Goal: Transaction & Acquisition: Purchase product/service

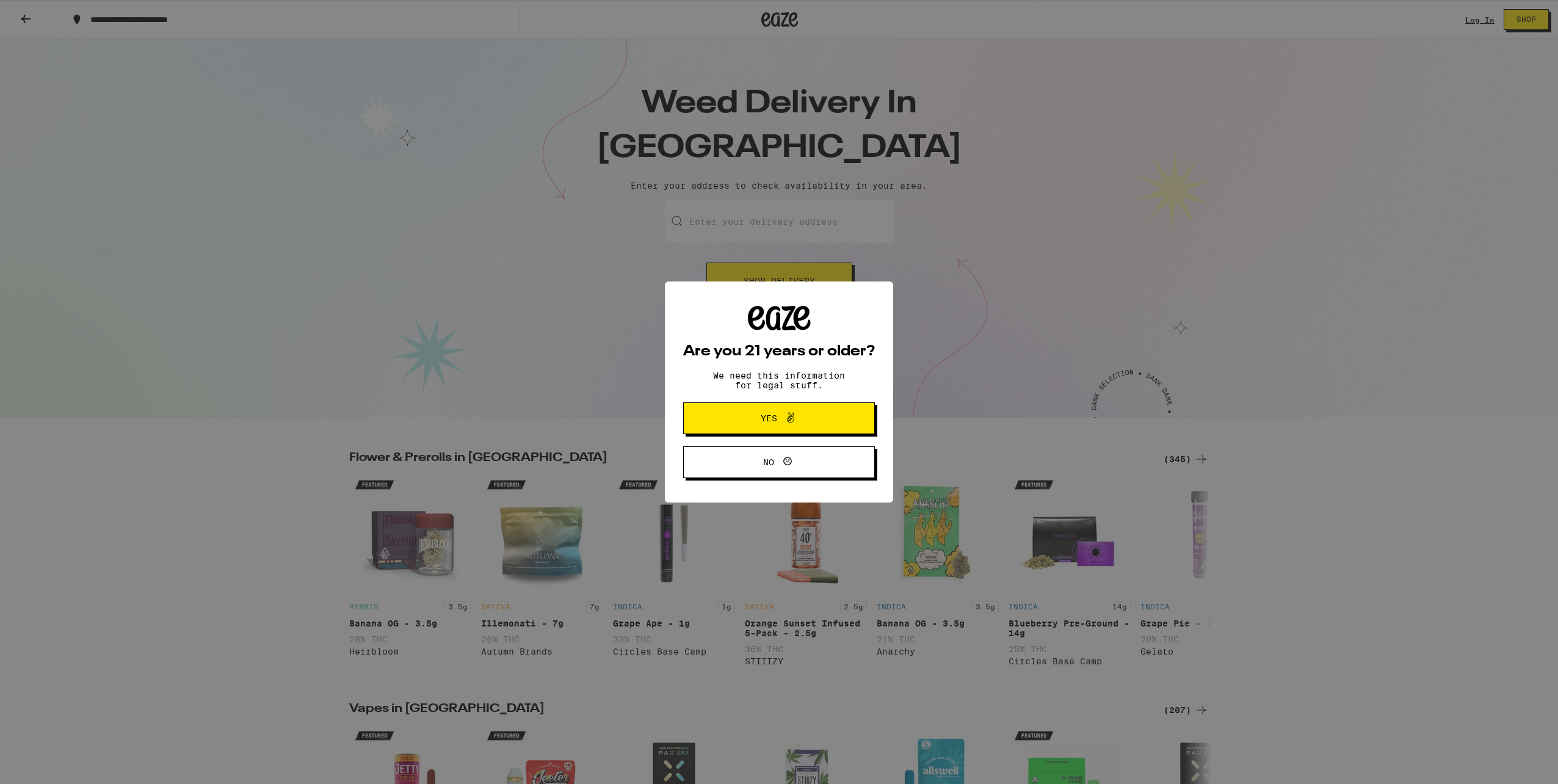
click at [810, 437] on div "Are you 21 years or older? We need this information for legal stuff. Yes No" at bounding box center [779, 392] width 192 height 173
click at [816, 419] on span "Yes" at bounding box center [779, 418] width 93 height 16
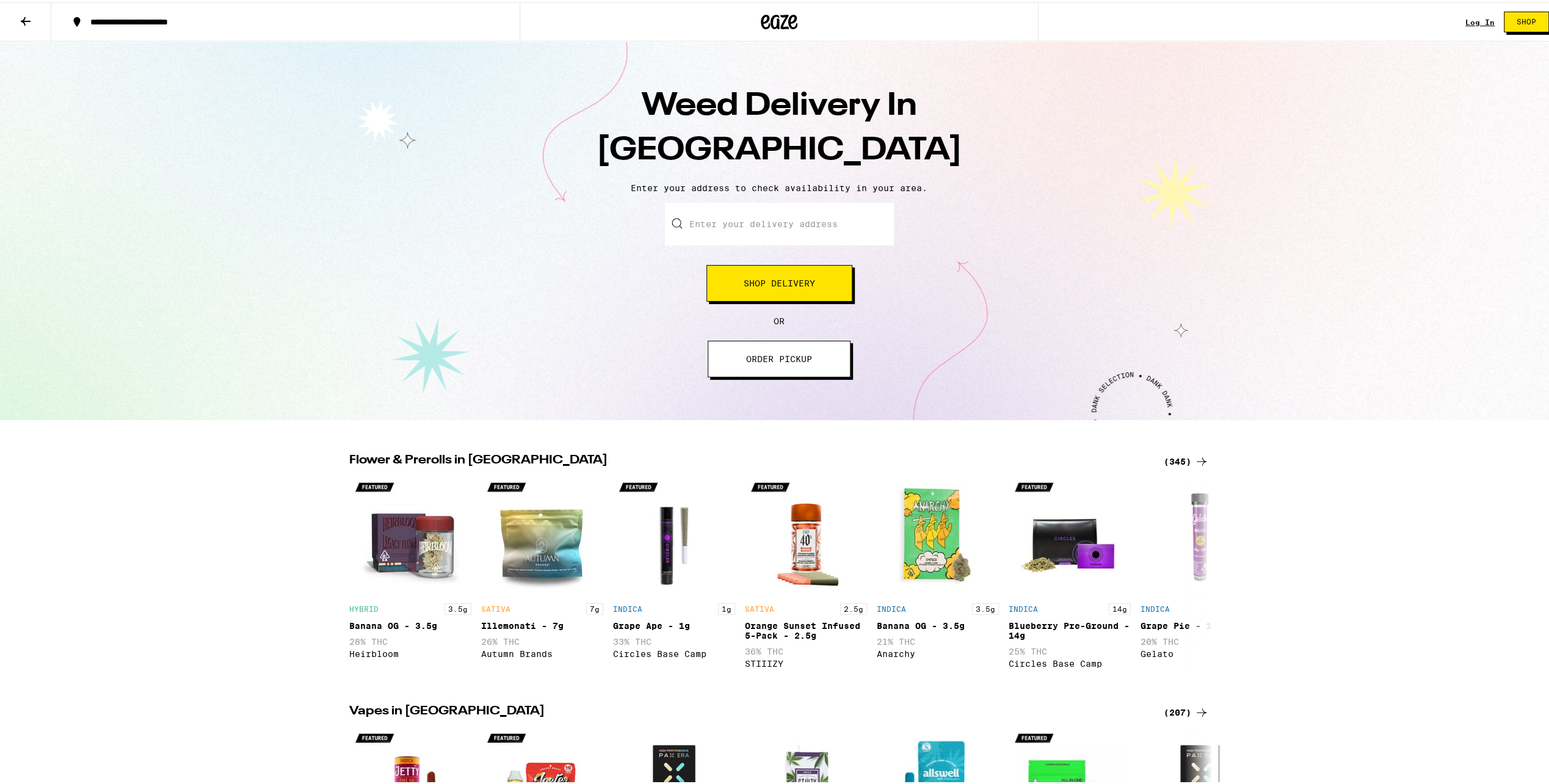
click at [797, 230] on input "Enter your delivery address" at bounding box center [779, 221] width 229 height 43
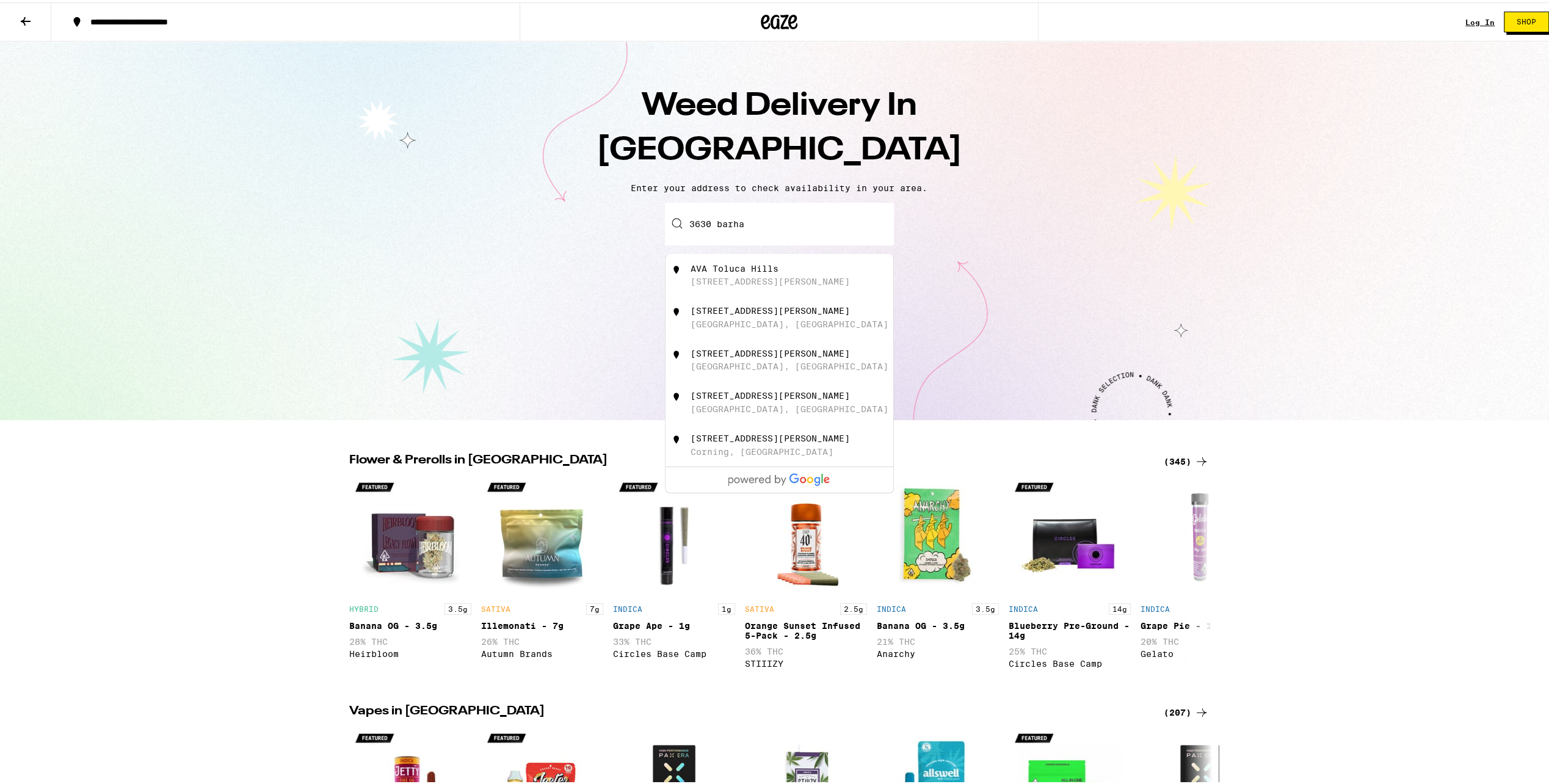
click at [778, 266] on div "AVA Toluca Hills 3630, Barham Boulevard" at bounding box center [799, 273] width 218 height 23
type input "AVA Toluca Hills, 3630 Barham Boulevard, Los Angeles, CA"
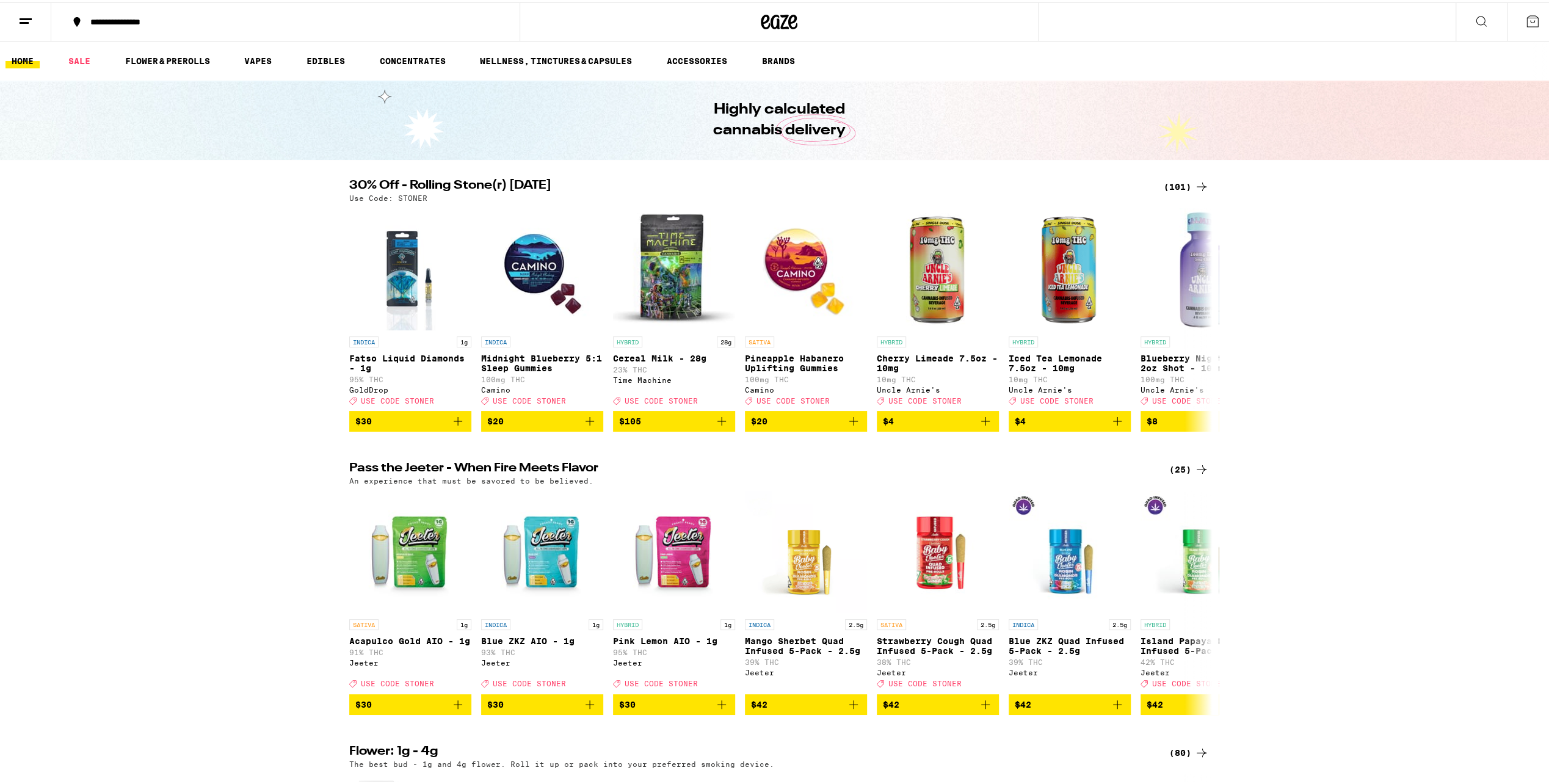
click at [1197, 182] on icon at bounding box center [1201, 184] width 14 height 14
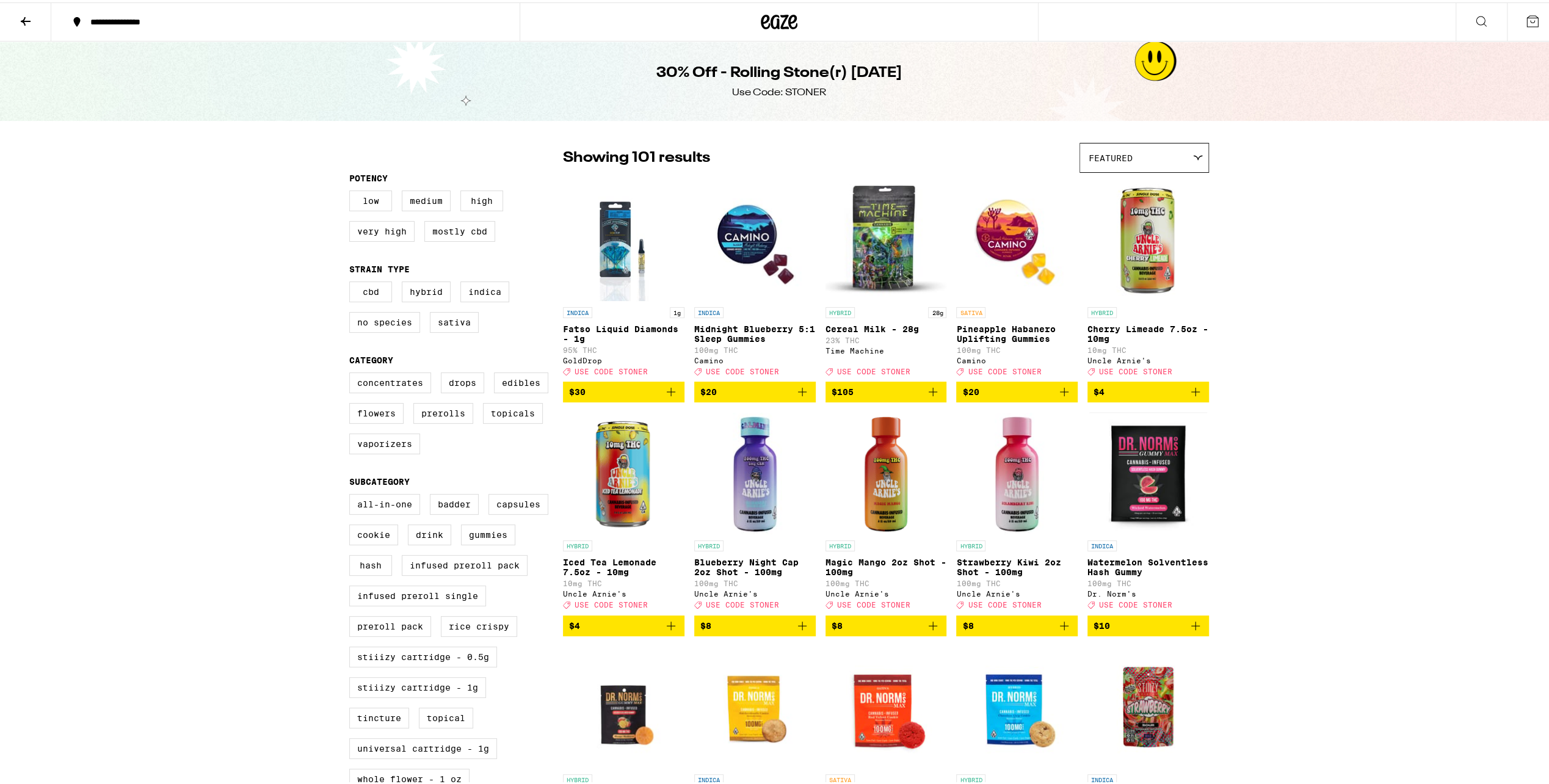
click at [1161, 153] on div "Featured" at bounding box center [1144, 156] width 128 height 29
click at [1163, 220] on span "Price: Low to High" at bounding box center [1144, 211] width 111 height 28
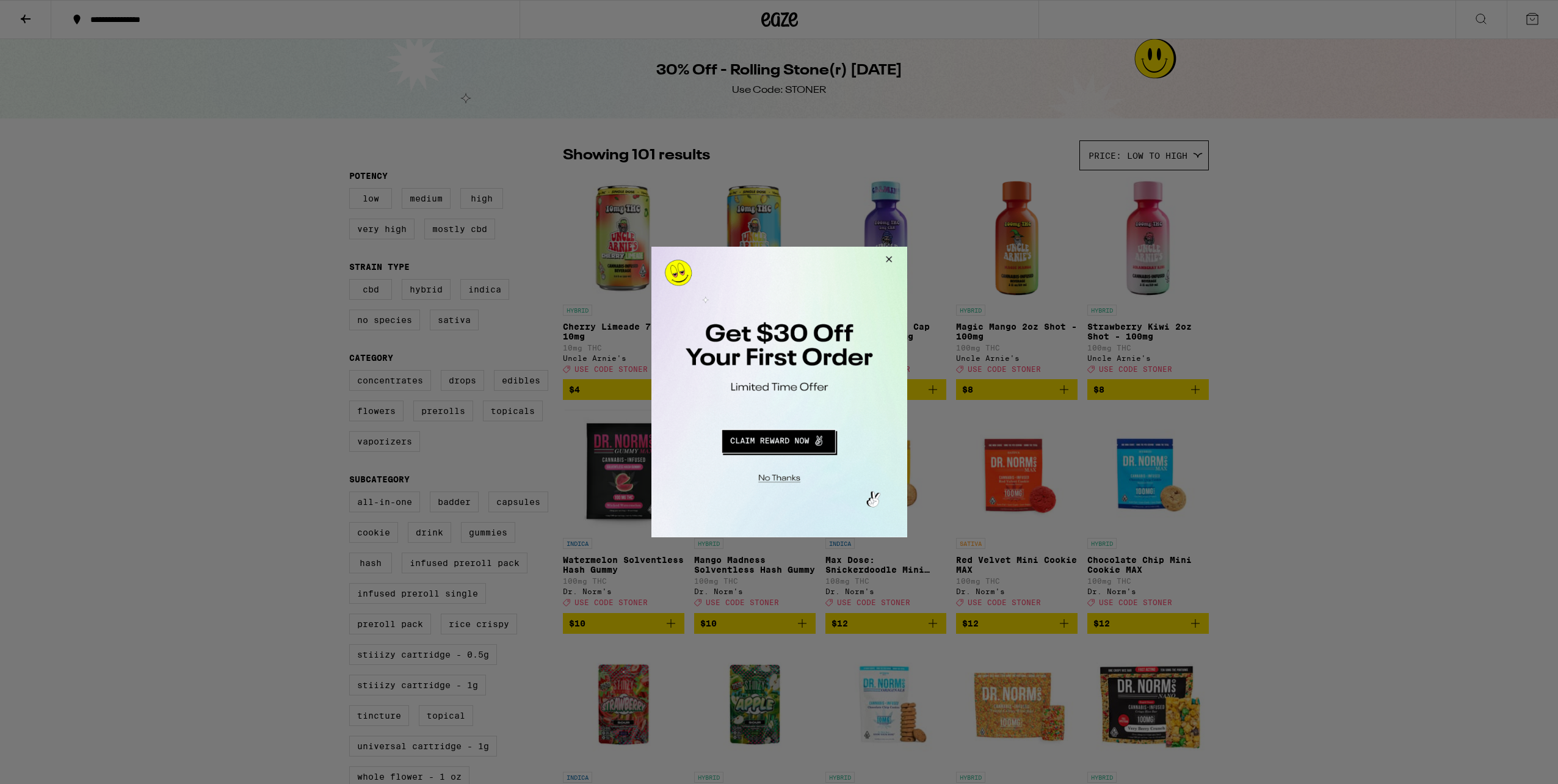
click at [796, 446] on button "Redirect to URL" at bounding box center [778, 440] width 213 height 29
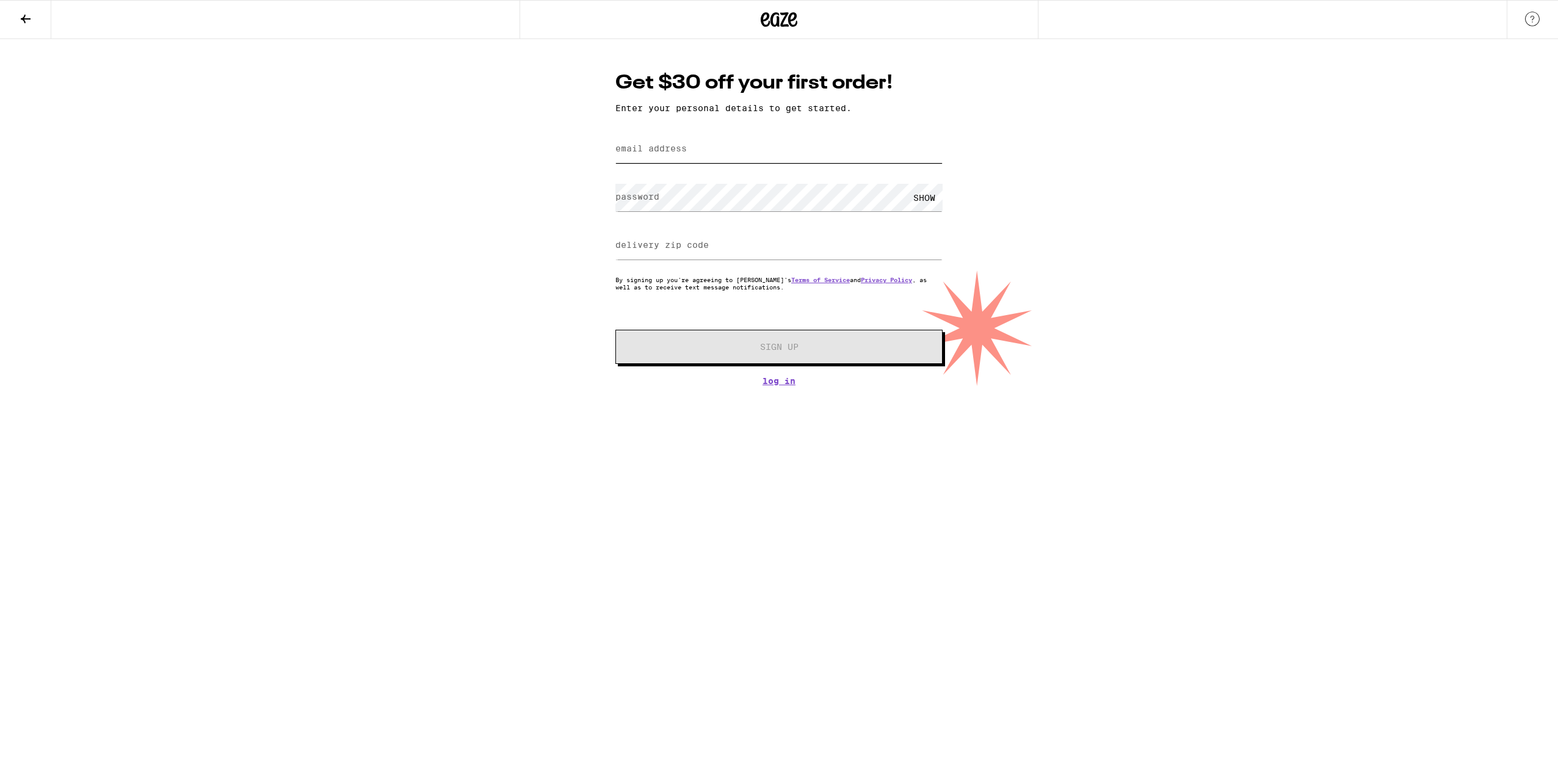
click at [721, 148] on input "email address" at bounding box center [778, 149] width 327 height 28
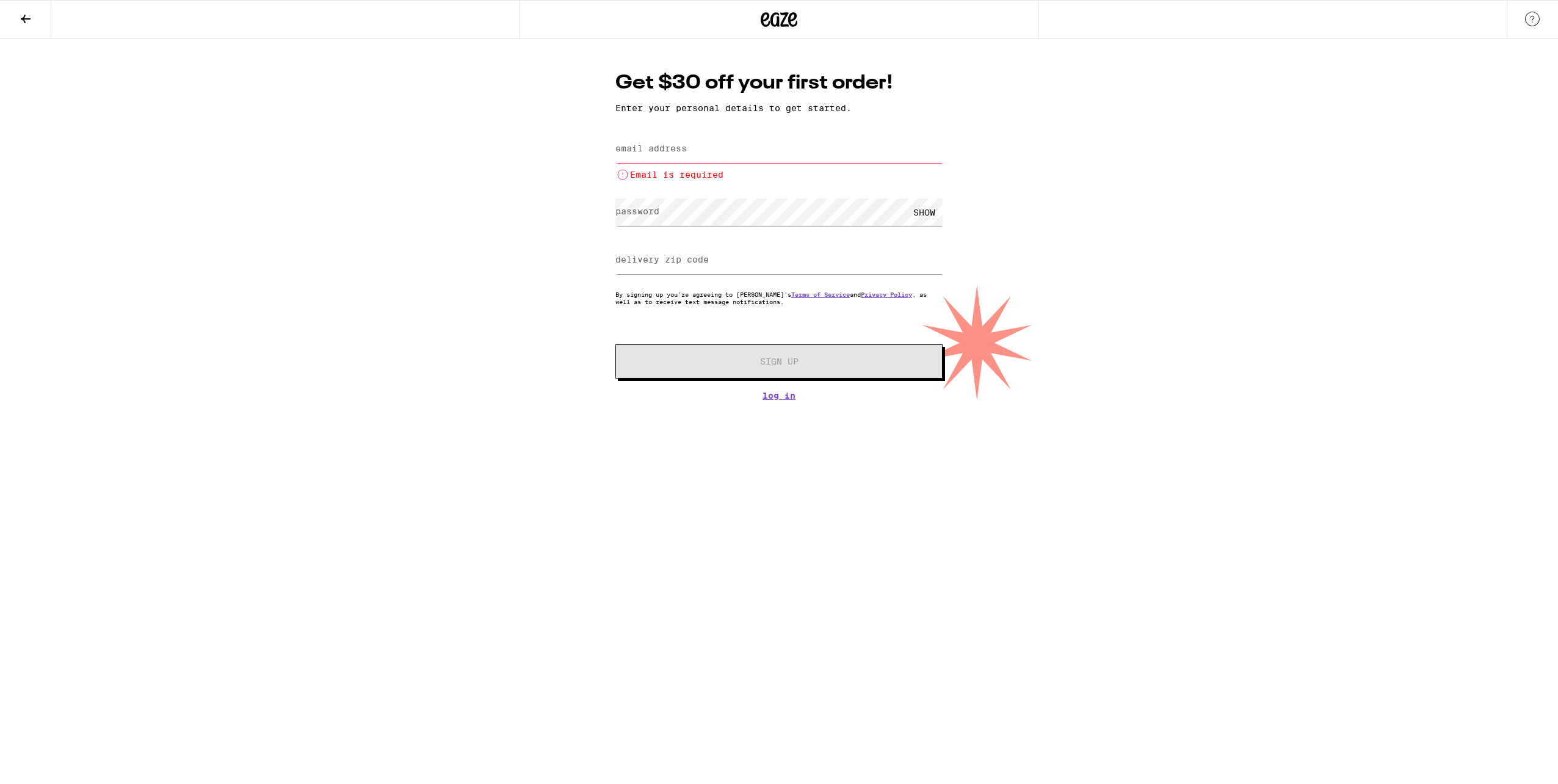
click at [419, 223] on div "Get $30 off your first order! Enter your personal details to get started. email…" at bounding box center [779, 219] width 1558 height 361
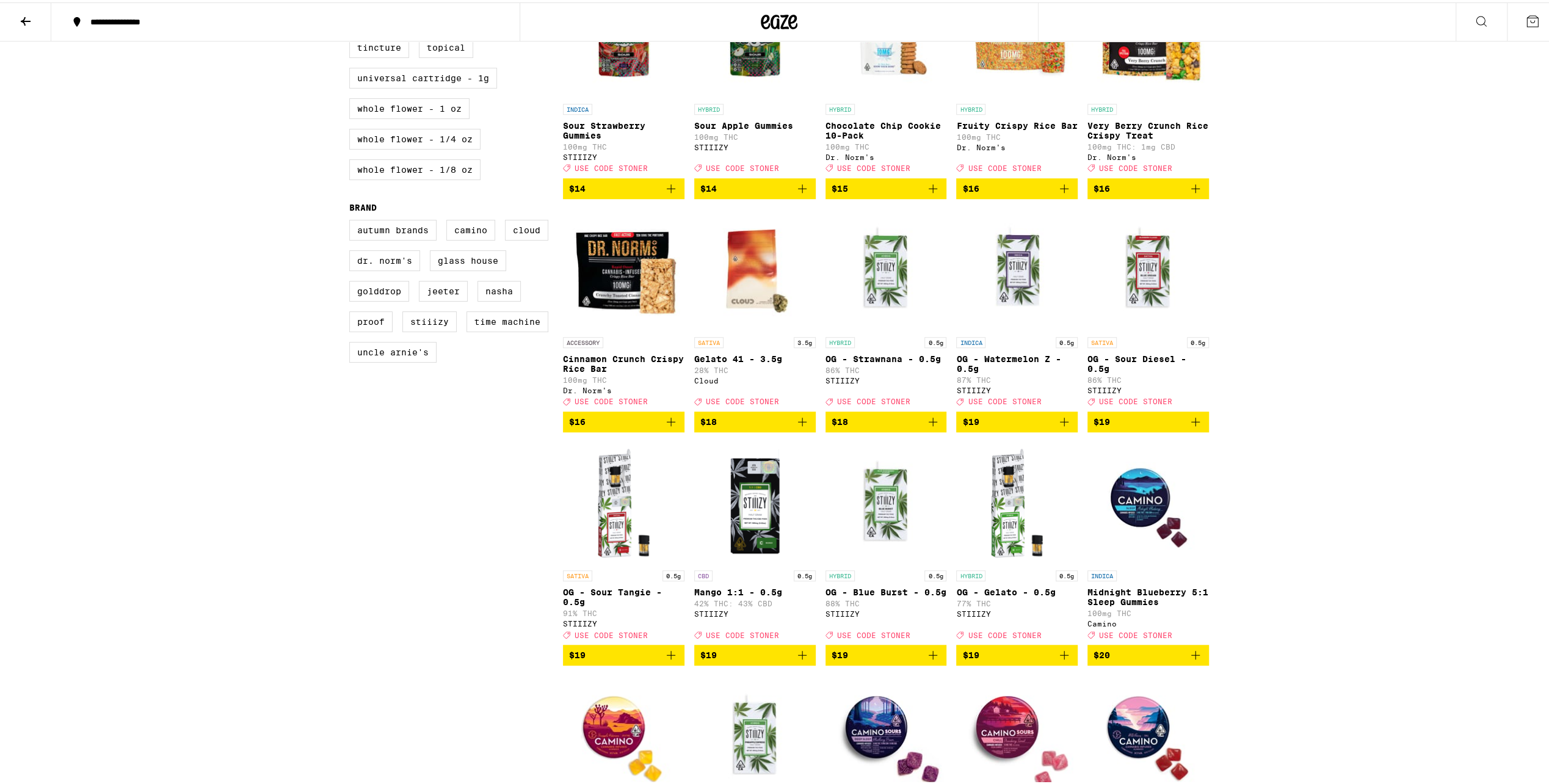
scroll to position [671, 0]
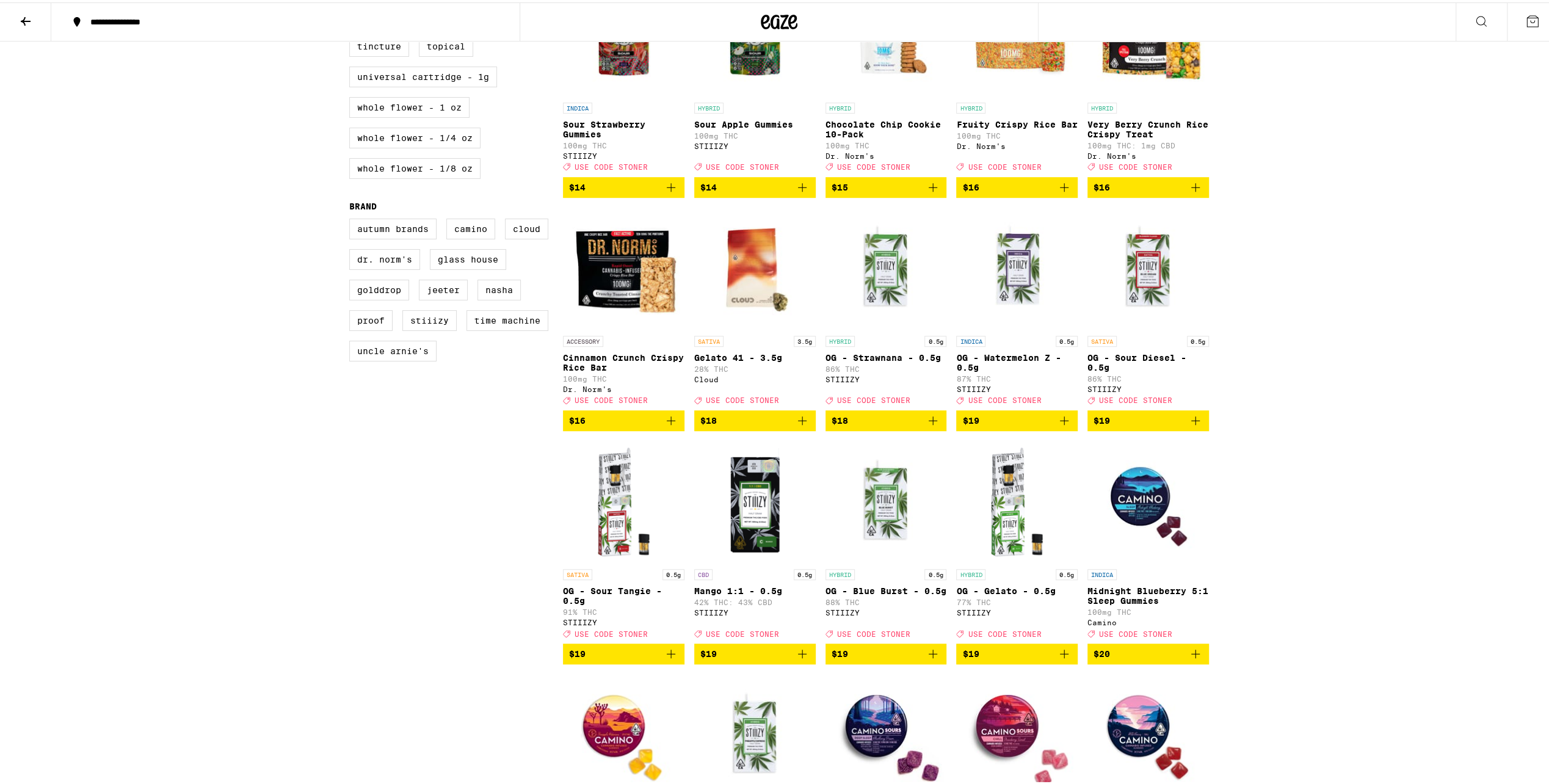
click at [878, 593] on p "OG - Blue Burst - 0.5g" at bounding box center [886, 588] width 121 height 10
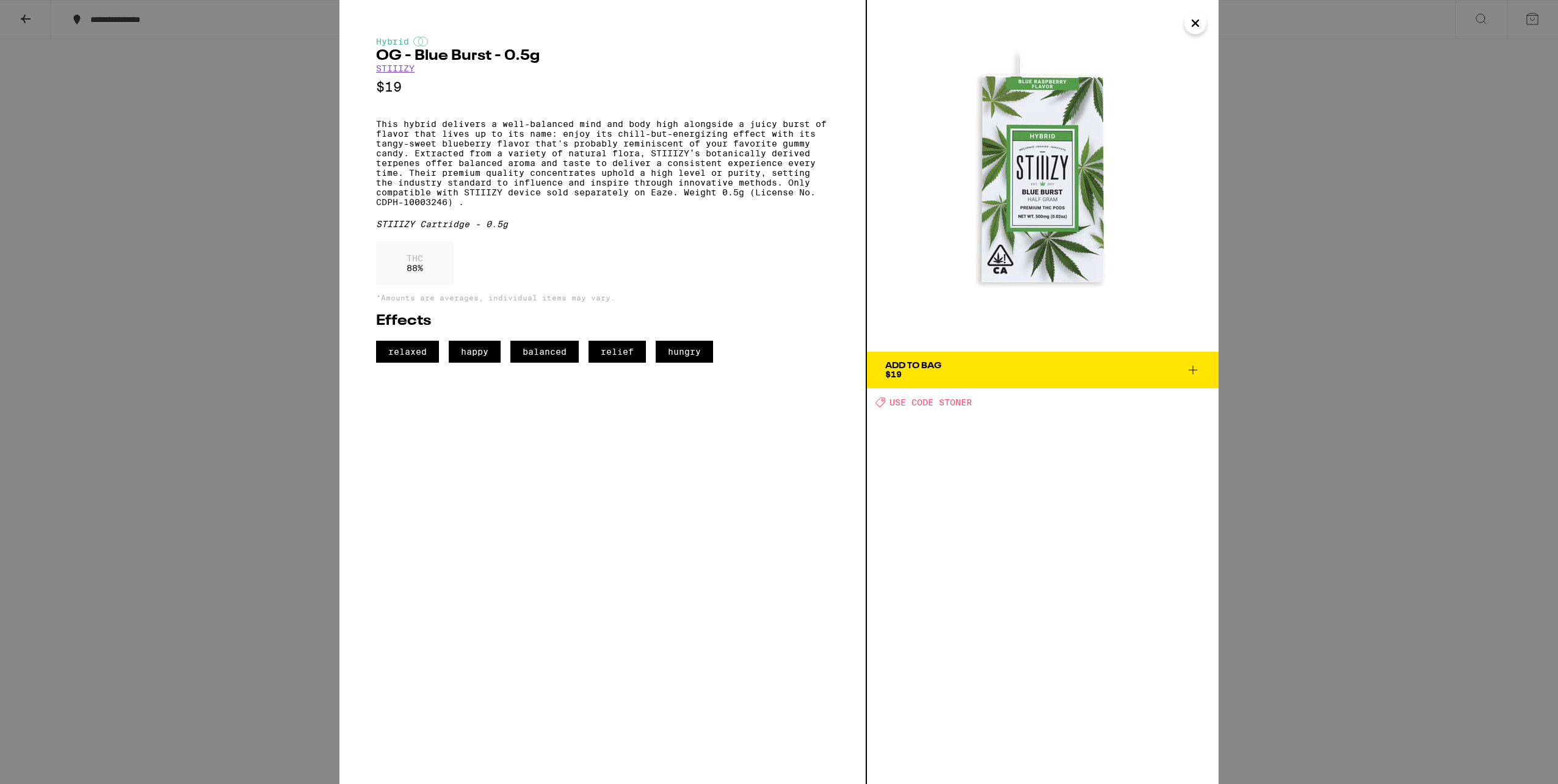
click at [1334, 210] on div "Hybrid OG - Blue Burst - 0.5g STIIIZY $19 This hybrid delivers a well-balanced …" at bounding box center [779, 392] width 1558 height 784
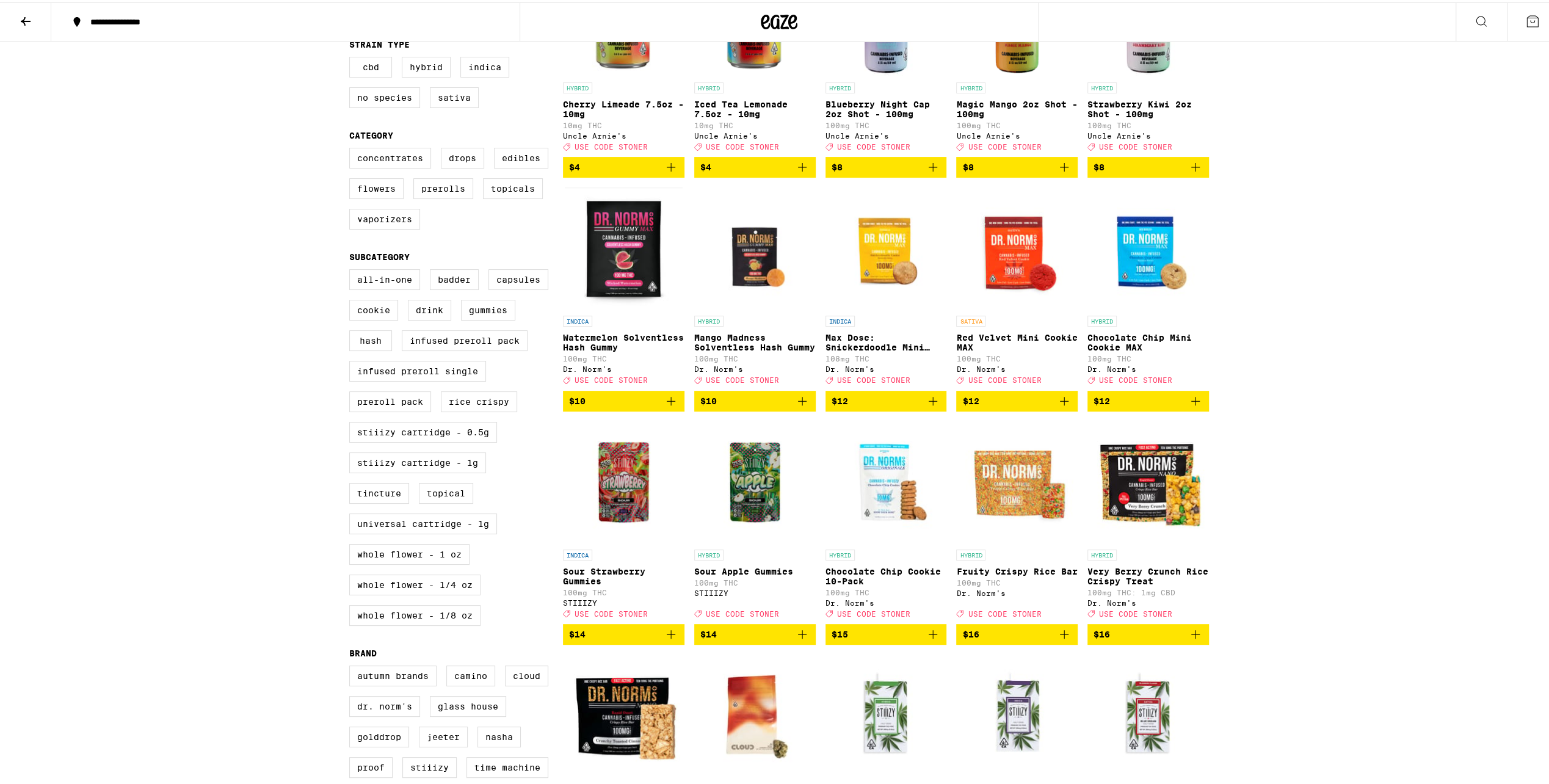
scroll to position [61, 0]
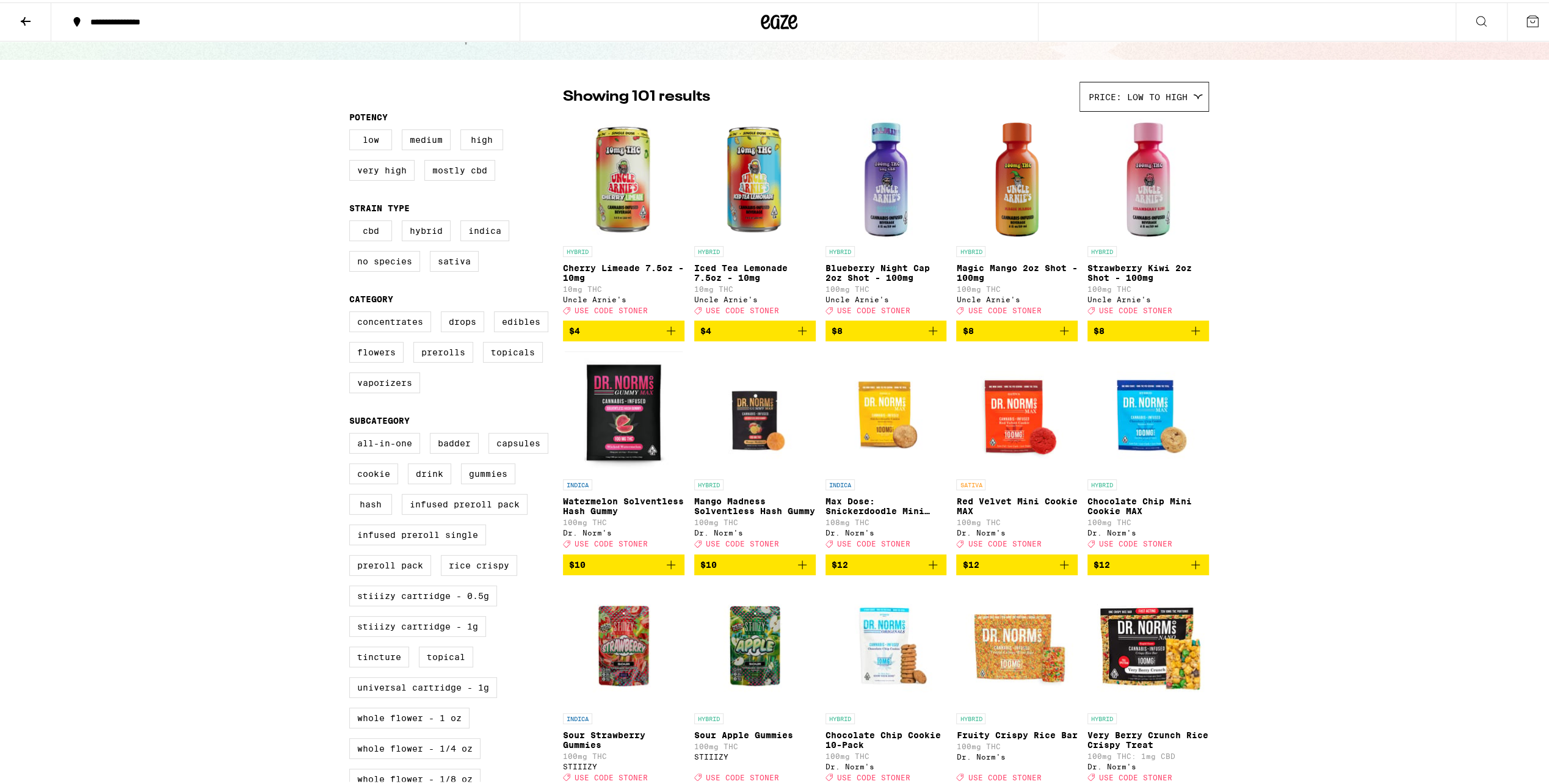
click at [867, 513] on p "Max Dose: Snickerdoodle Mini Cookie - Indica" at bounding box center [886, 503] width 121 height 19
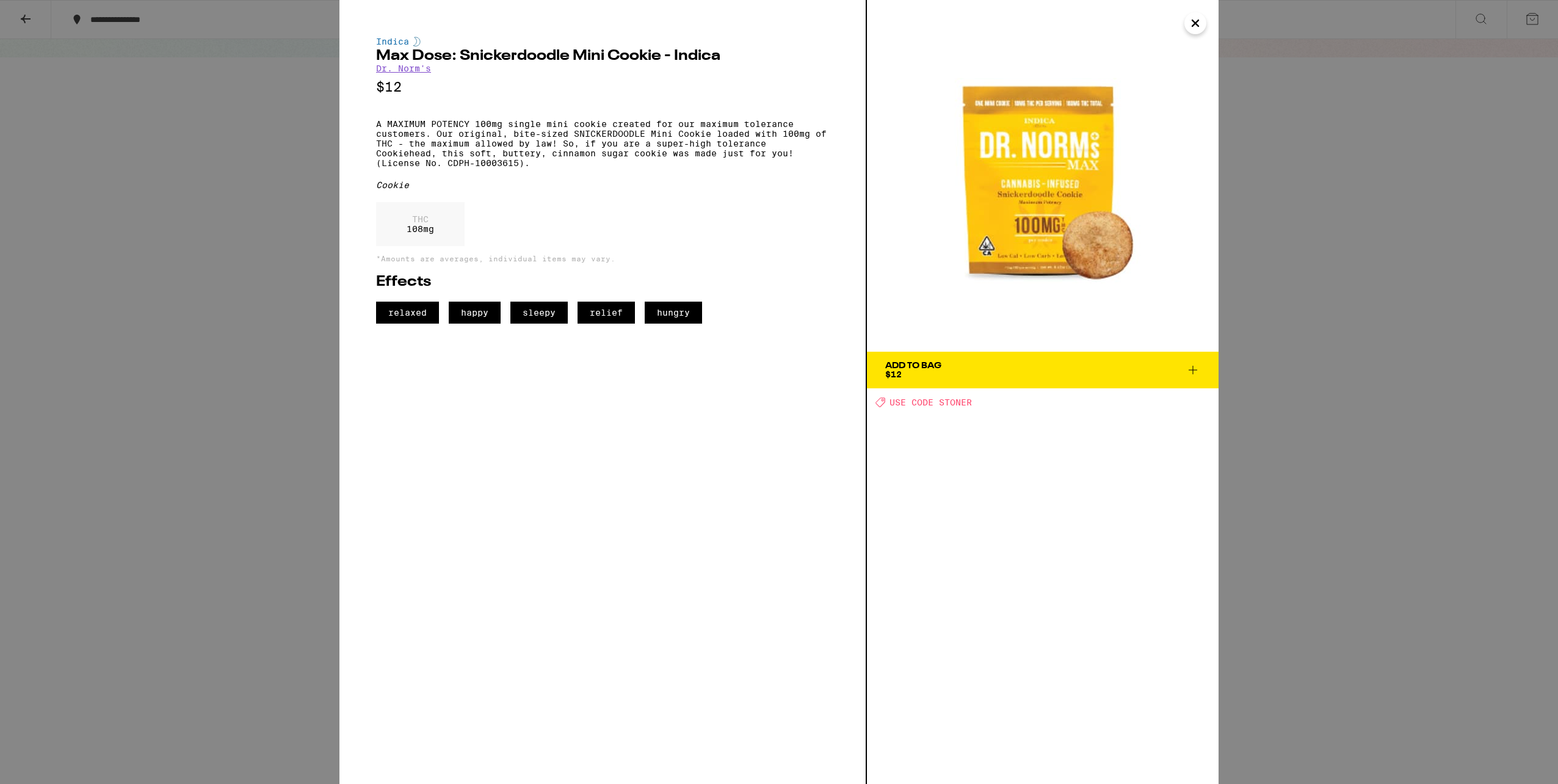
click at [1419, 248] on div "Indica Max Dose: Snickerdoodle Mini Cookie - Indica Dr. Norm's $12 A MAXIMUM PO…" at bounding box center [779, 392] width 1558 height 784
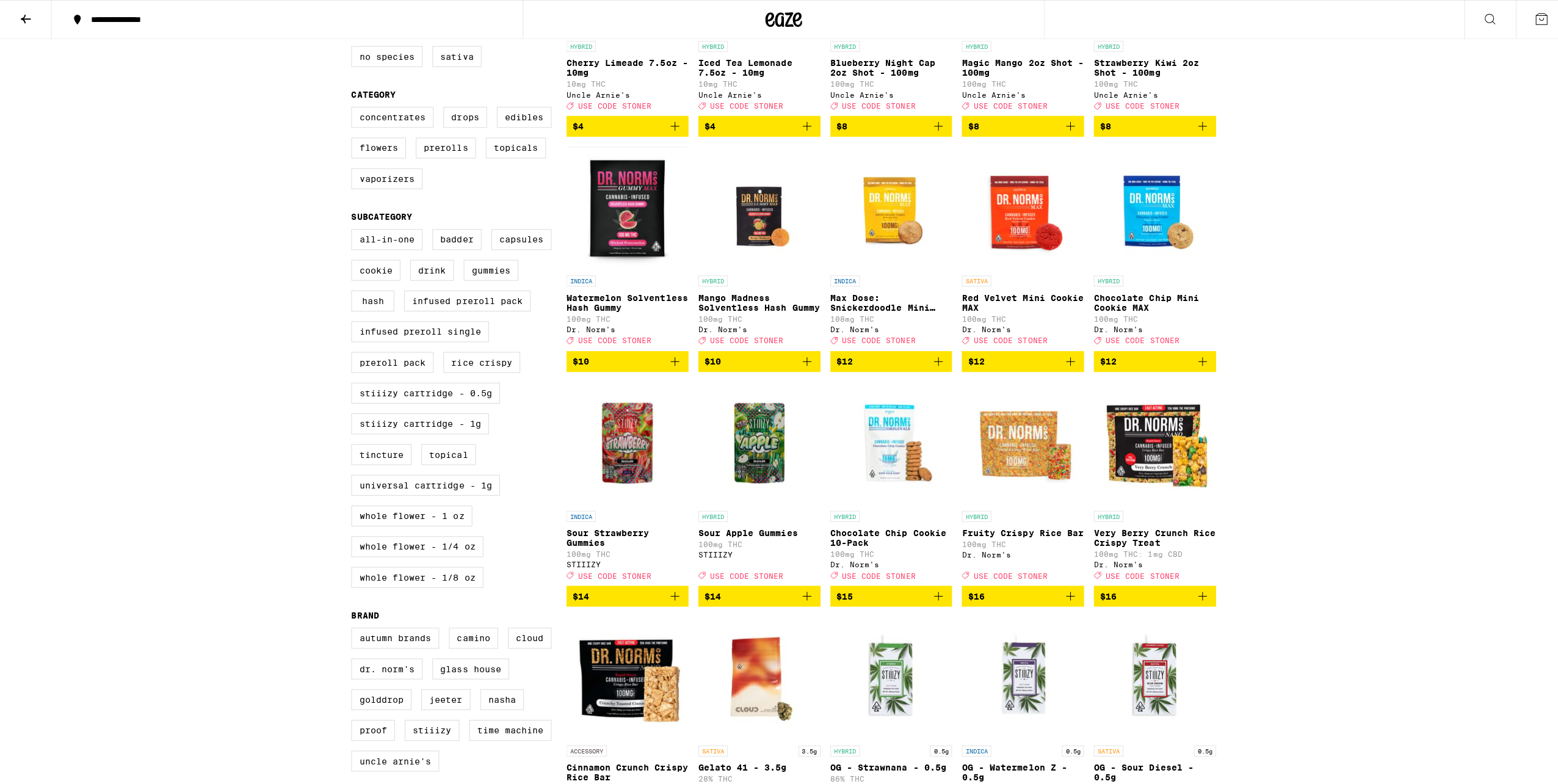
scroll to position [366, 0]
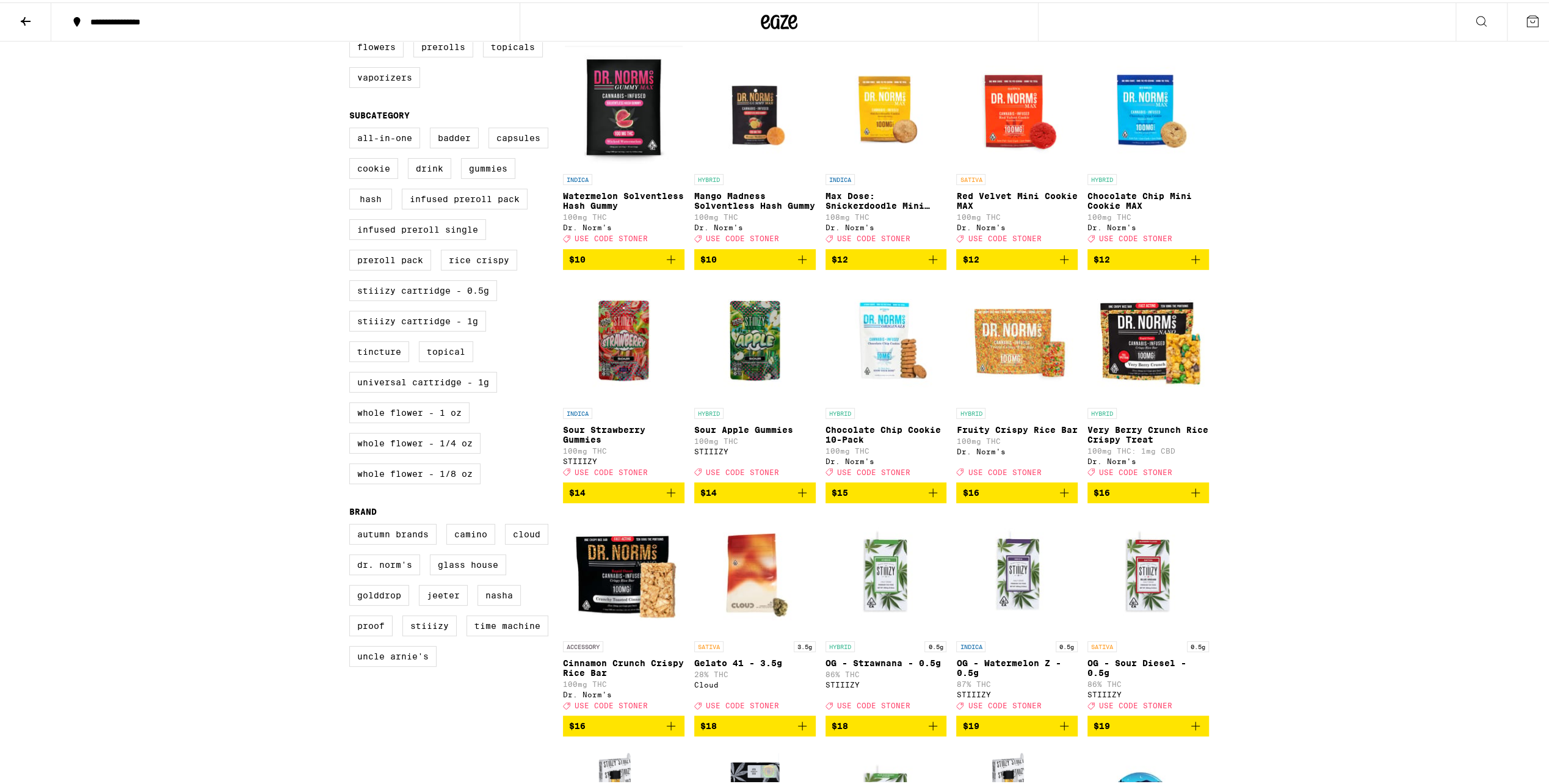
click at [742, 432] on p "Sour Apple Gummies" at bounding box center [755, 428] width 121 height 10
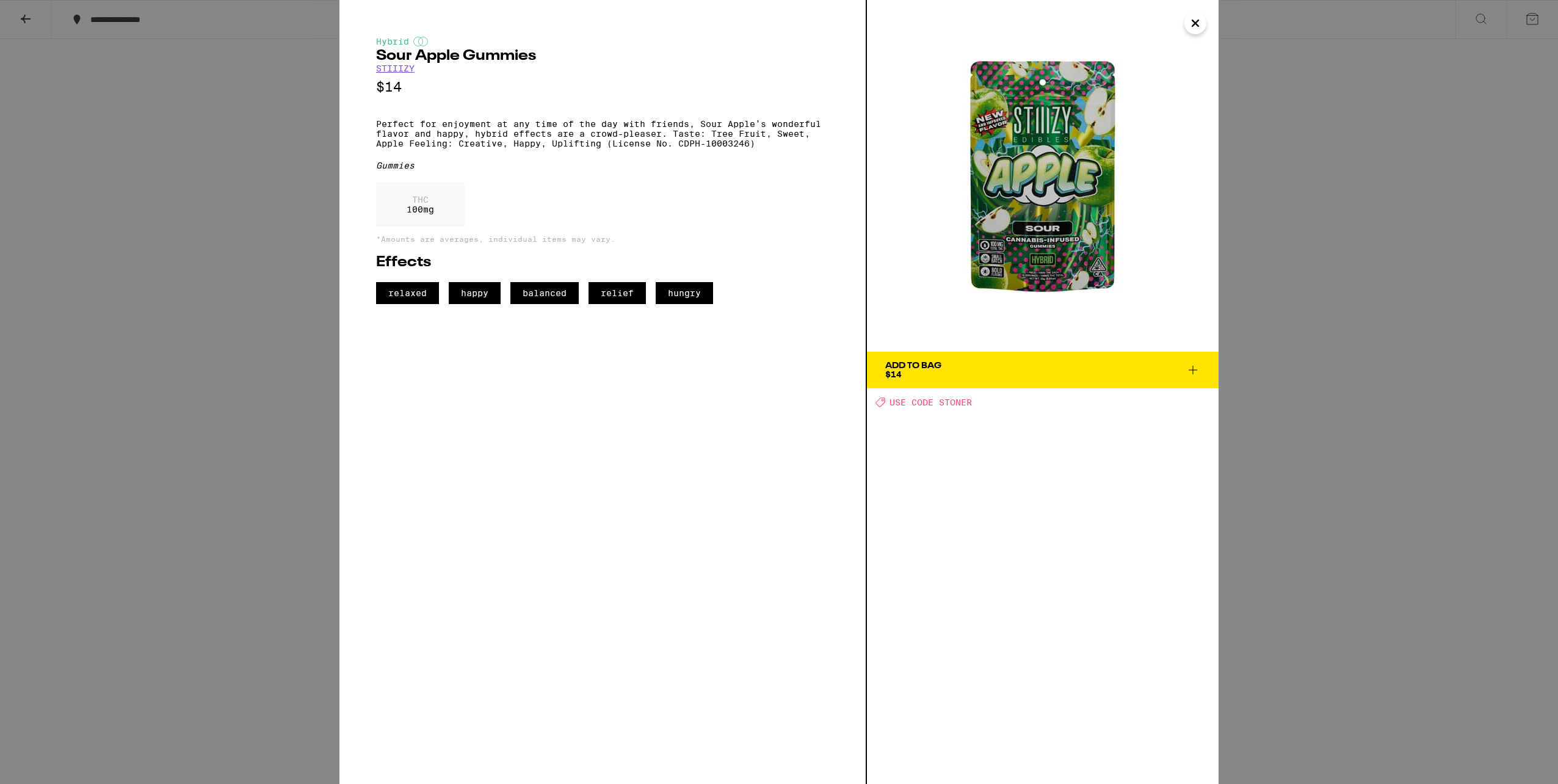
click at [937, 374] on div "Add To Bag $14" at bounding box center [913, 369] width 56 height 17
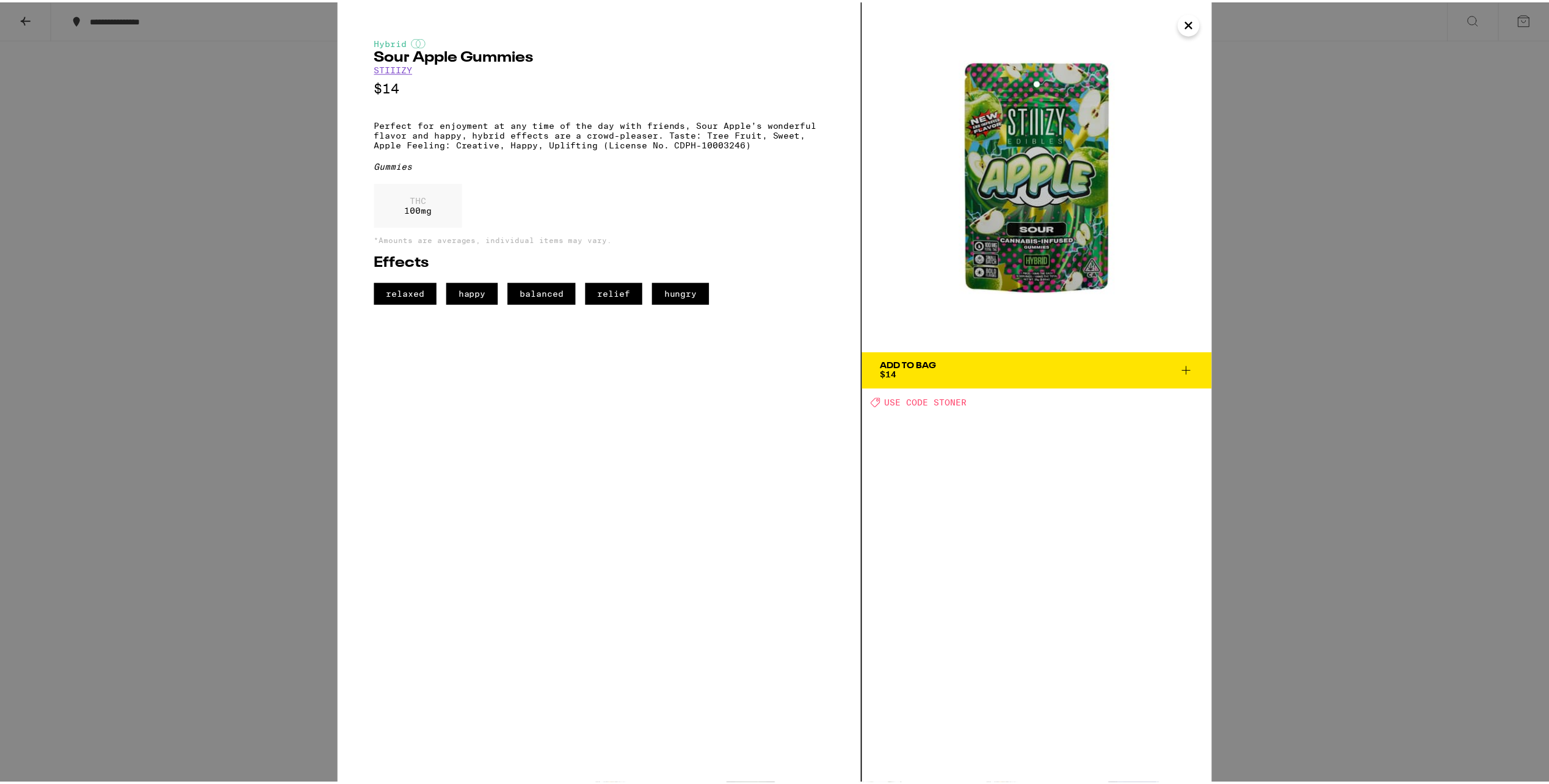
scroll to position [405, 0]
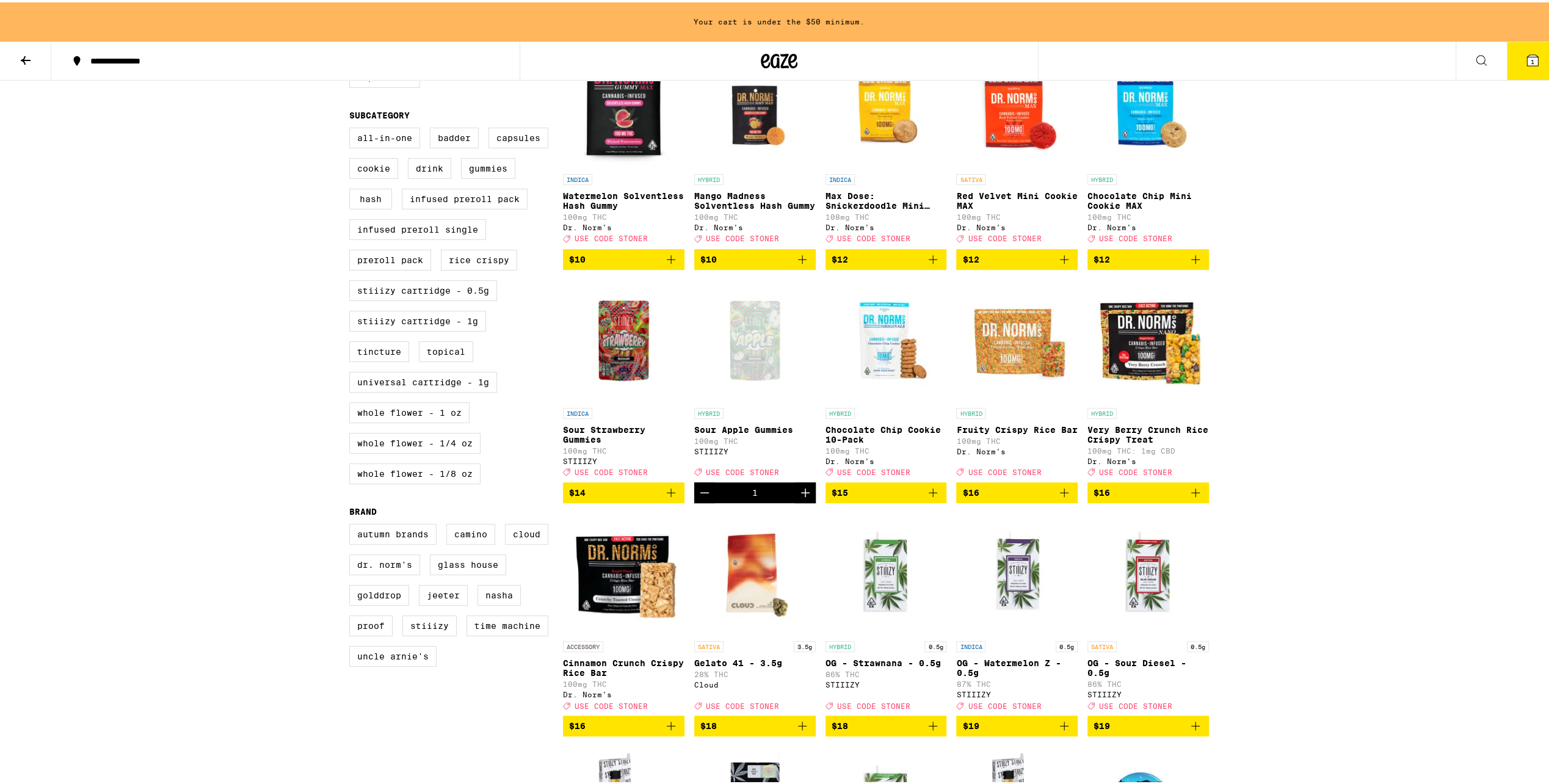
click at [1529, 71] on button "1" at bounding box center [1533, 58] width 51 height 38
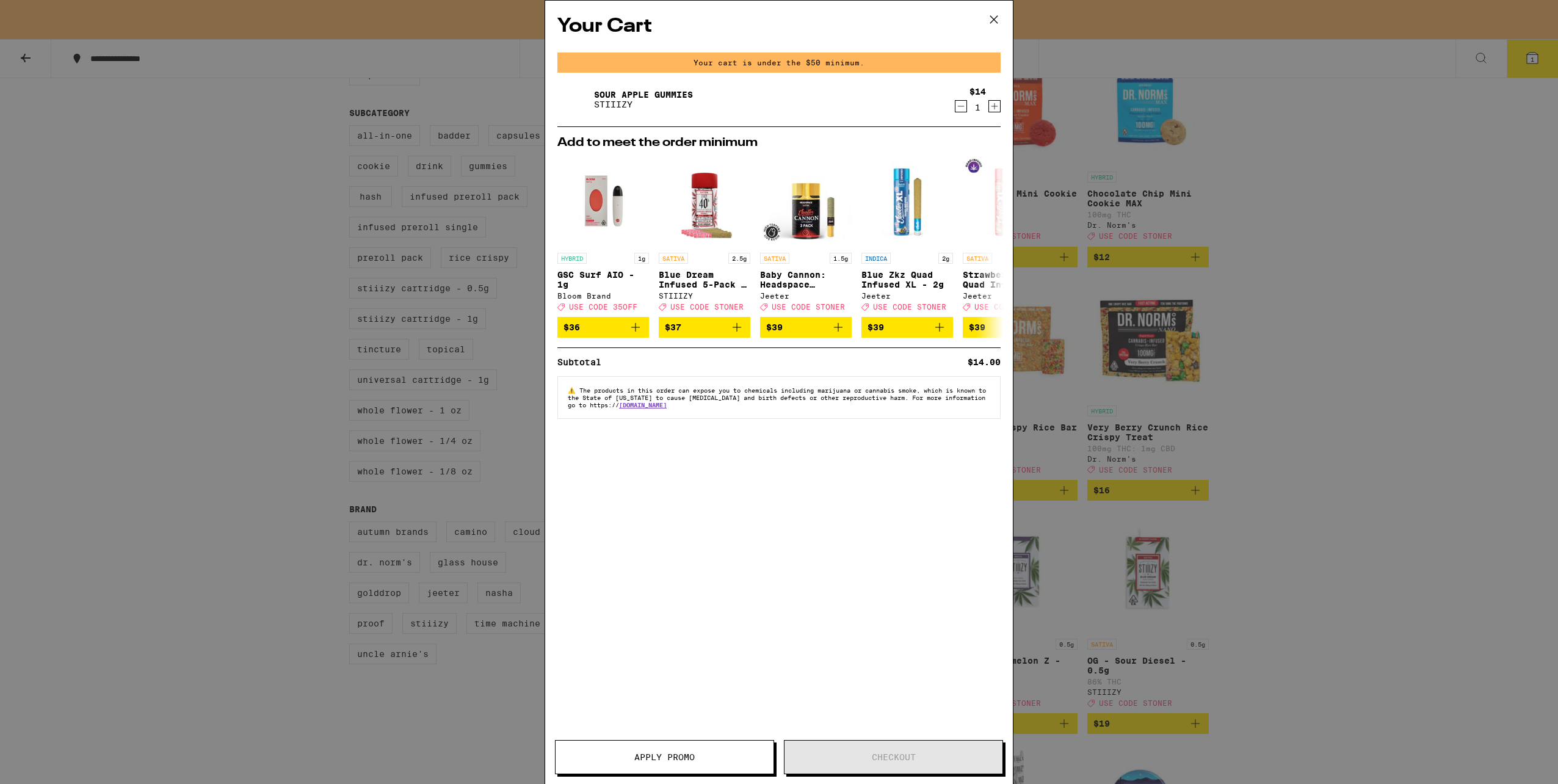
click at [742, 743] on button "Apply Promo" at bounding box center [665, 756] width 219 height 34
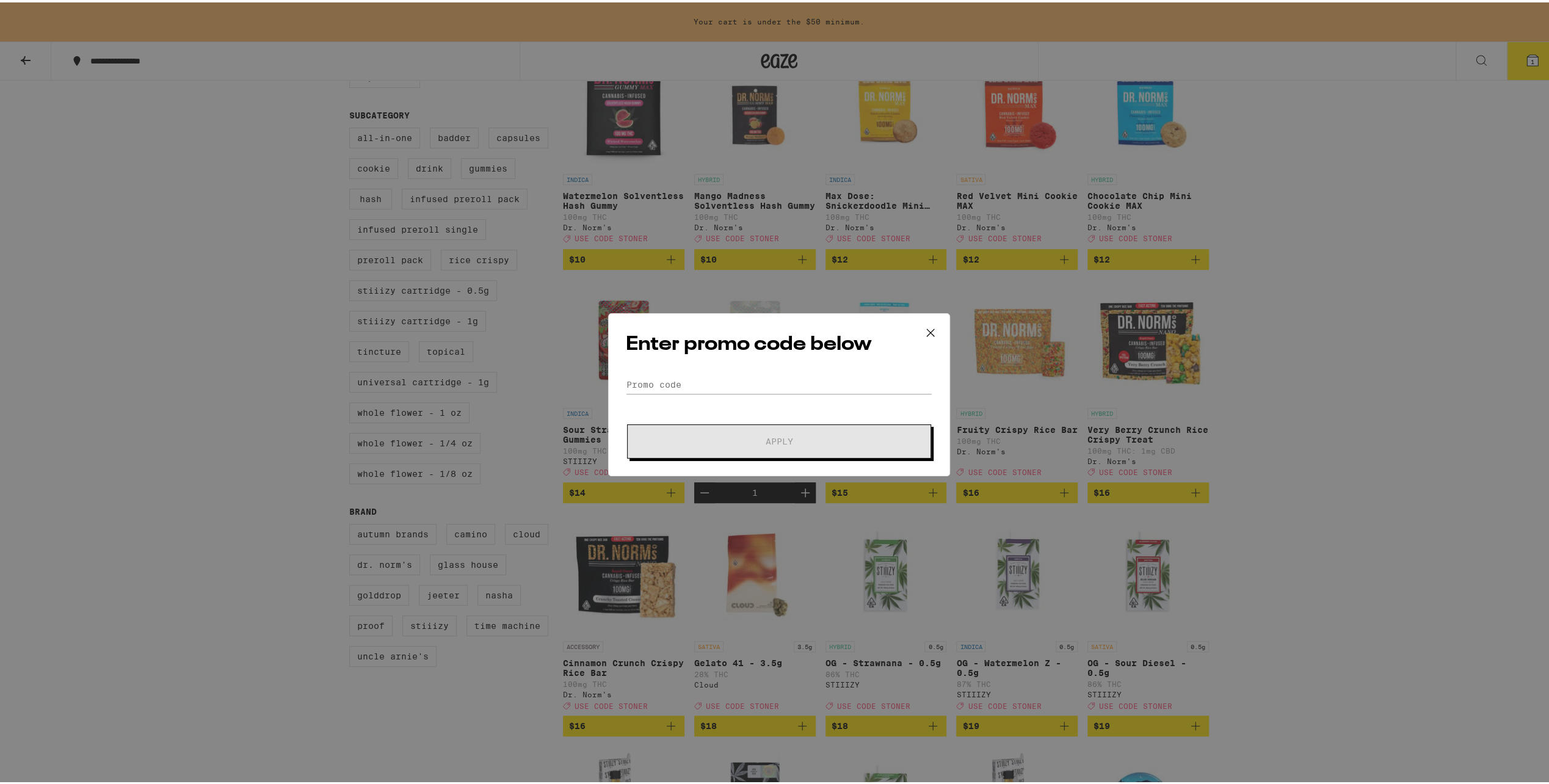
click at [677, 369] on div "Enter promo code below Promo Code Apply" at bounding box center [779, 392] width 342 height 163
click at [675, 383] on input "Promo Code" at bounding box center [779, 382] width 306 height 18
type input "stoner"
click at [765, 435] on span "Apply" at bounding box center [779, 439] width 28 height 9
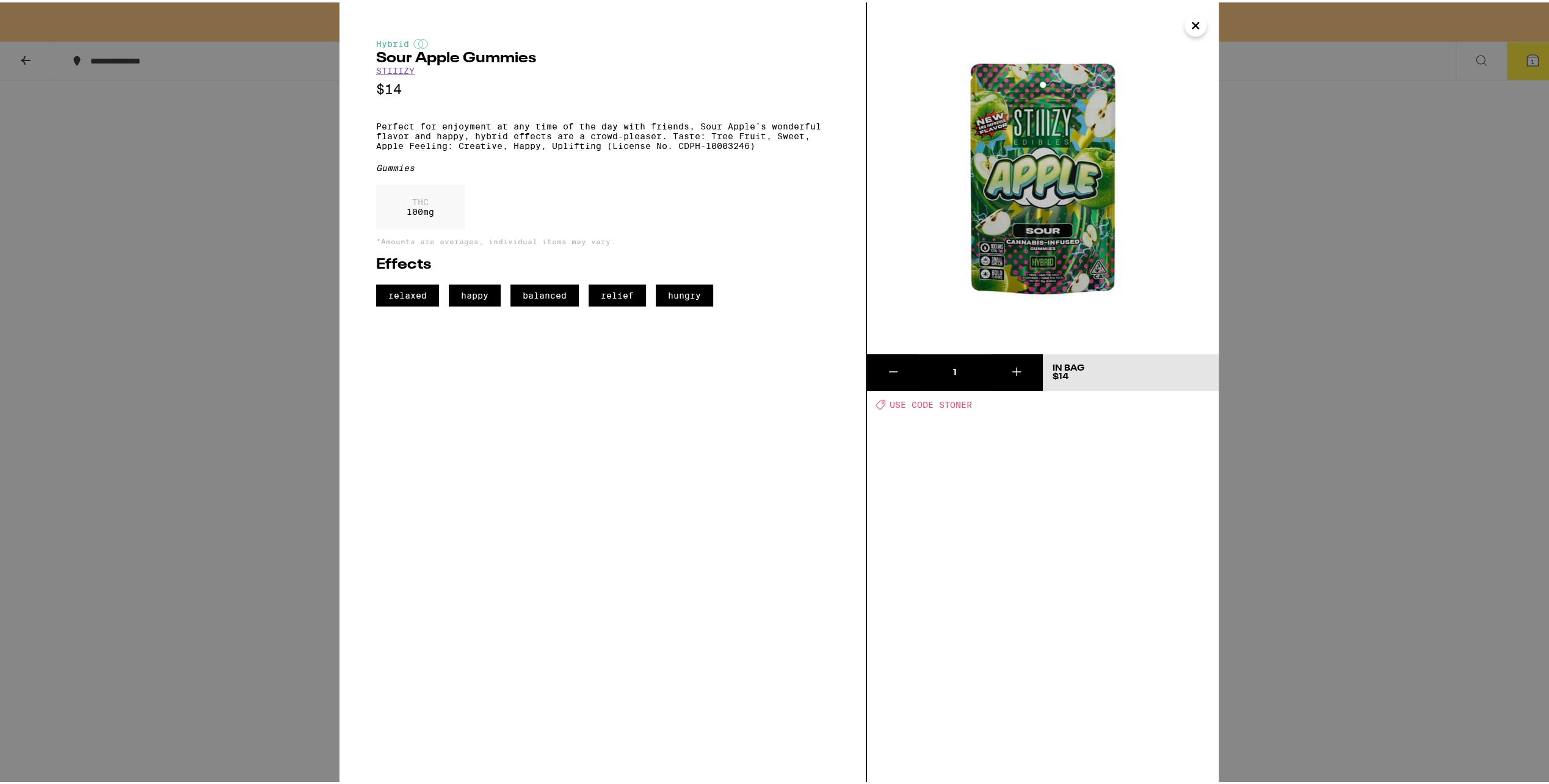
scroll to position [366, 0]
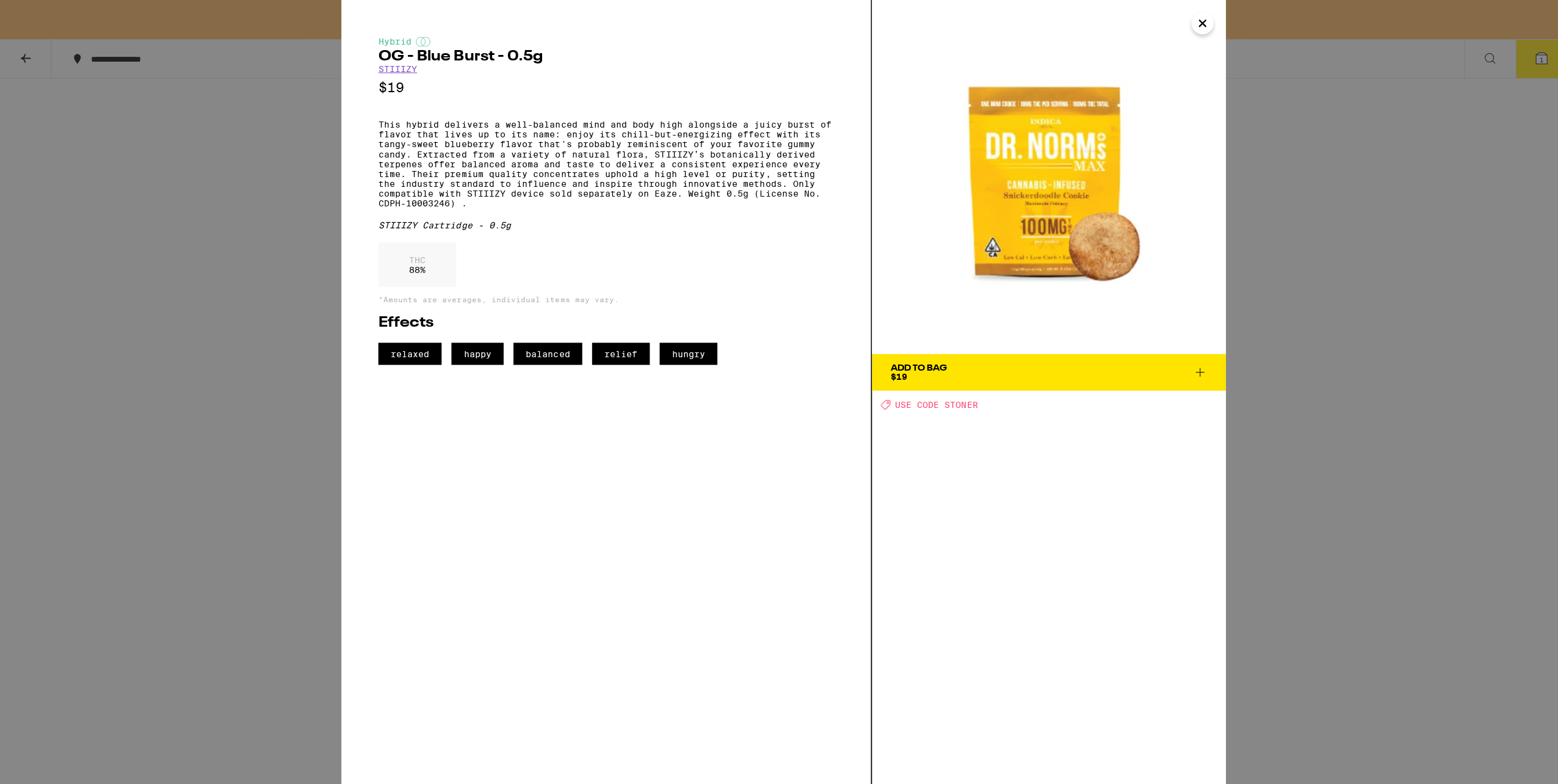
scroll to position [671, 0]
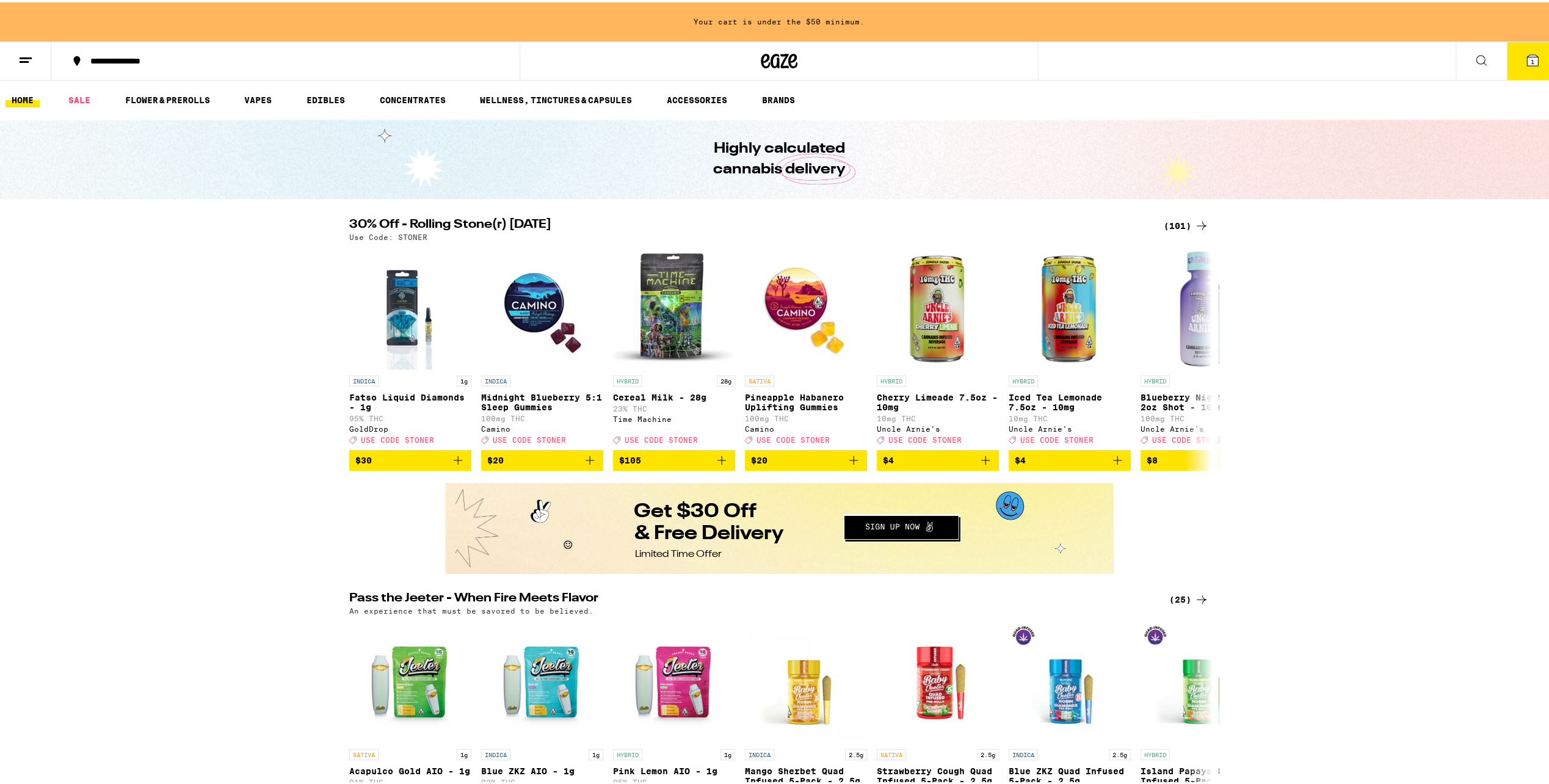
click at [1527, 59] on icon at bounding box center [1533, 58] width 11 height 11
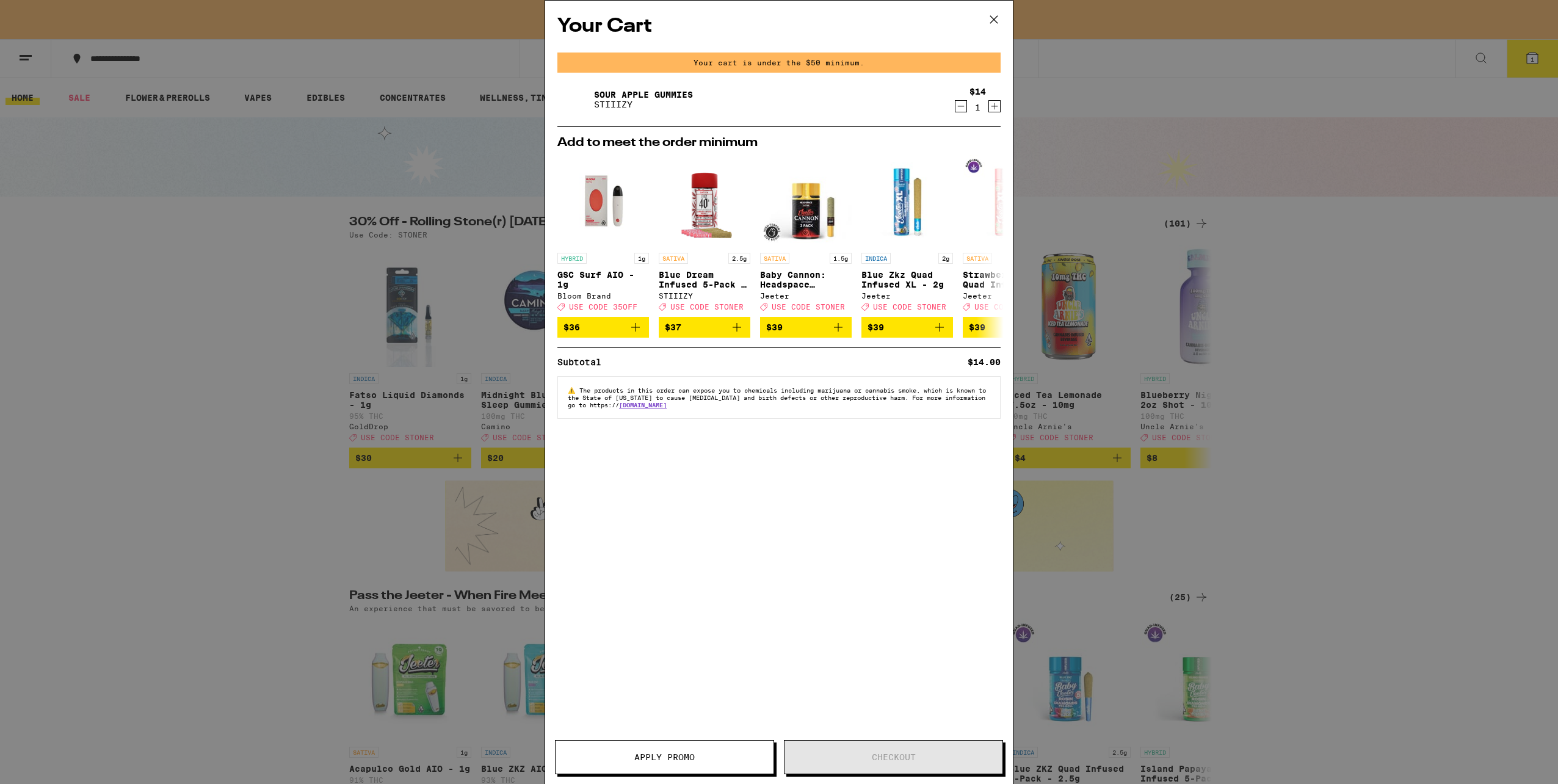
click at [831, 56] on div "Your cart is under the $50 minimum." at bounding box center [778, 63] width 443 height 20
click at [992, 23] on icon at bounding box center [993, 19] width 18 height 18
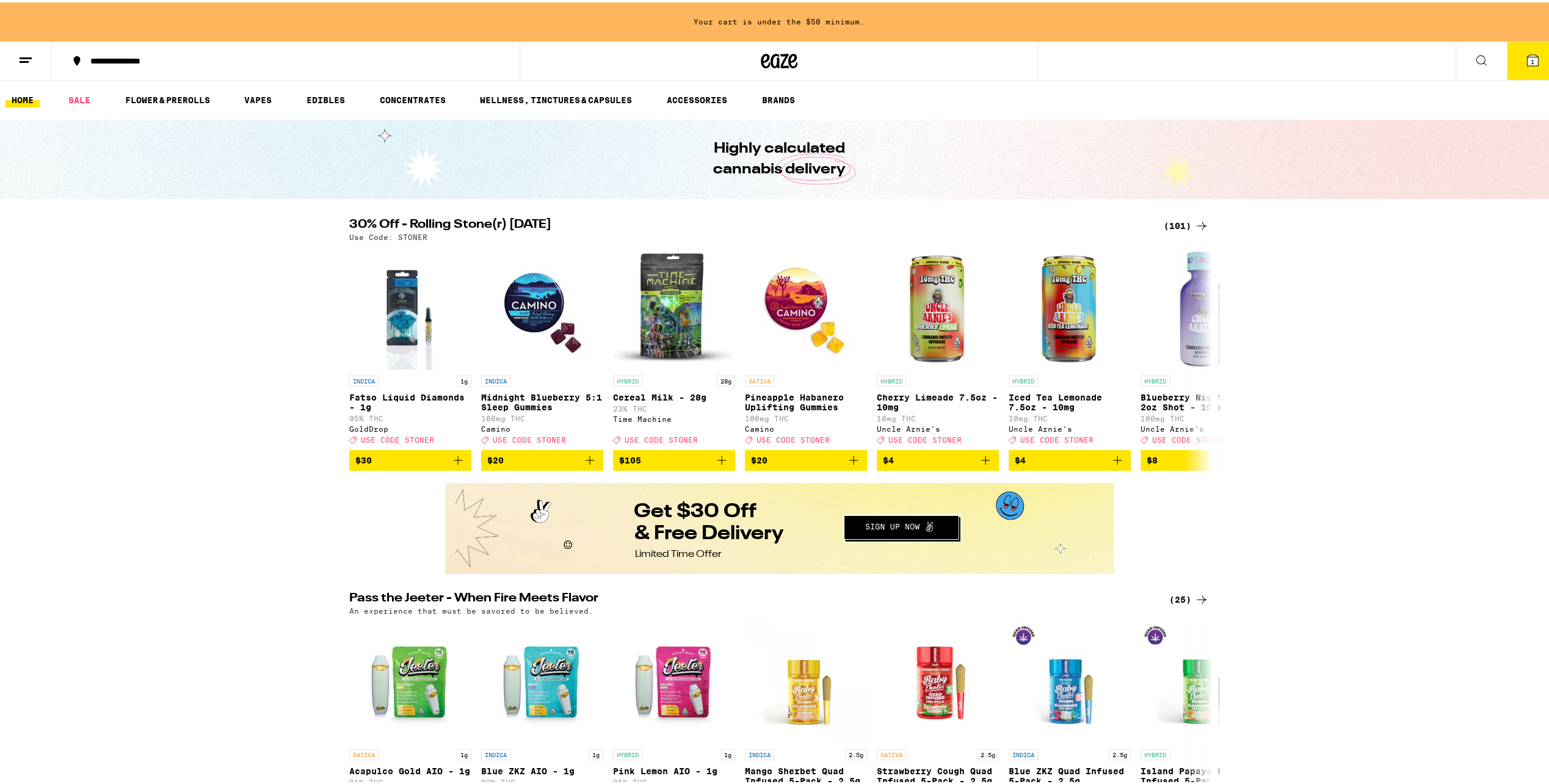
click at [16, 55] on button at bounding box center [26, 59] width 51 height 39
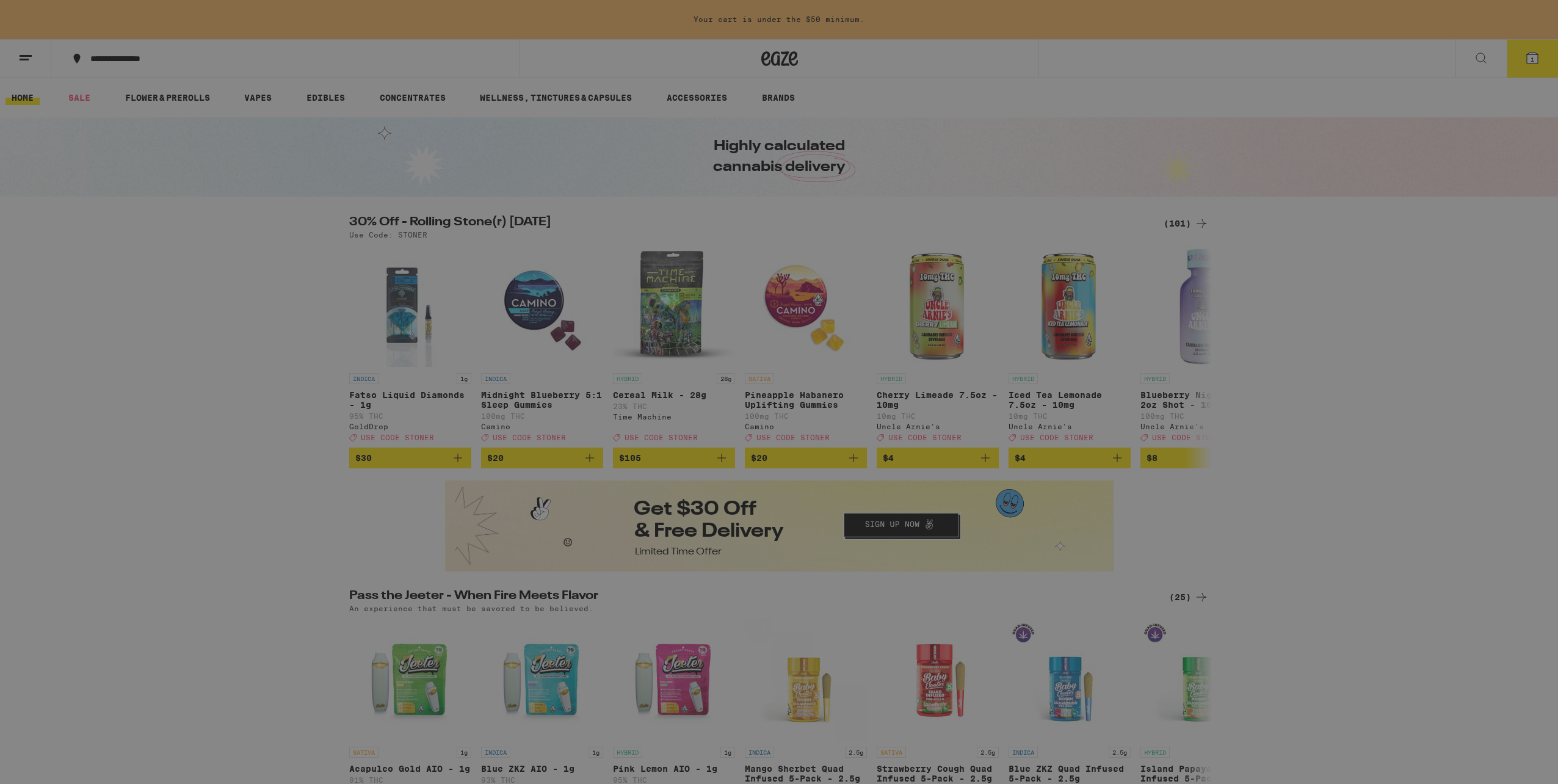
click at [95, 382] on link "Help" at bounding box center [169, 378] width 214 height 14
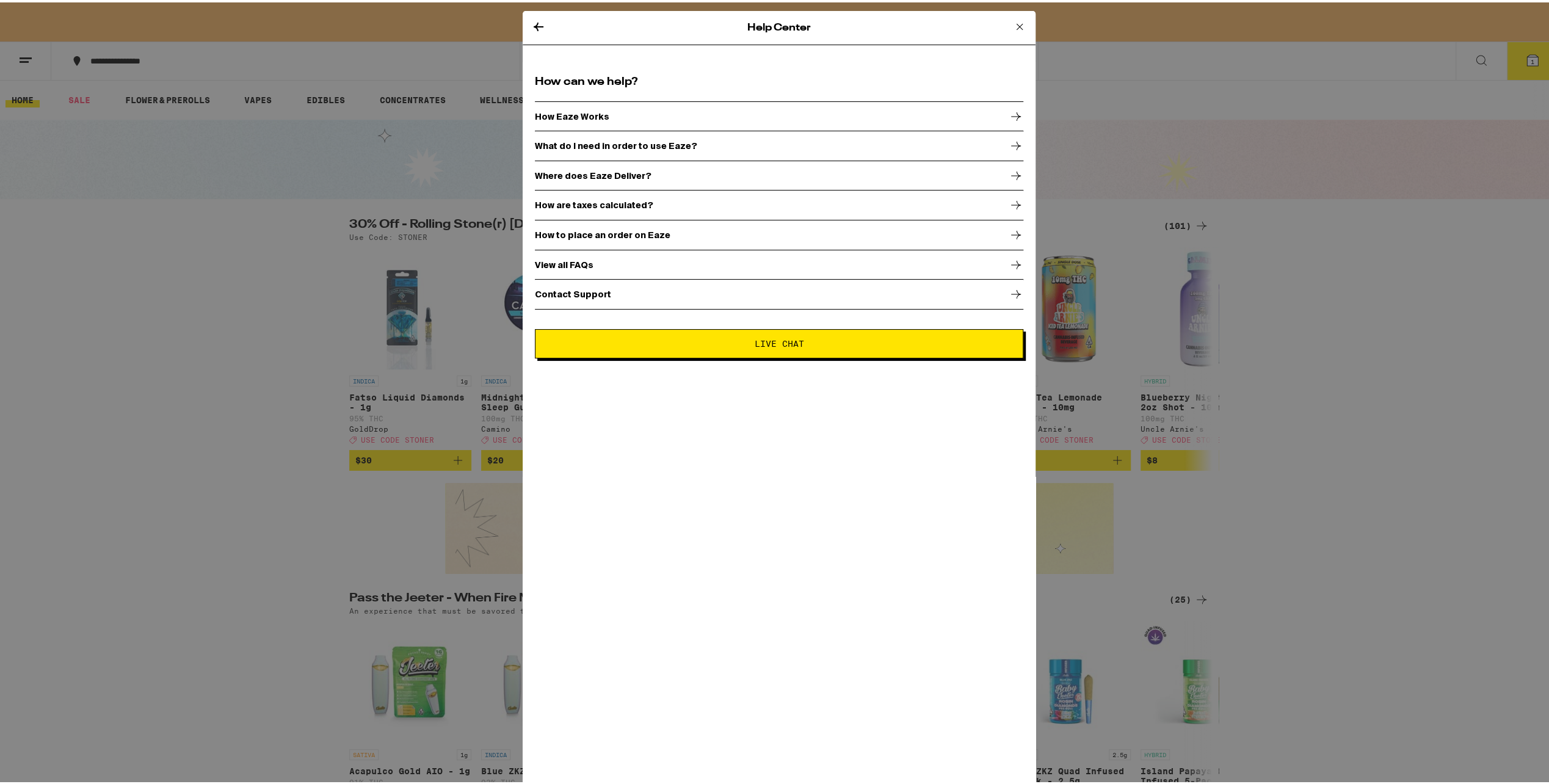
click at [630, 116] on div "How Eaze Works" at bounding box center [779, 114] width 488 height 31
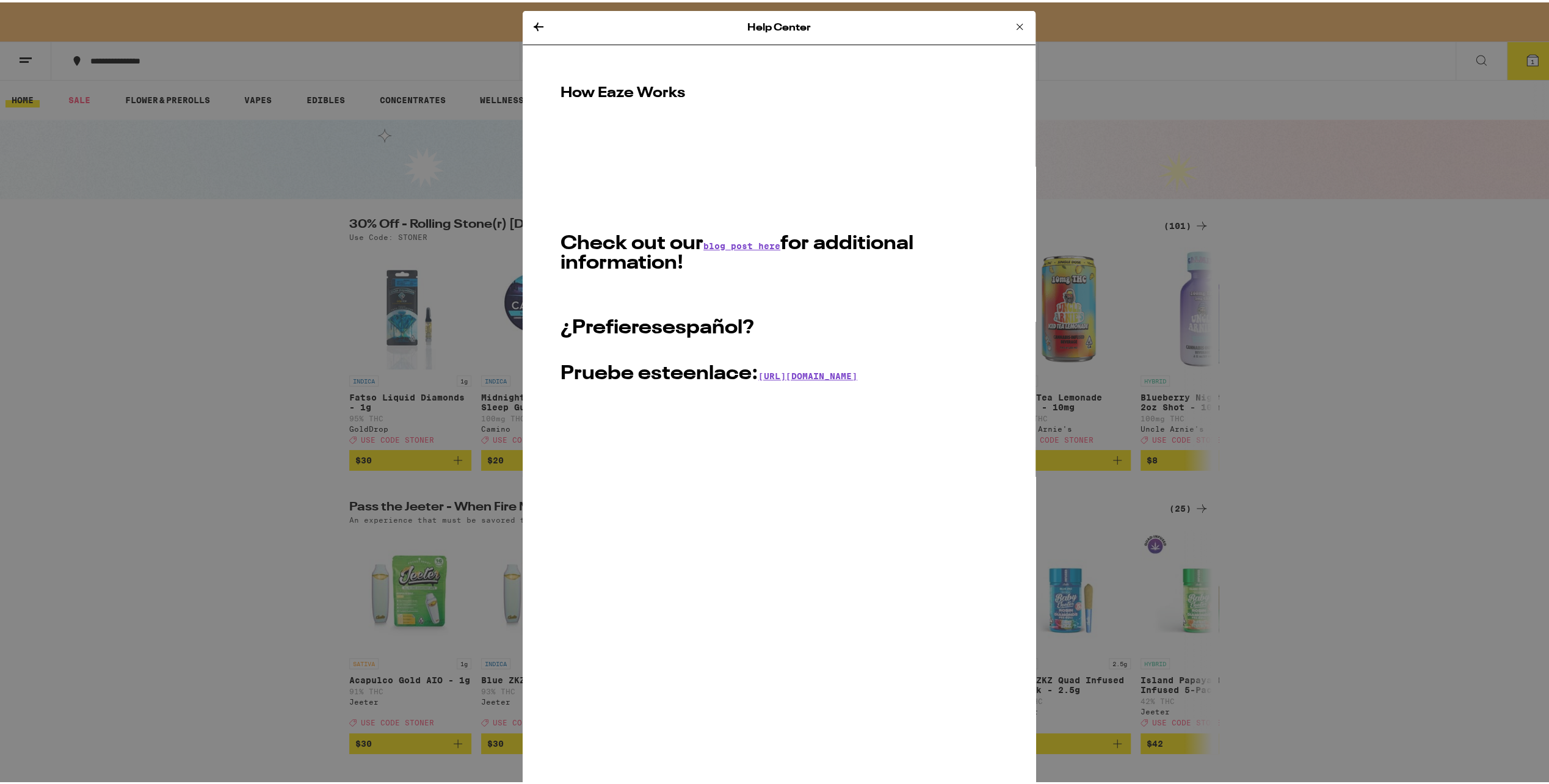
scroll to position [9, 0]
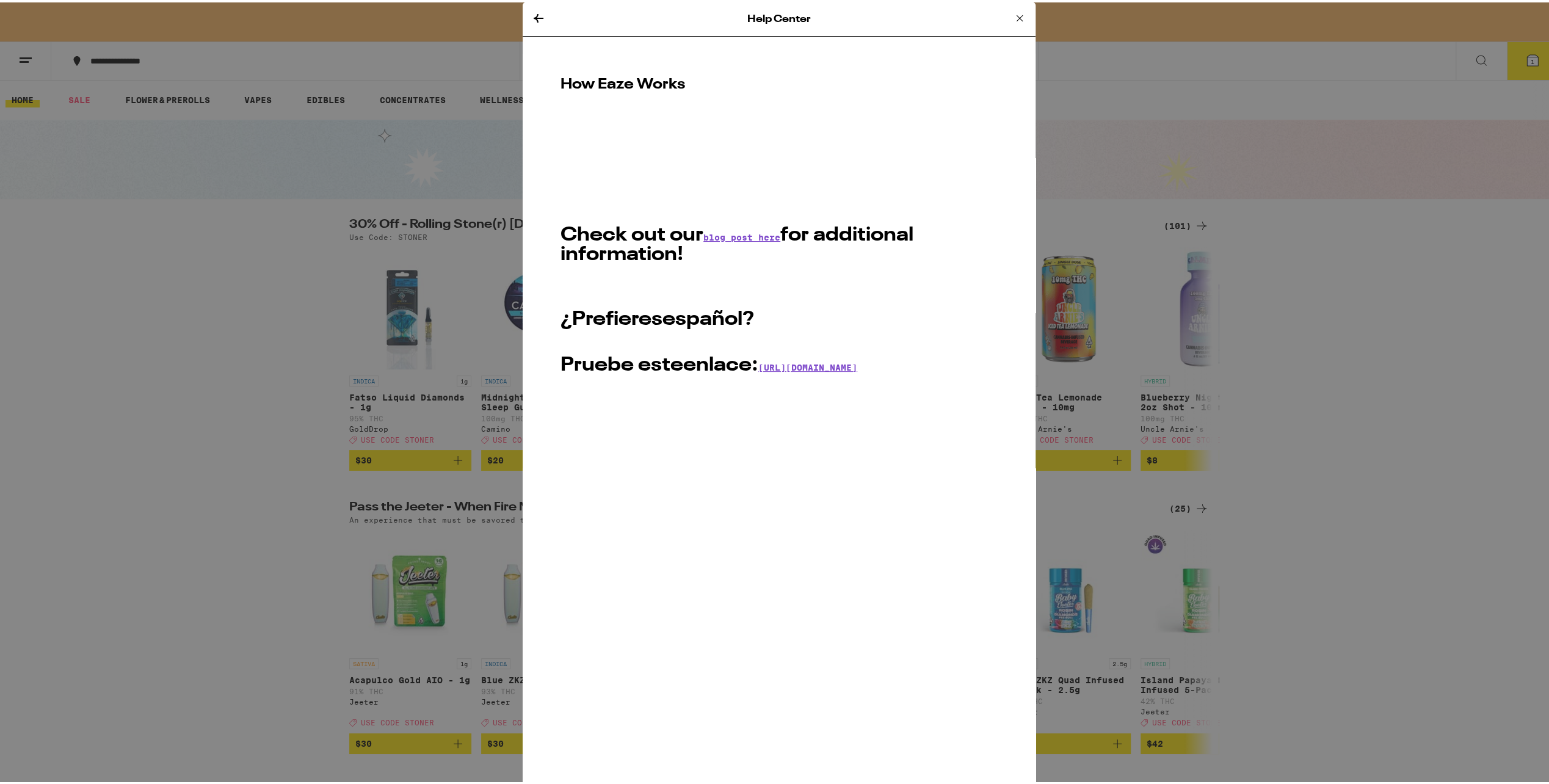
click at [531, 19] on icon at bounding box center [538, 16] width 14 height 14
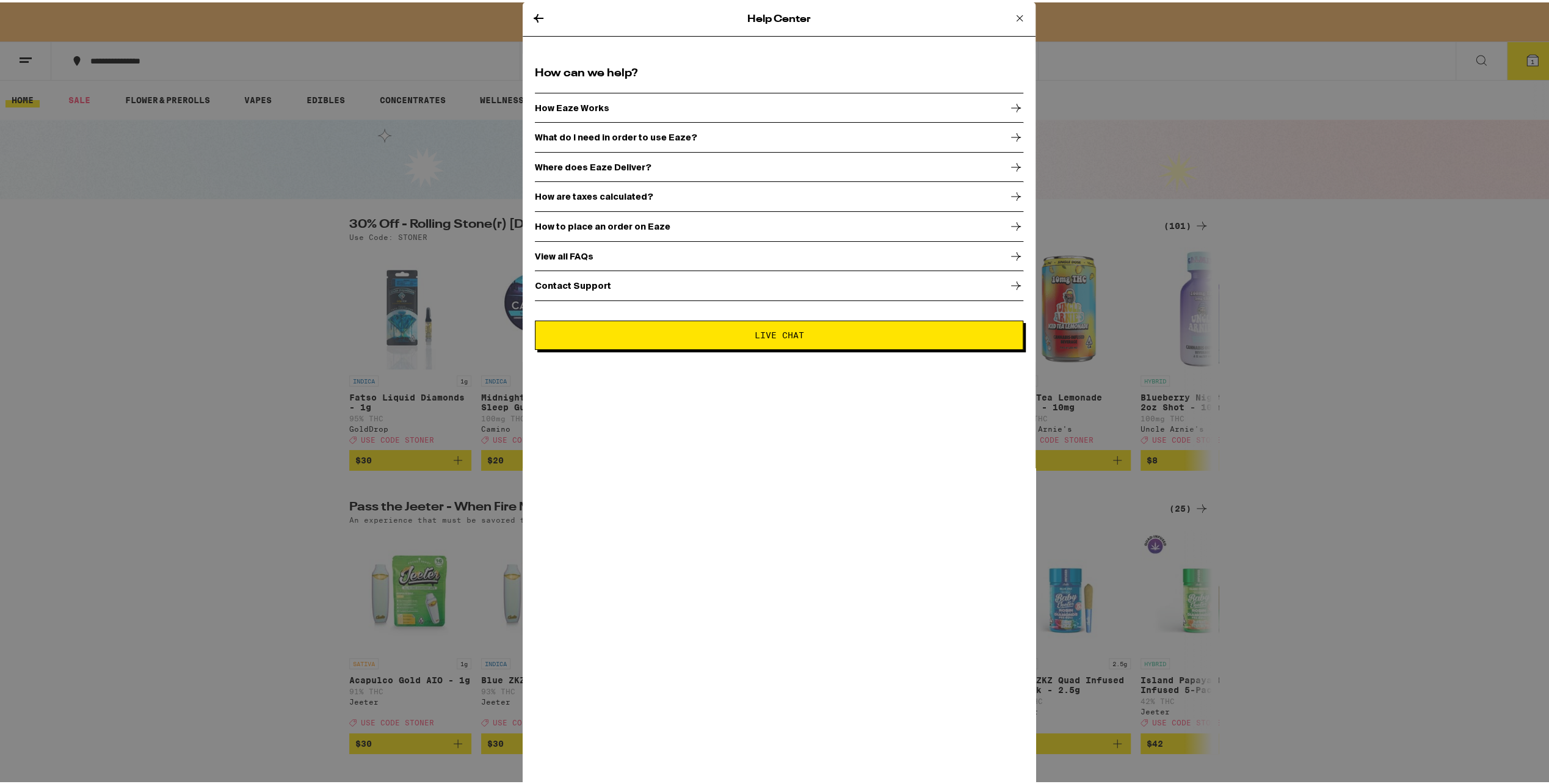
click at [531, 19] on icon at bounding box center [538, 16] width 14 height 14
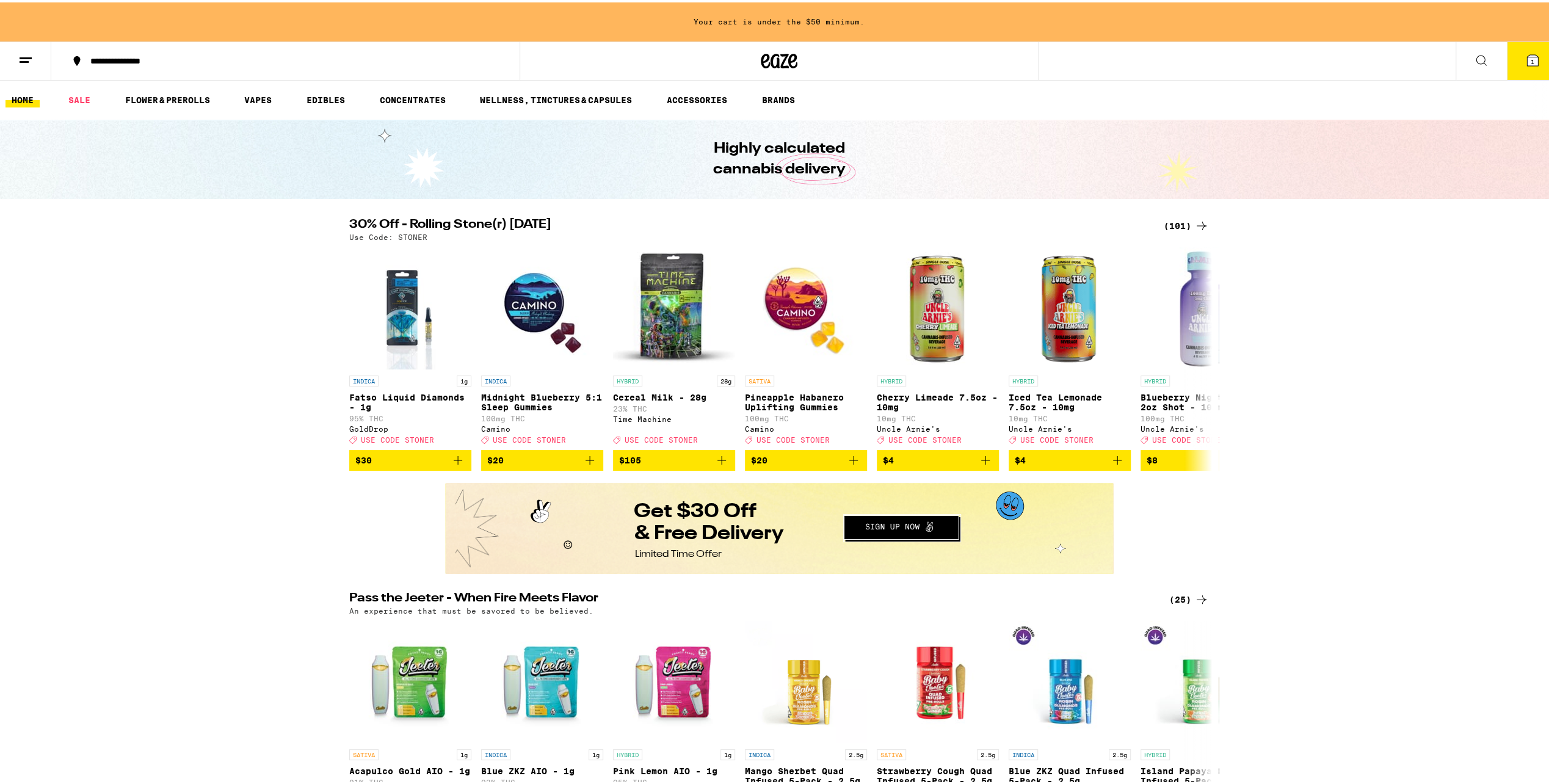
click at [30, 46] on button at bounding box center [26, 59] width 51 height 39
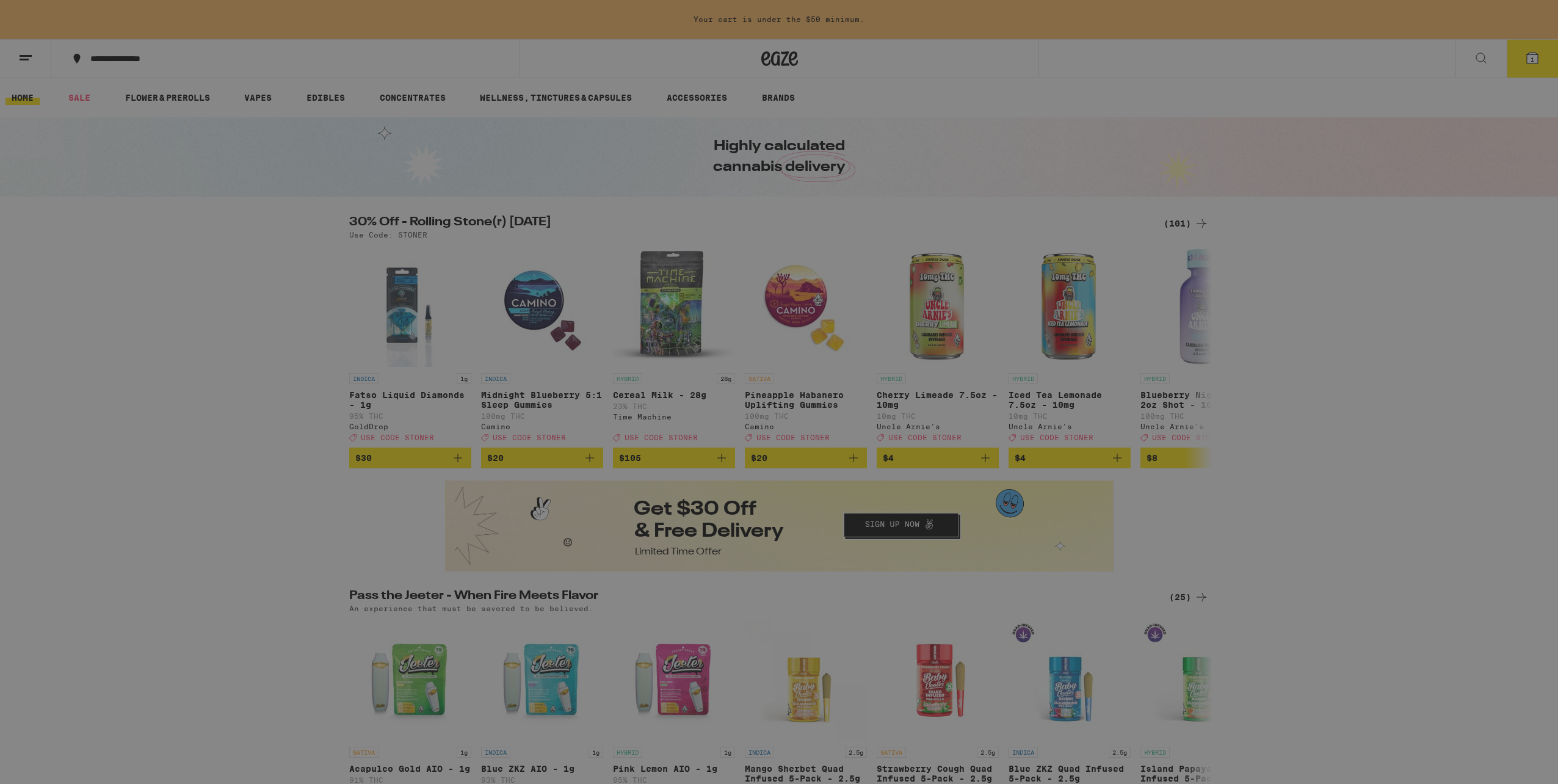
click at [100, 379] on link "Help" at bounding box center [169, 378] width 214 height 14
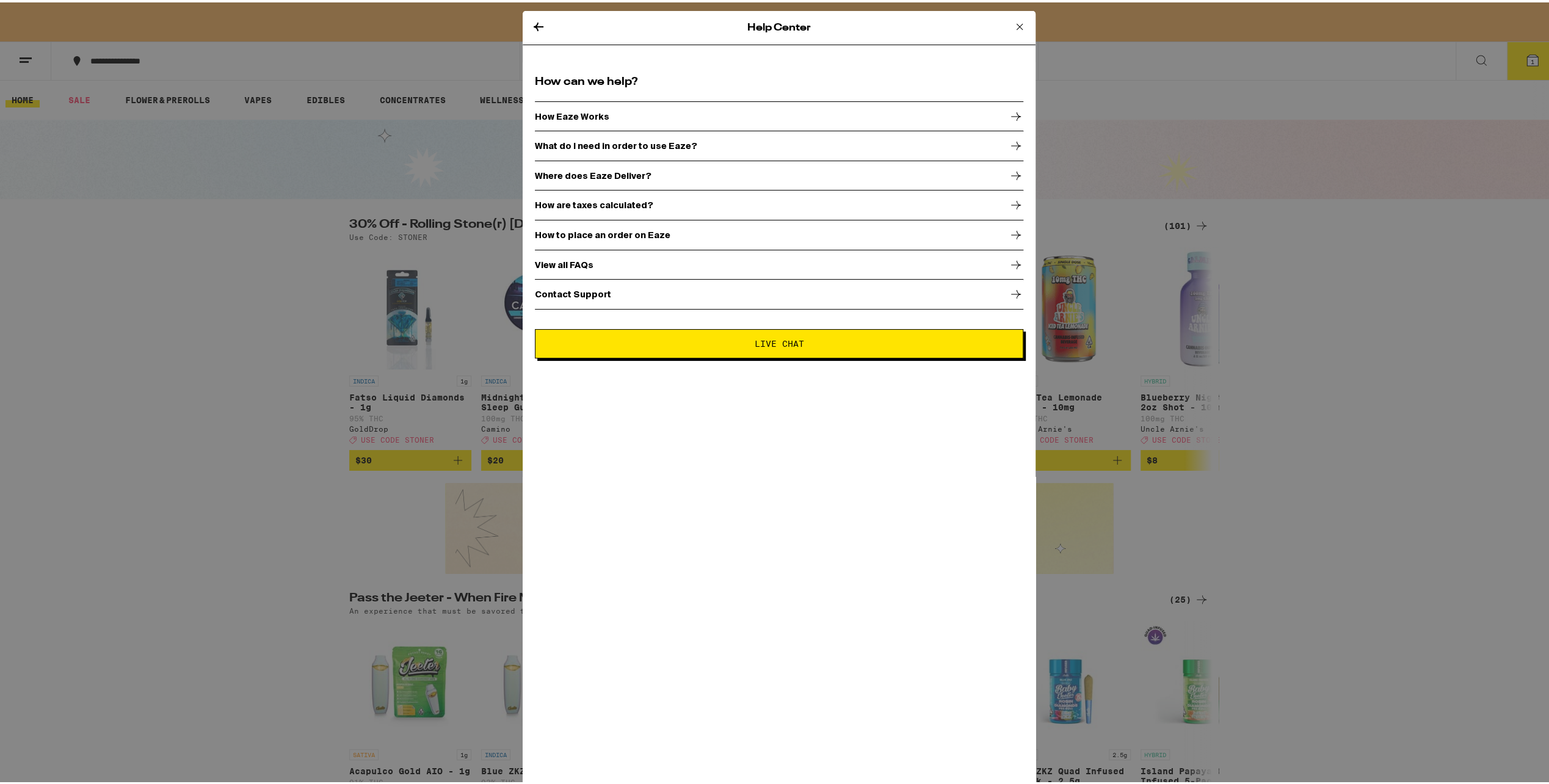
click at [643, 270] on div "View all FAQs" at bounding box center [779, 262] width 488 height 31
click at [582, 104] on div "How Eaze Works" at bounding box center [779, 114] width 488 height 31
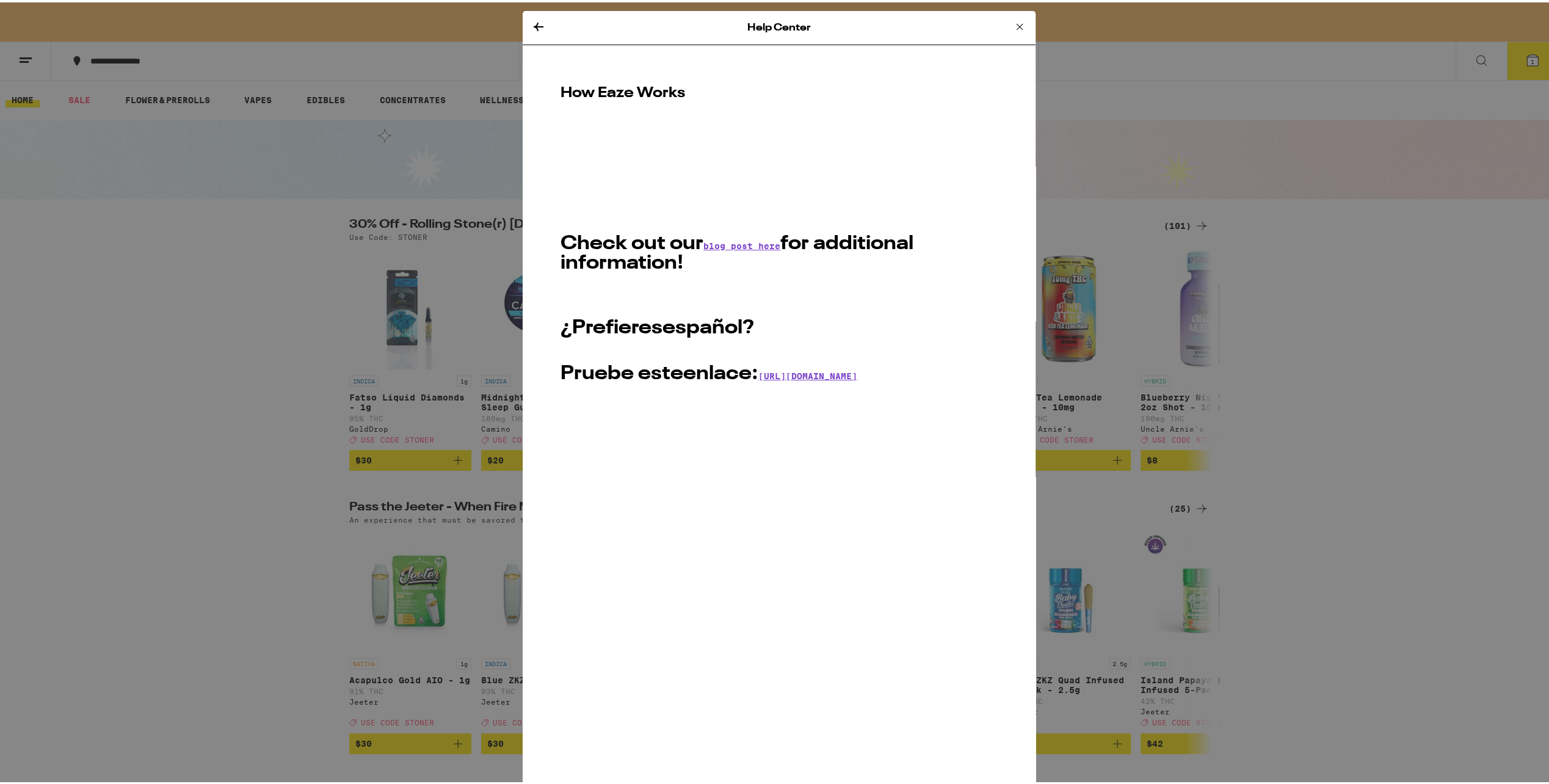
click at [531, 23] on icon at bounding box center [538, 24] width 14 height 14
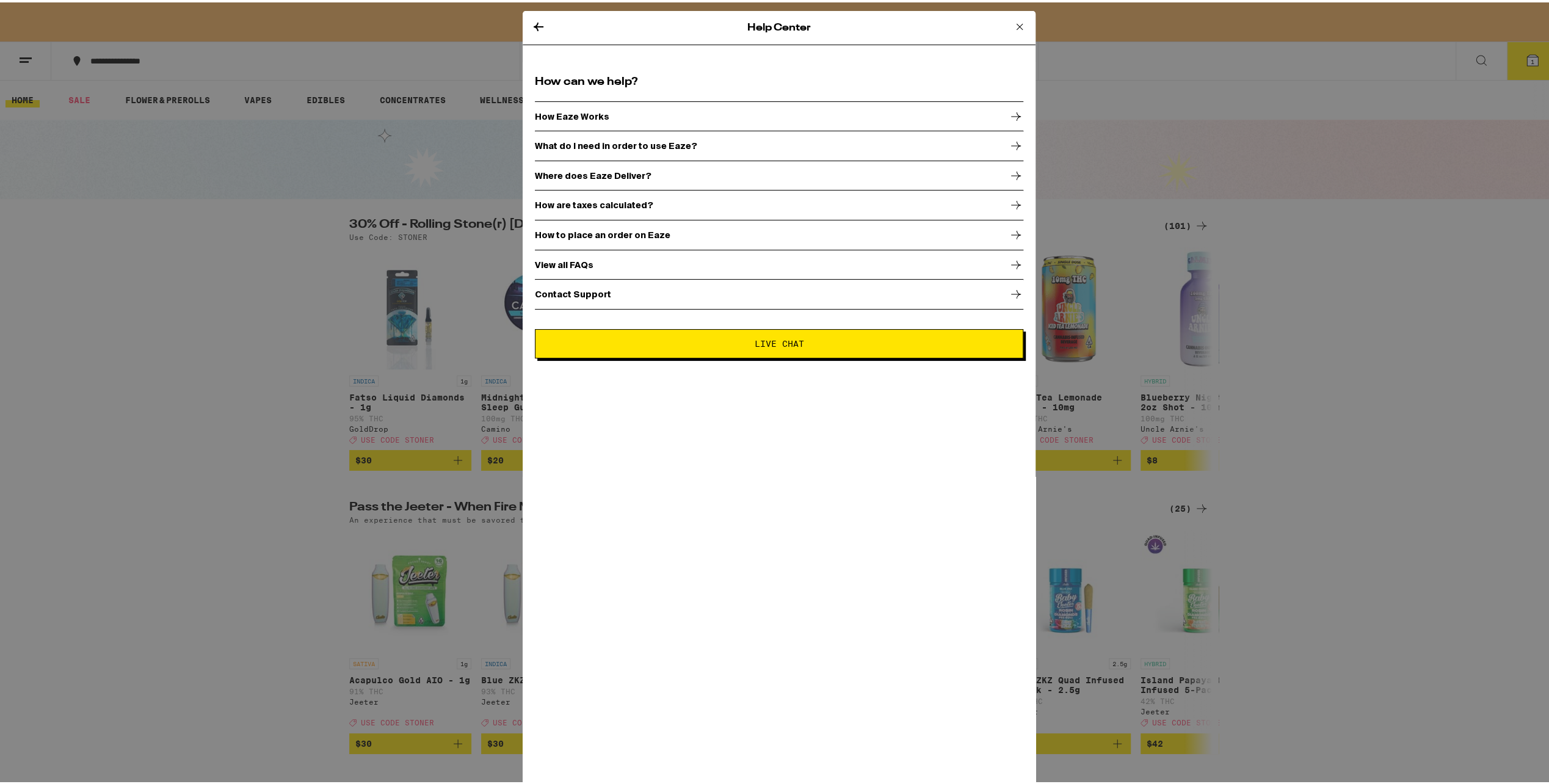
click at [638, 146] on p "What do I need in order to use Eaze?" at bounding box center [616, 144] width 163 height 10
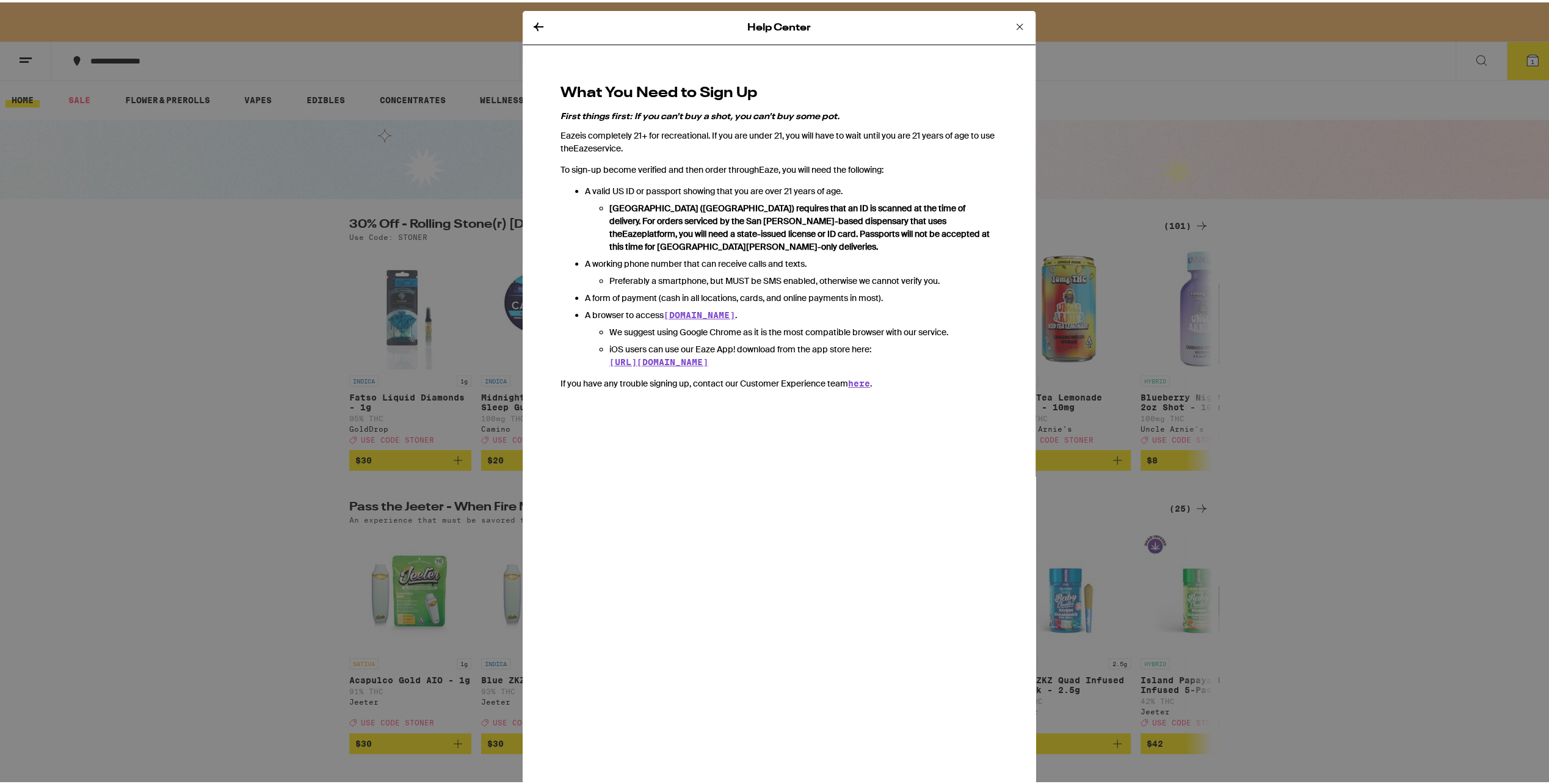
click at [533, 24] on icon at bounding box center [538, 24] width 10 height 9
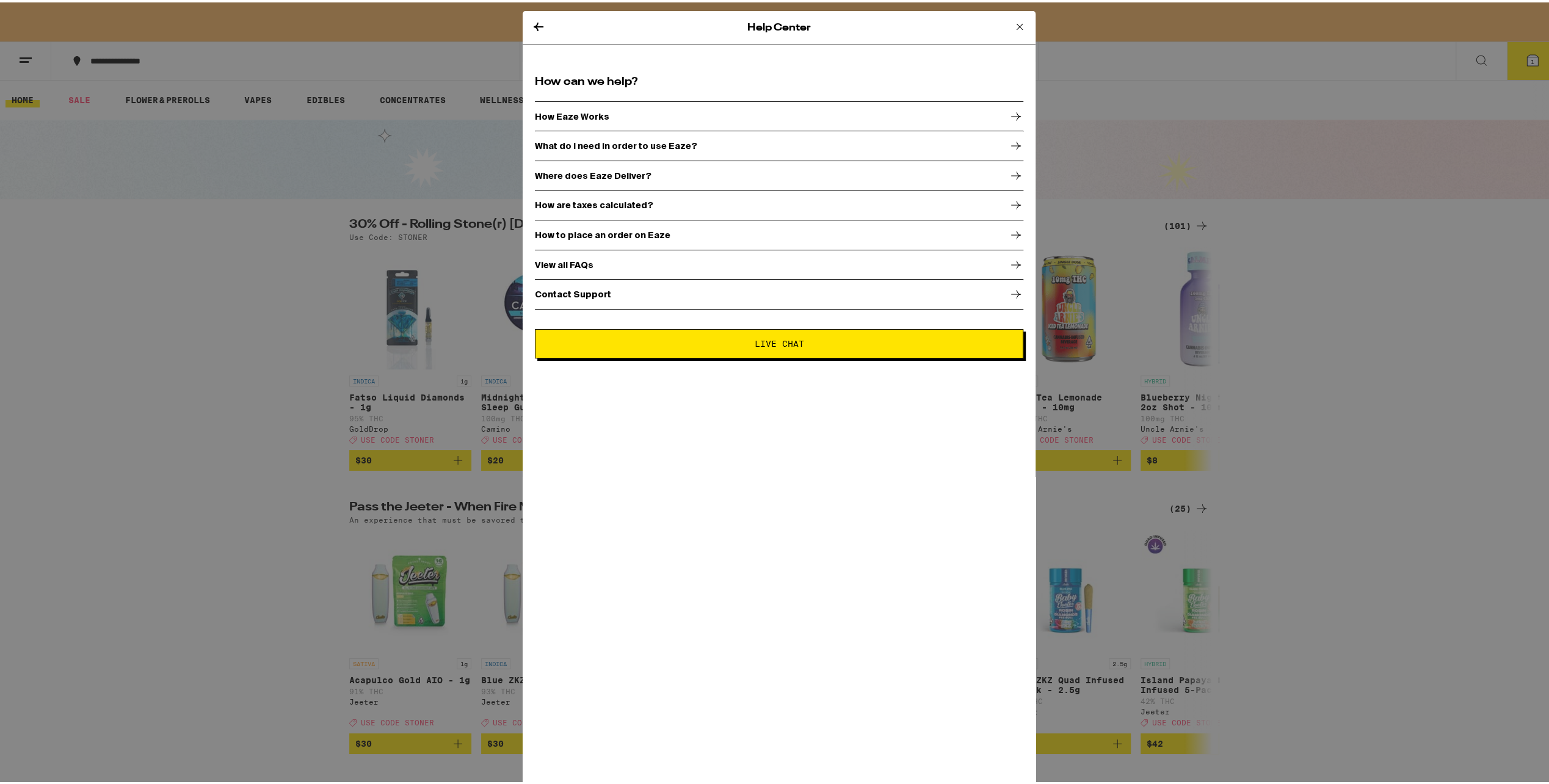
click at [595, 234] on p "How to place an order on Eaze" at bounding box center [602, 233] width 136 height 10
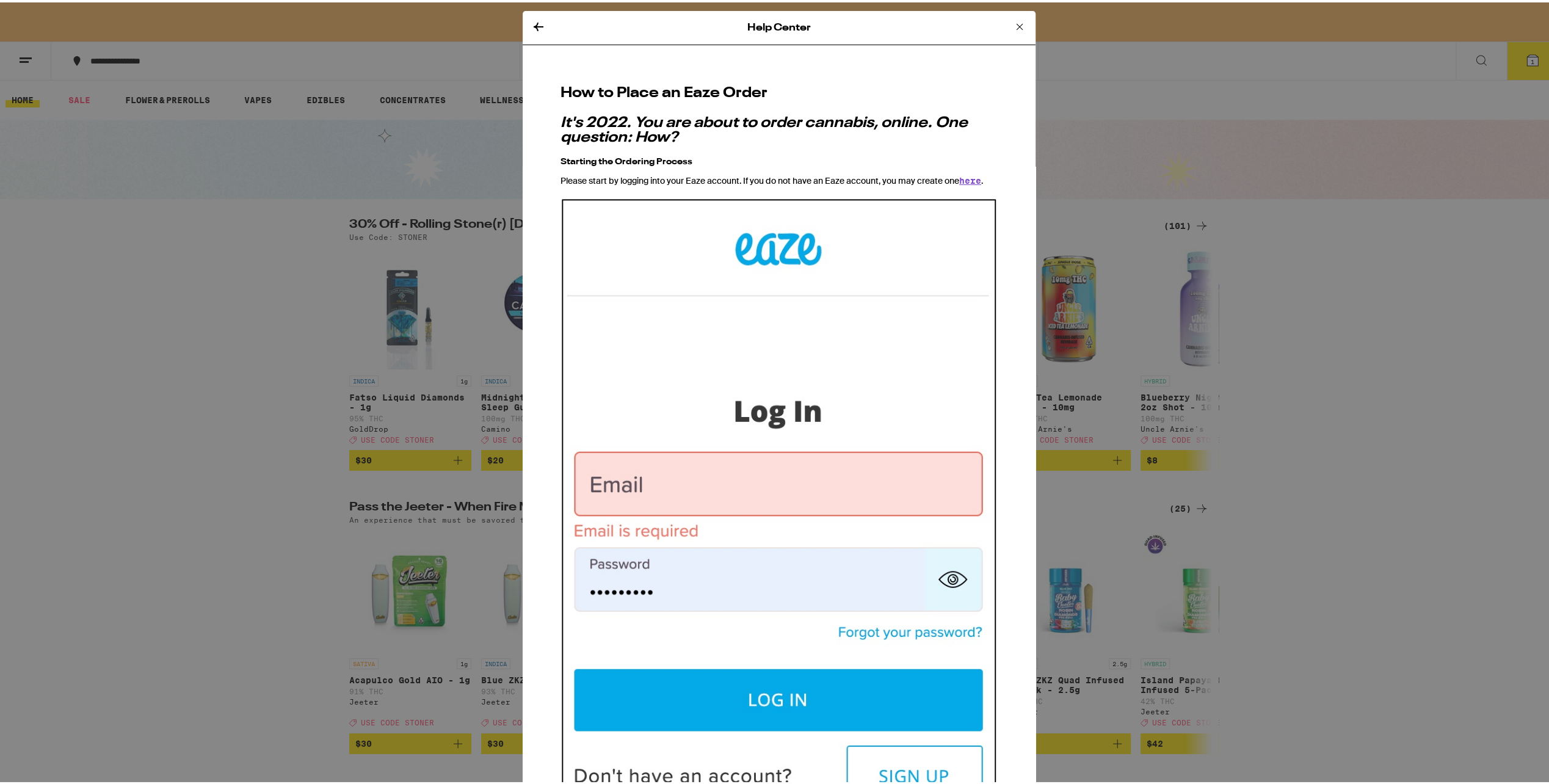
click at [1268, 278] on div "Help Center How to Place an Eaze Order It's 2022. You are about to order cannab…" at bounding box center [779, 392] width 1558 height 784
click at [1012, 24] on icon at bounding box center [1019, 24] width 14 height 14
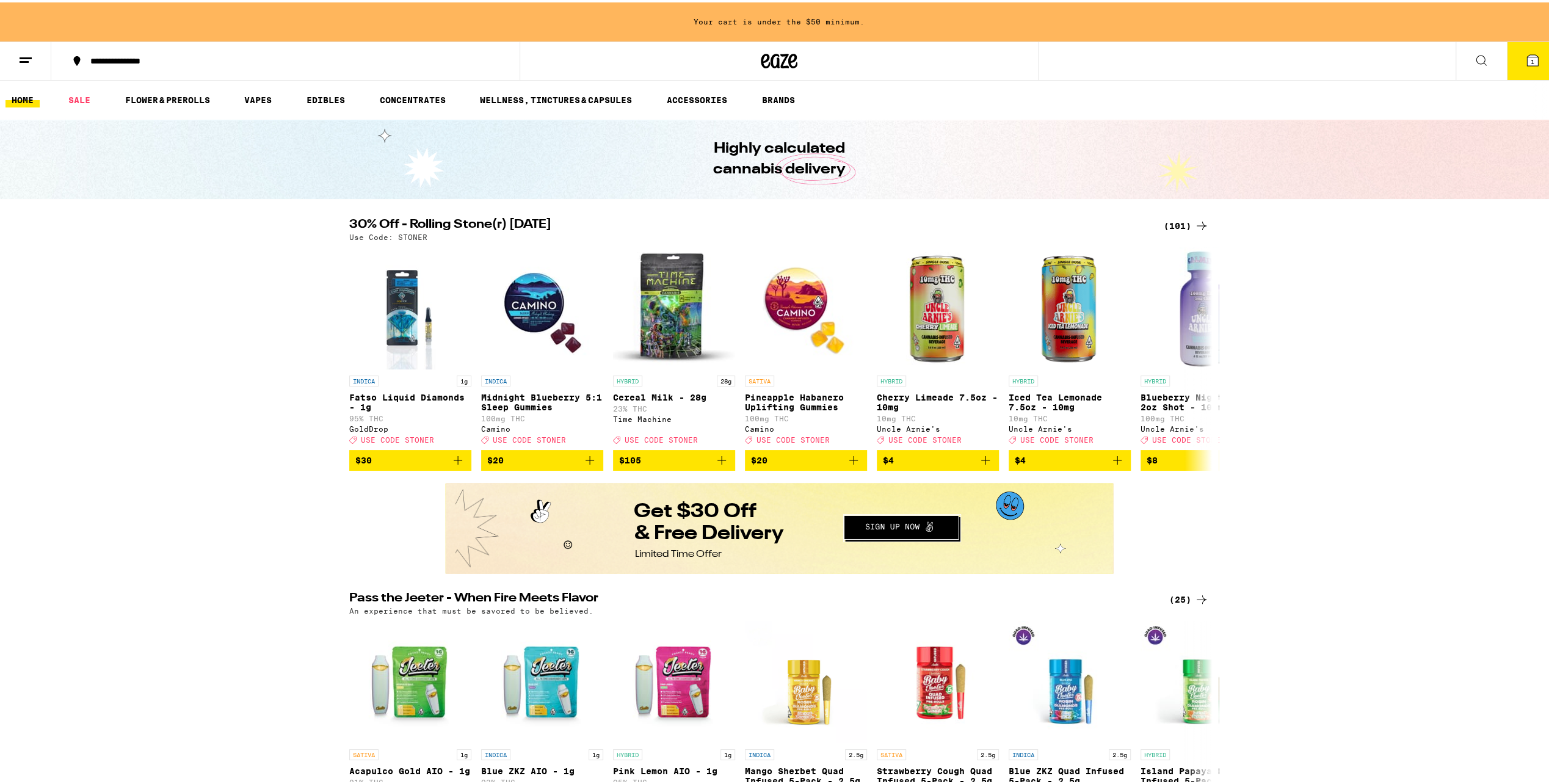
click at [796, 19] on div "Your cart is under the $50 minimum." at bounding box center [779, 19] width 1558 height 39
drag, startPoint x: 838, startPoint y: 8, endPoint x: 799, endPoint y: 13, distance: 39.3
click at [799, 13] on div "Your cart is under the $50 minimum." at bounding box center [779, 19] width 1558 height 39
click at [771, 65] on icon at bounding box center [779, 58] width 18 height 14
click at [1529, 61] on icon at bounding box center [1532, 58] width 14 height 14
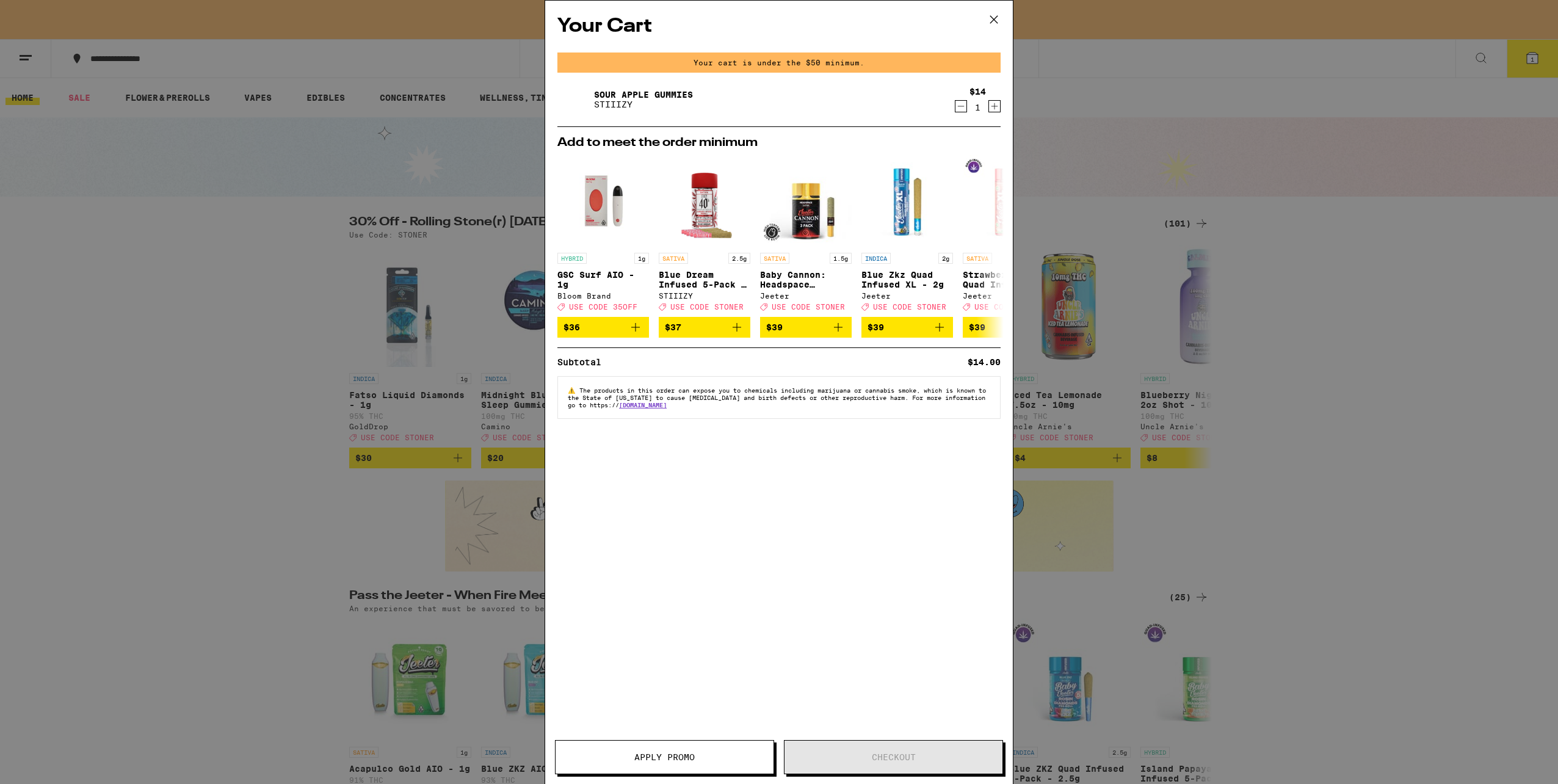
click at [845, 776] on div "Apply Promo Checkout" at bounding box center [779, 761] width 468 height 44
click at [996, 12] on icon at bounding box center [993, 19] width 18 height 18
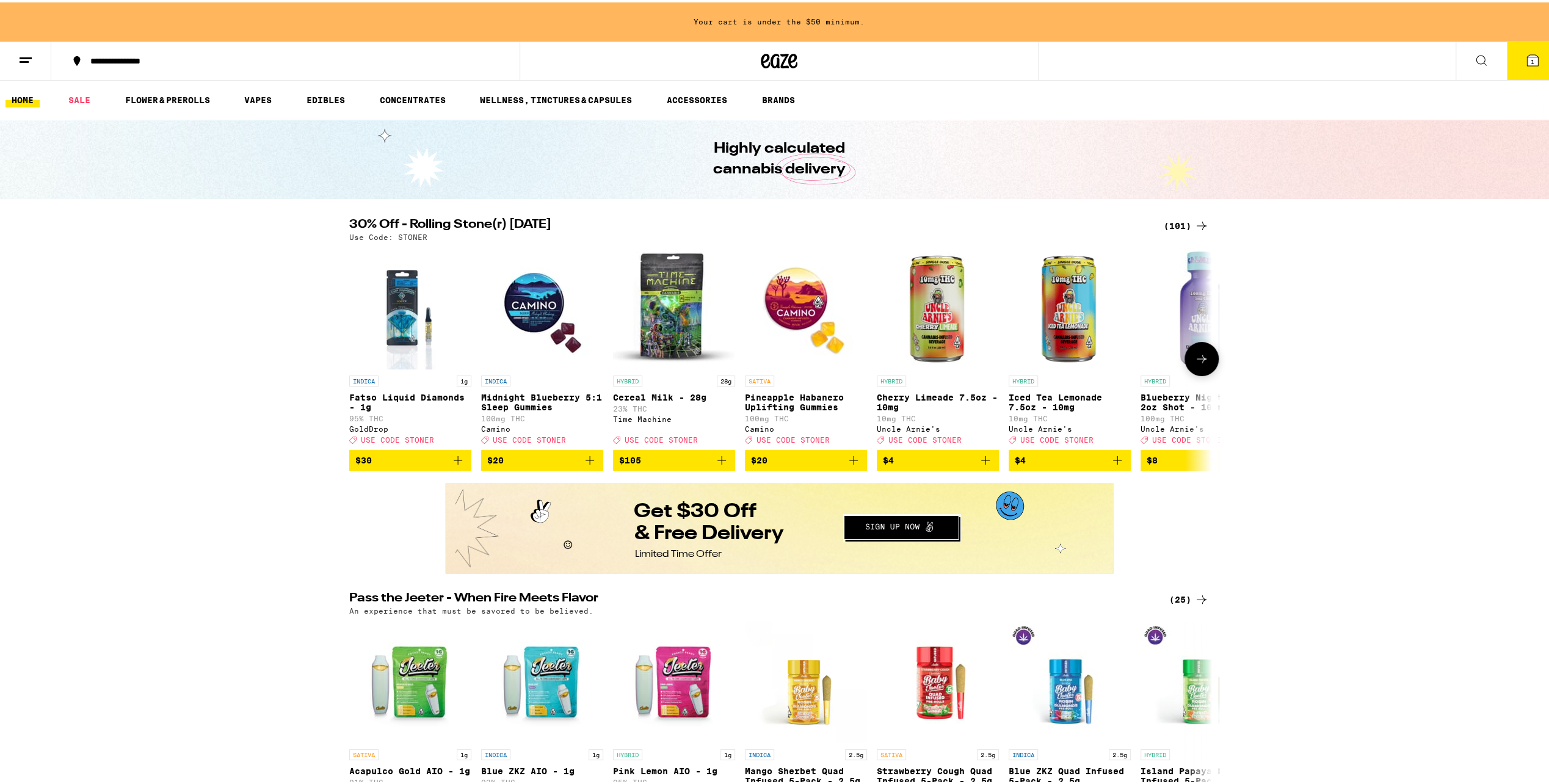
click at [831, 465] on span "$20" at bounding box center [806, 458] width 110 height 14
click at [1527, 57] on icon at bounding box center [1533, 58] width 11 height 11
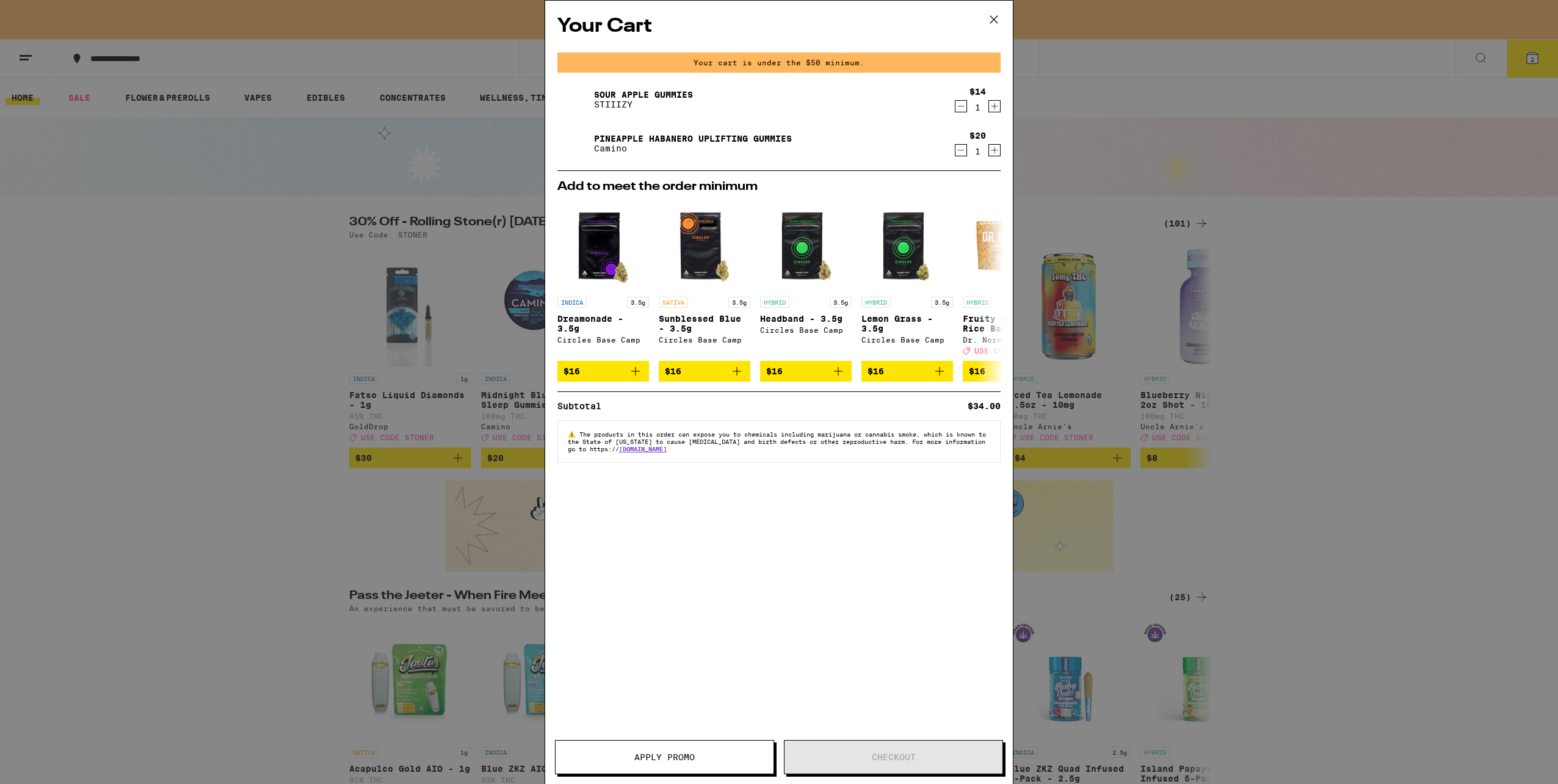
click at [1395, 256] on div "Your Cart Your cart is under the $50 minimum. Sour Apple Gummies STIIIZY $14 1 …" at bounding box center [779, 392] width 1558 height 784
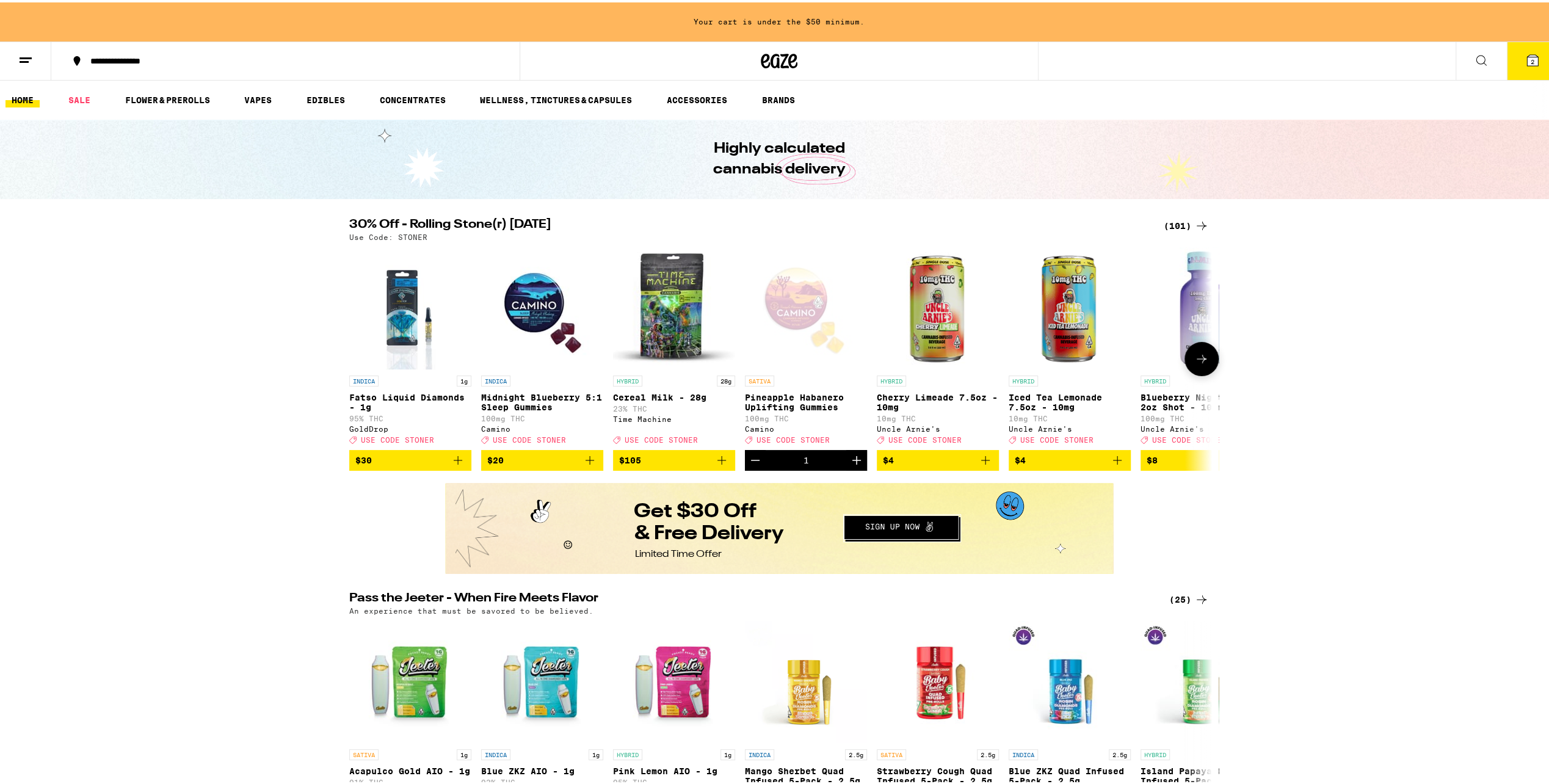
click at [714, 465] on icon "Add to bag" at bounding box center [721, 458] width 14 height 14
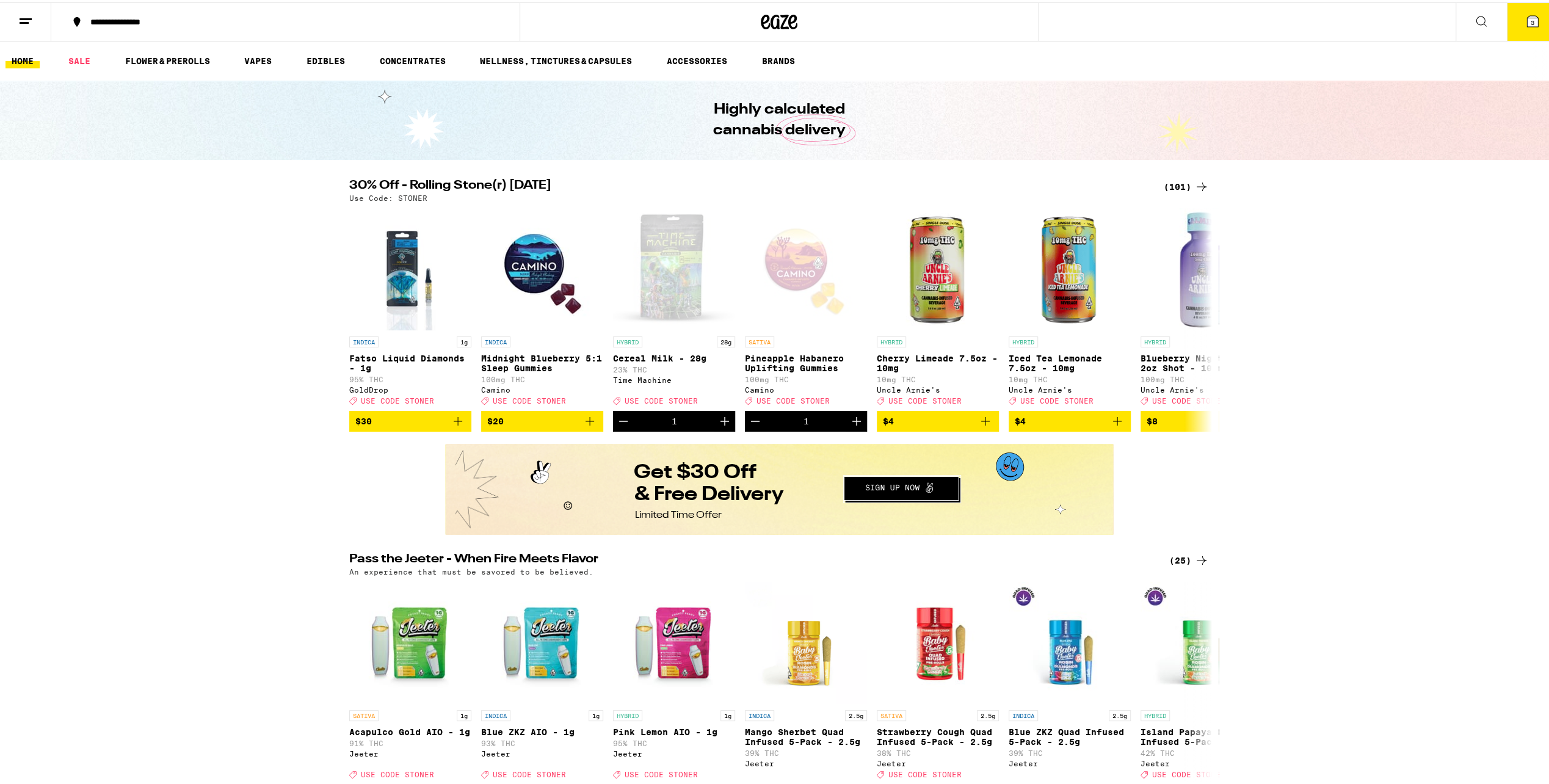
click at [1531, 16] on button "3" at bounding box center [1533, 19] width 51 height 38
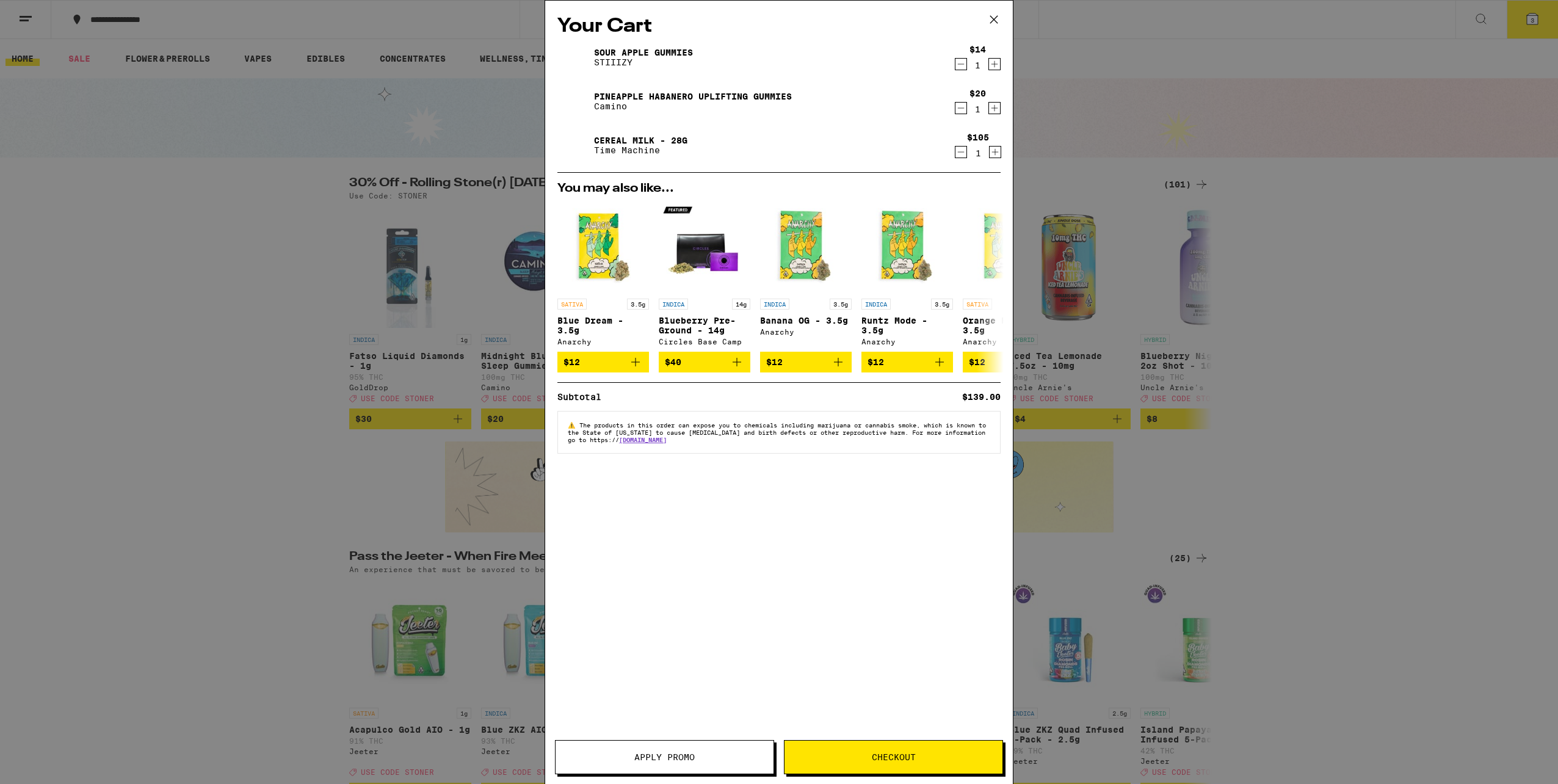
click at [955, 154] on button "Decrement" at bounding box center [961, 152] width 13 height 13
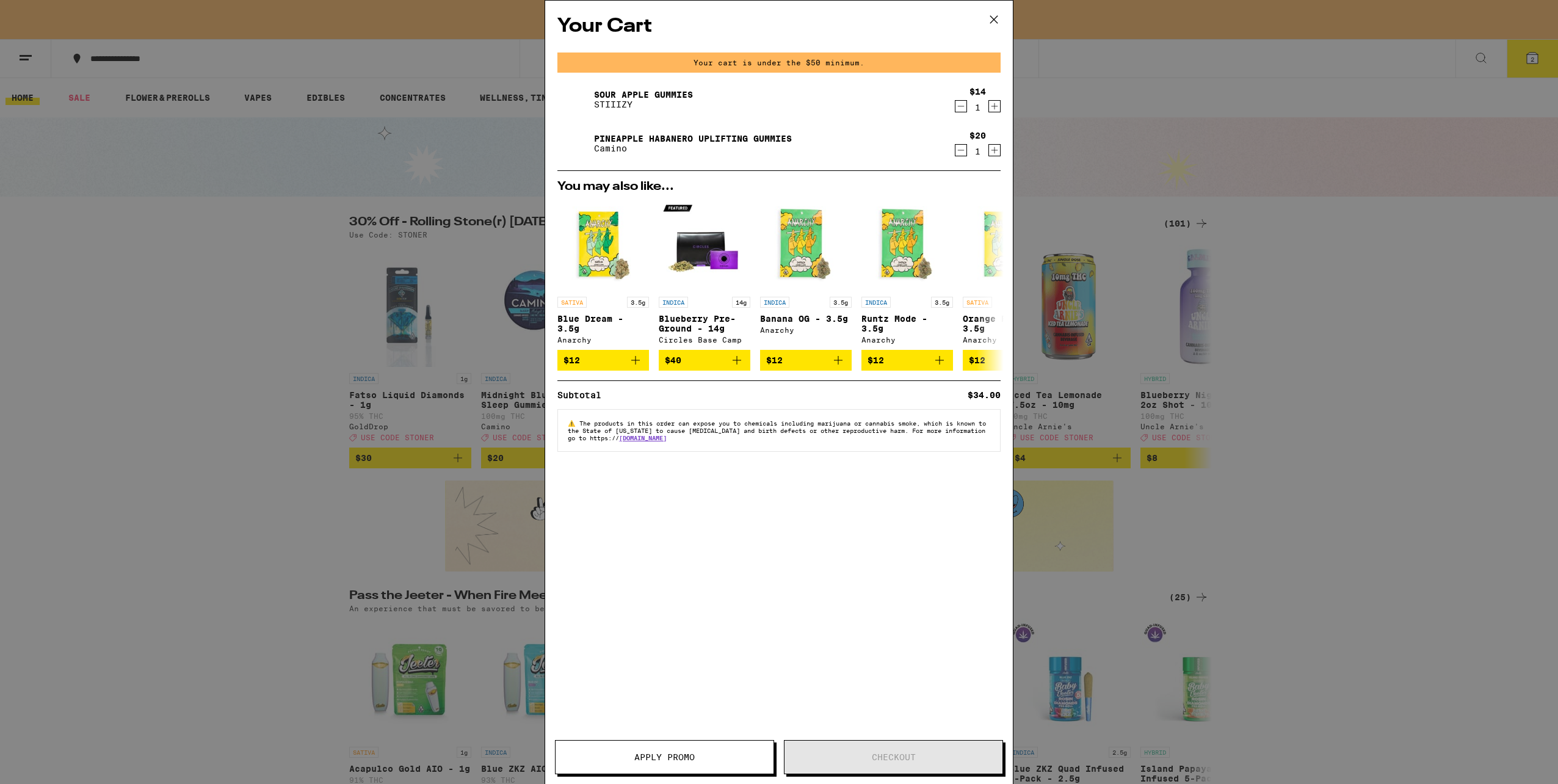
click at [1341, 348] on div "Your Cart Your cart is under the $50 minimum. Sour Apple Gummies STIIIZY $14 1 …" at bounding box center [779, 392] width 1558 height 784
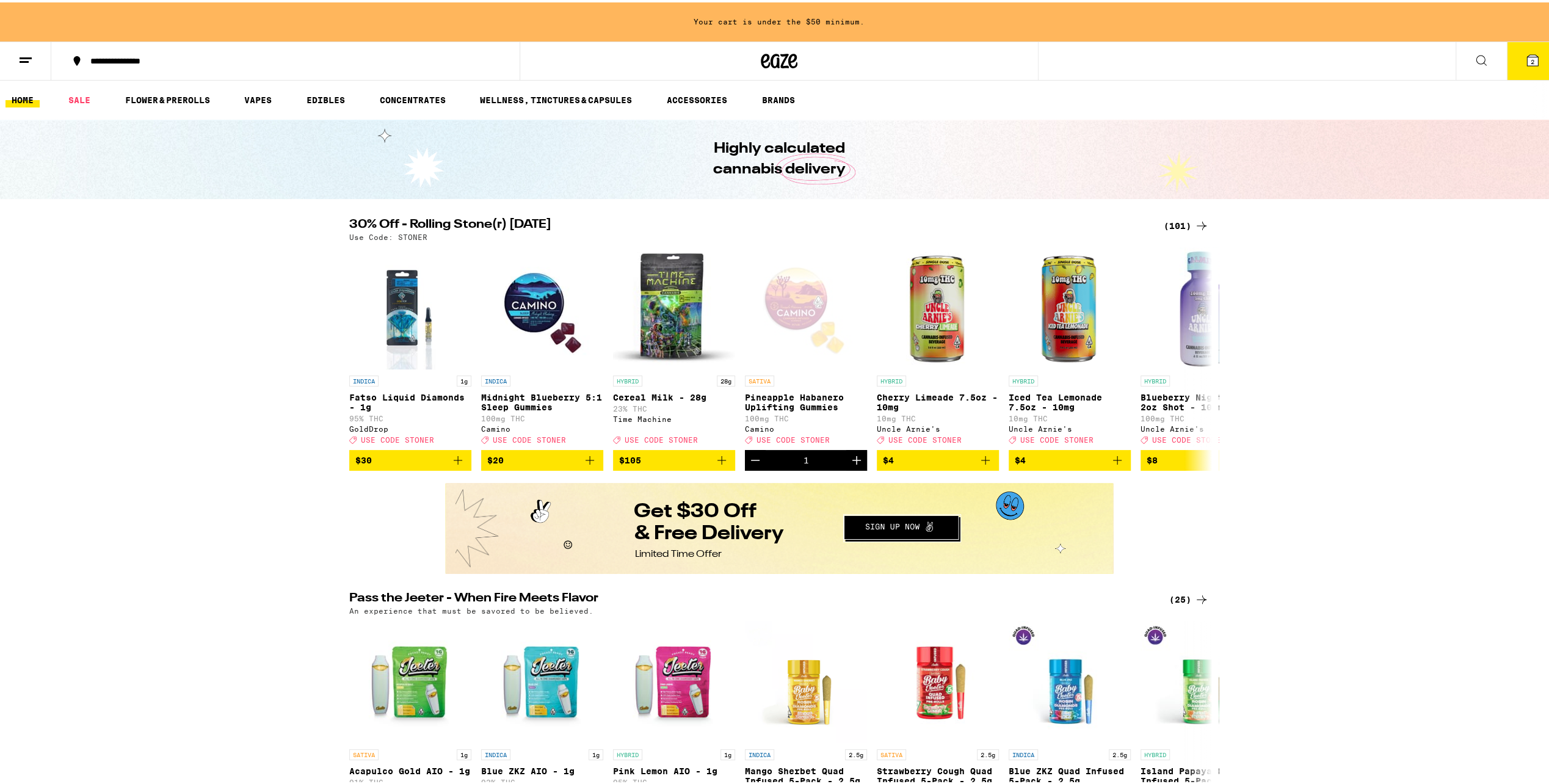
click at [1188, 221] on div "(101)" at bounding box center [1186, 223] width 45 height 14
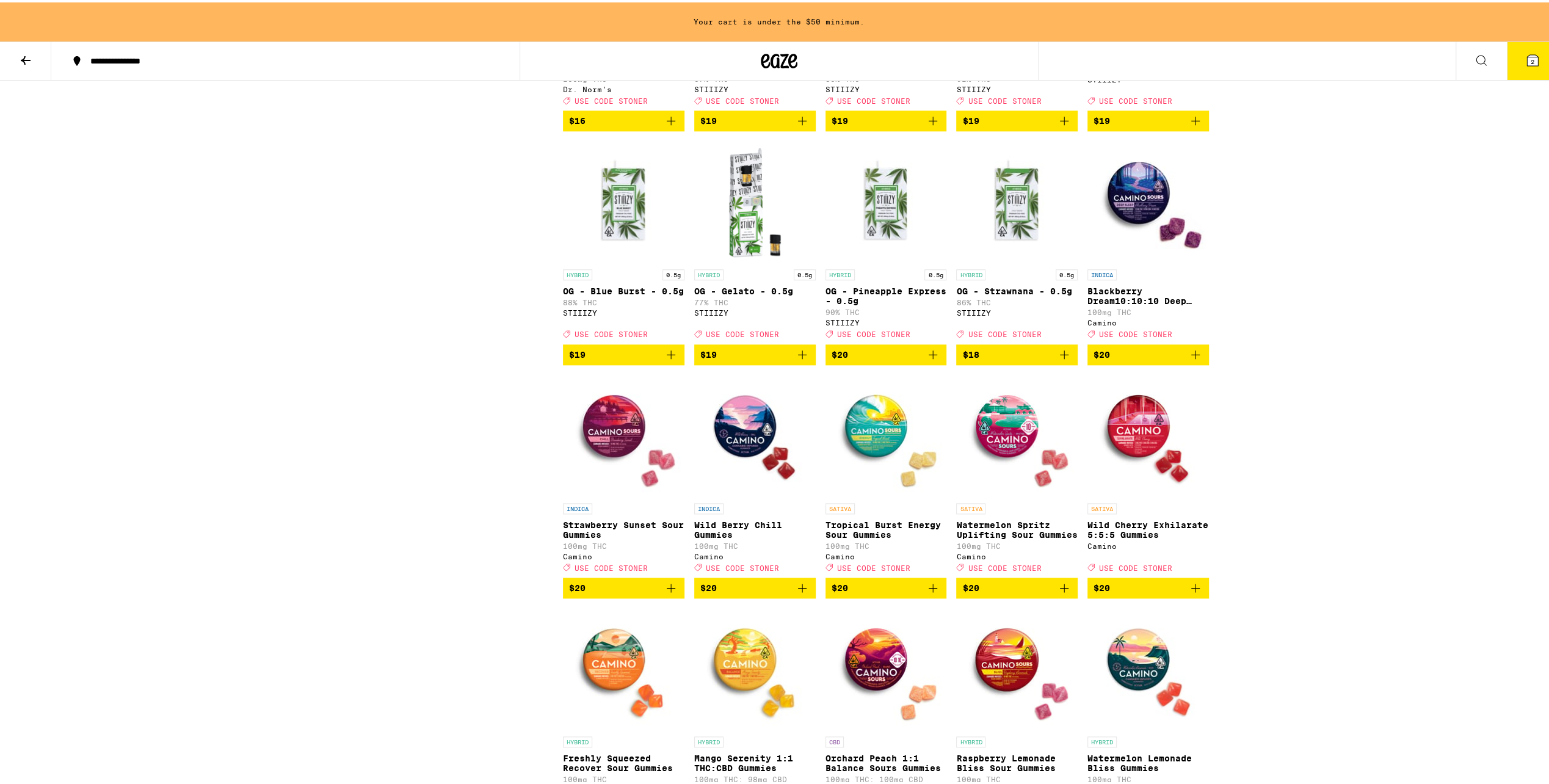
scroll to position [1282, 0]
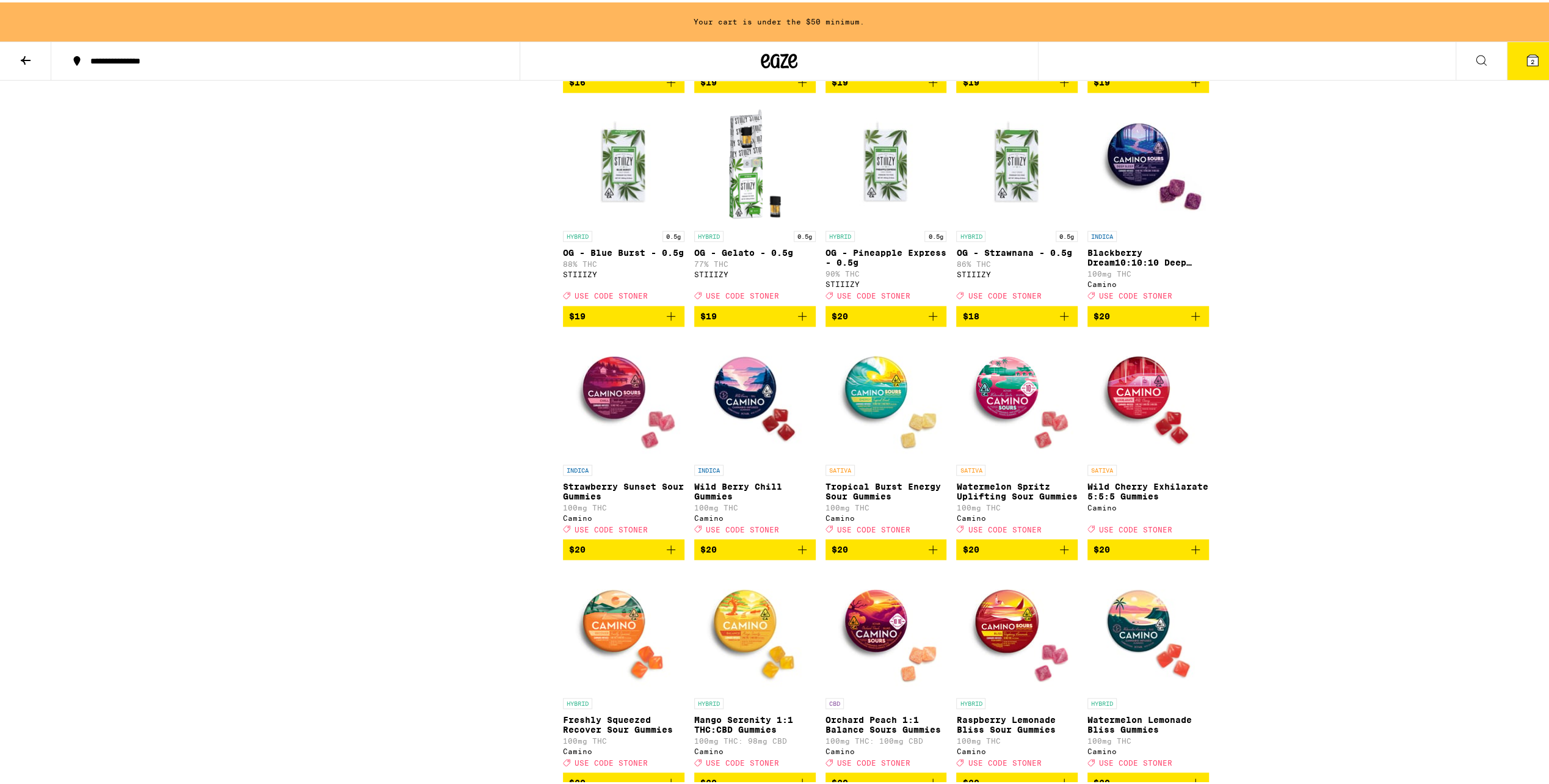
click at [909, 321] on span "$20" at bounding box center [886, 313] width 109 height 14
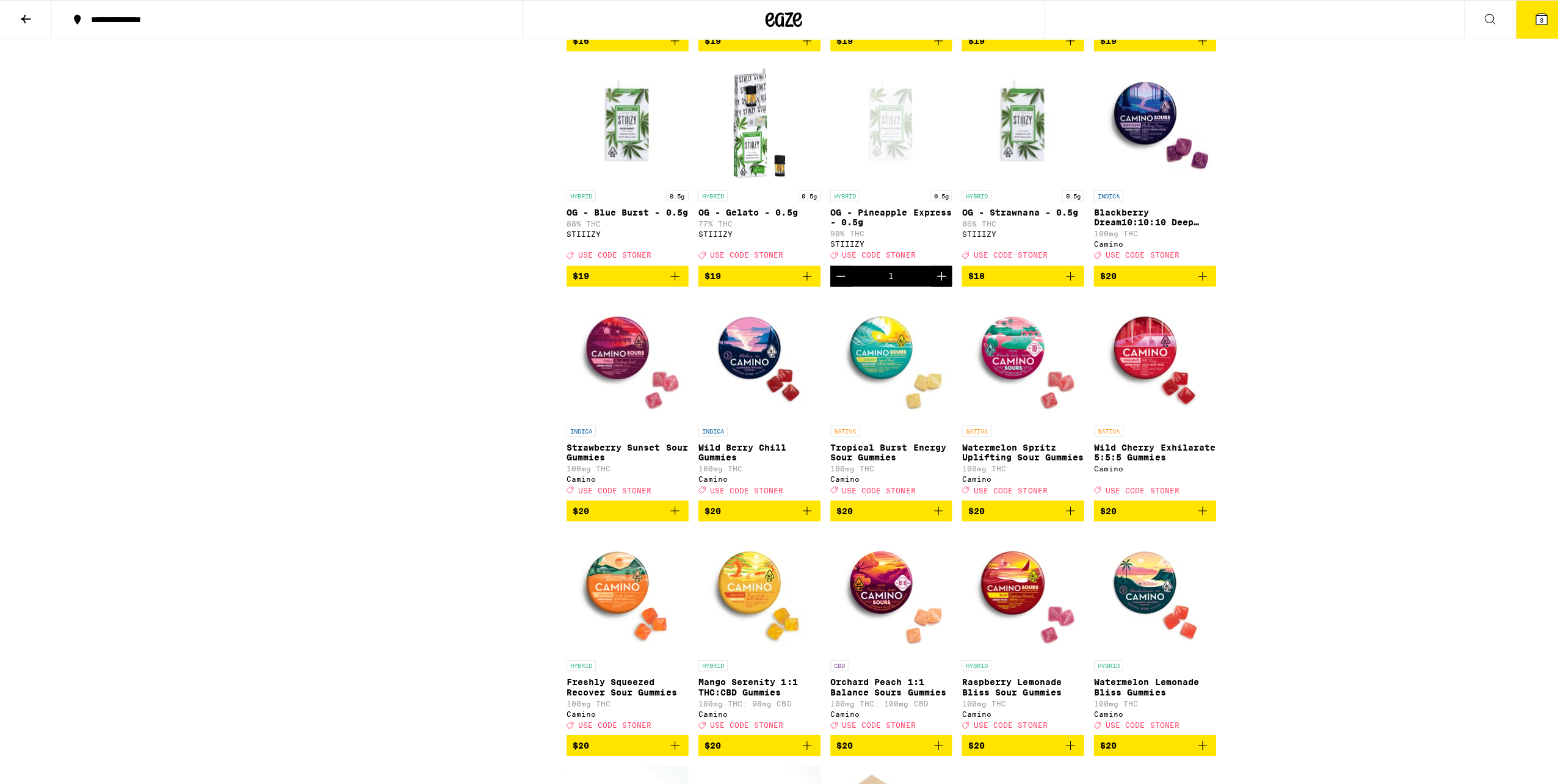
scroll to position [1243, 0]
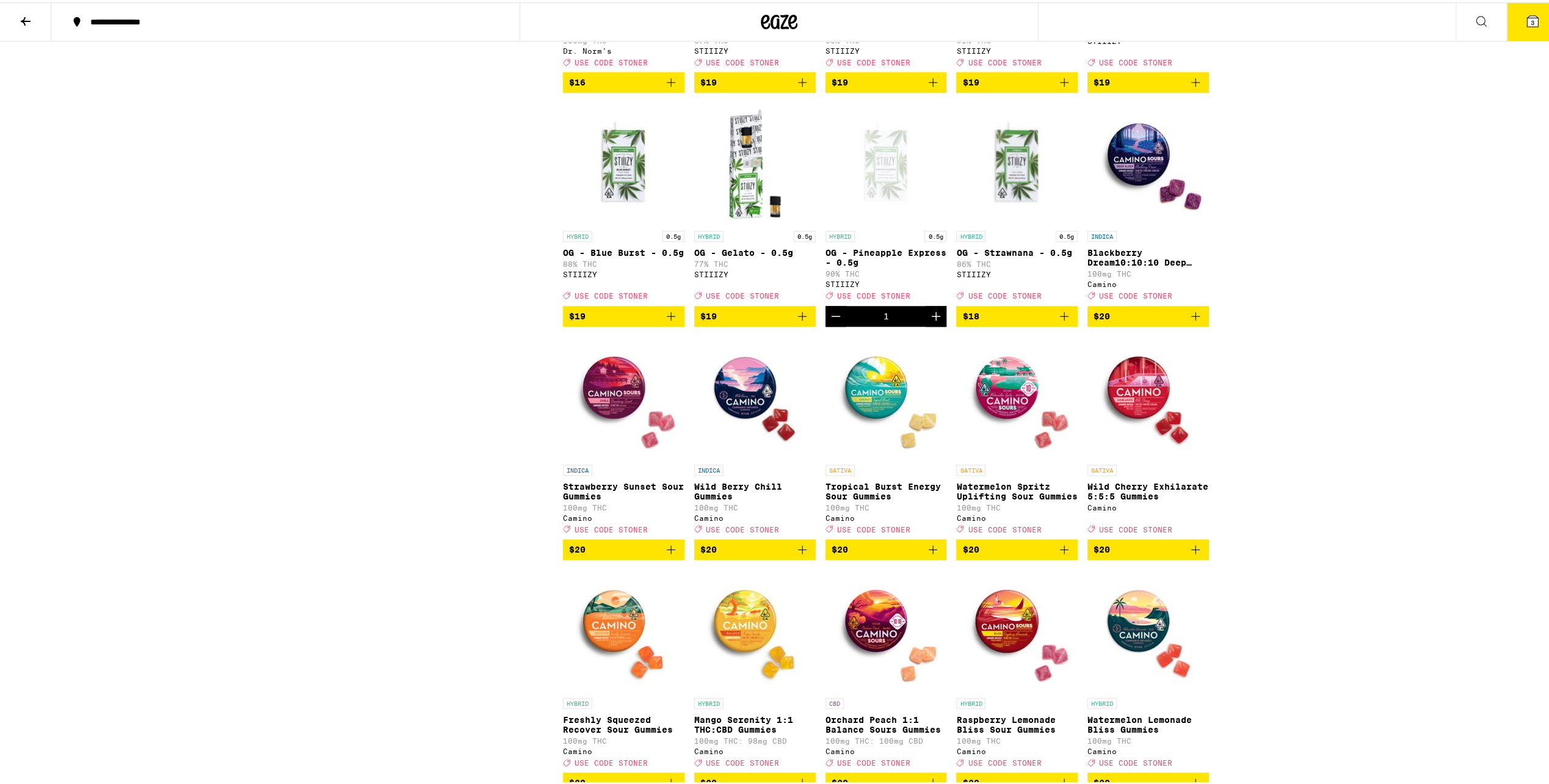
click at [1529, 15] on icon at bounding box center [1532, 19] width 14 height 14
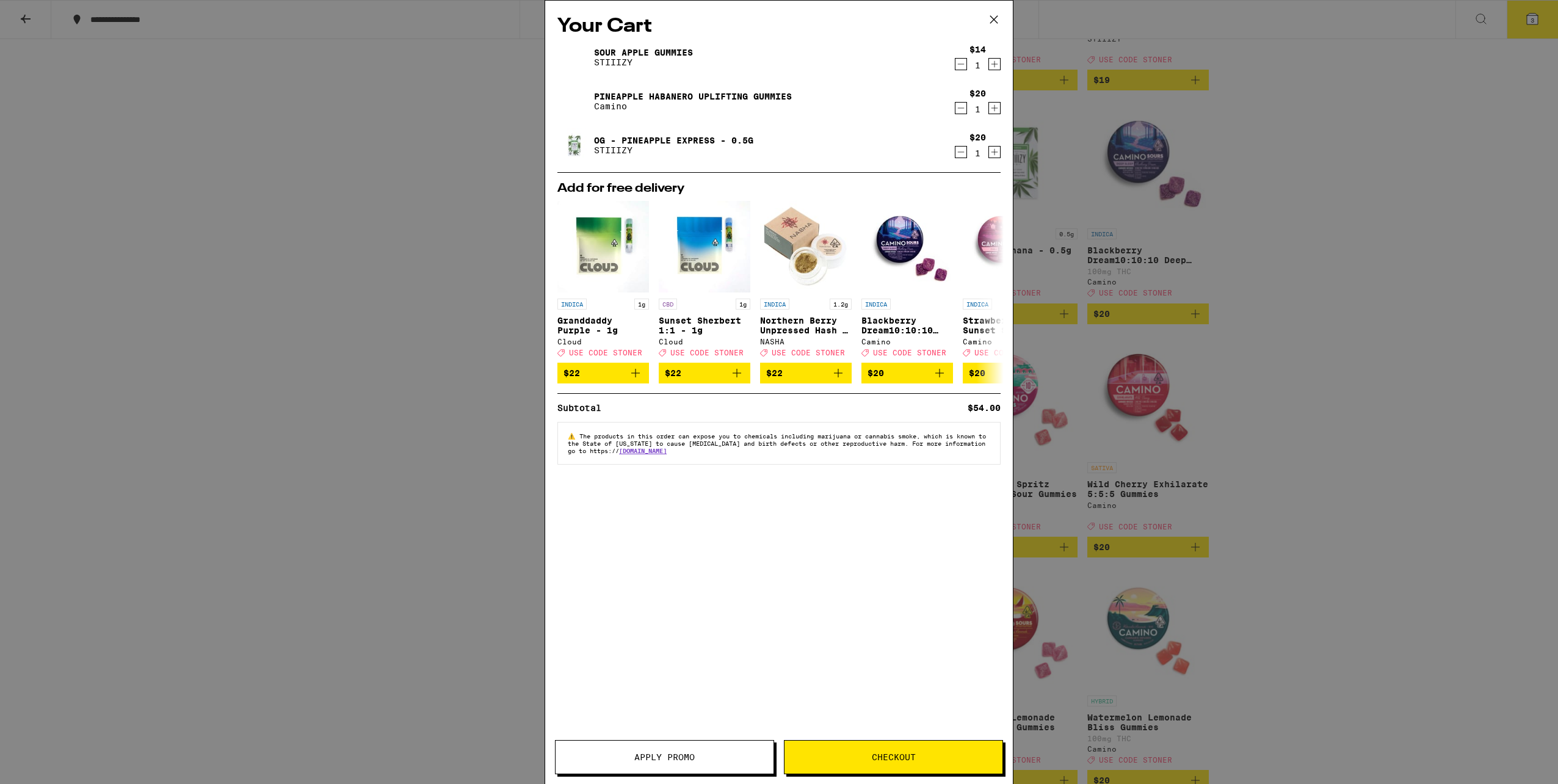
click at [877, 743] on button "Checkout" at bounding box center [893, 756] width 219 height 34
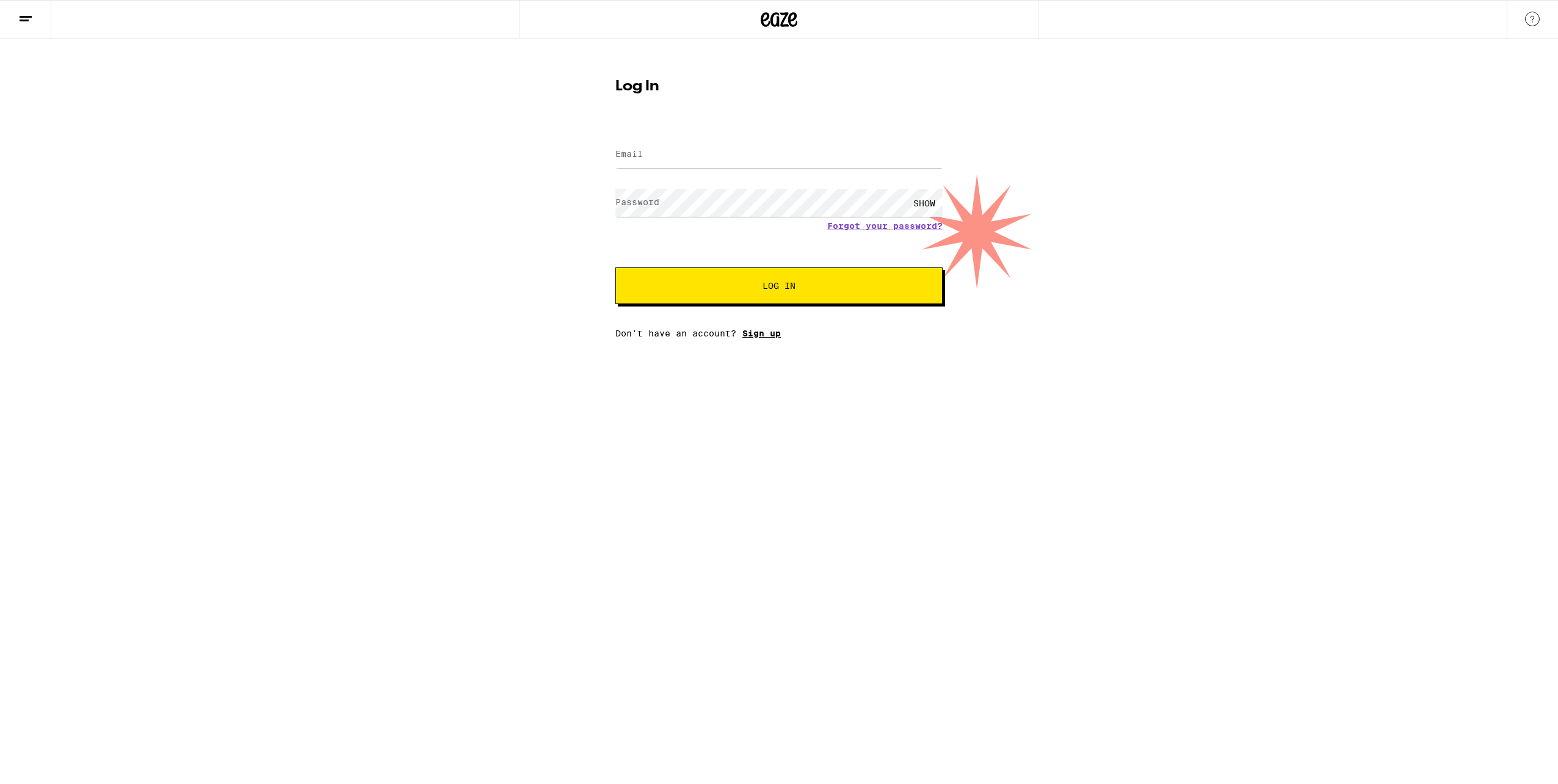
click at [763, 333] on link "Sign up" at bounding box center [761, 333] width 39 height 10
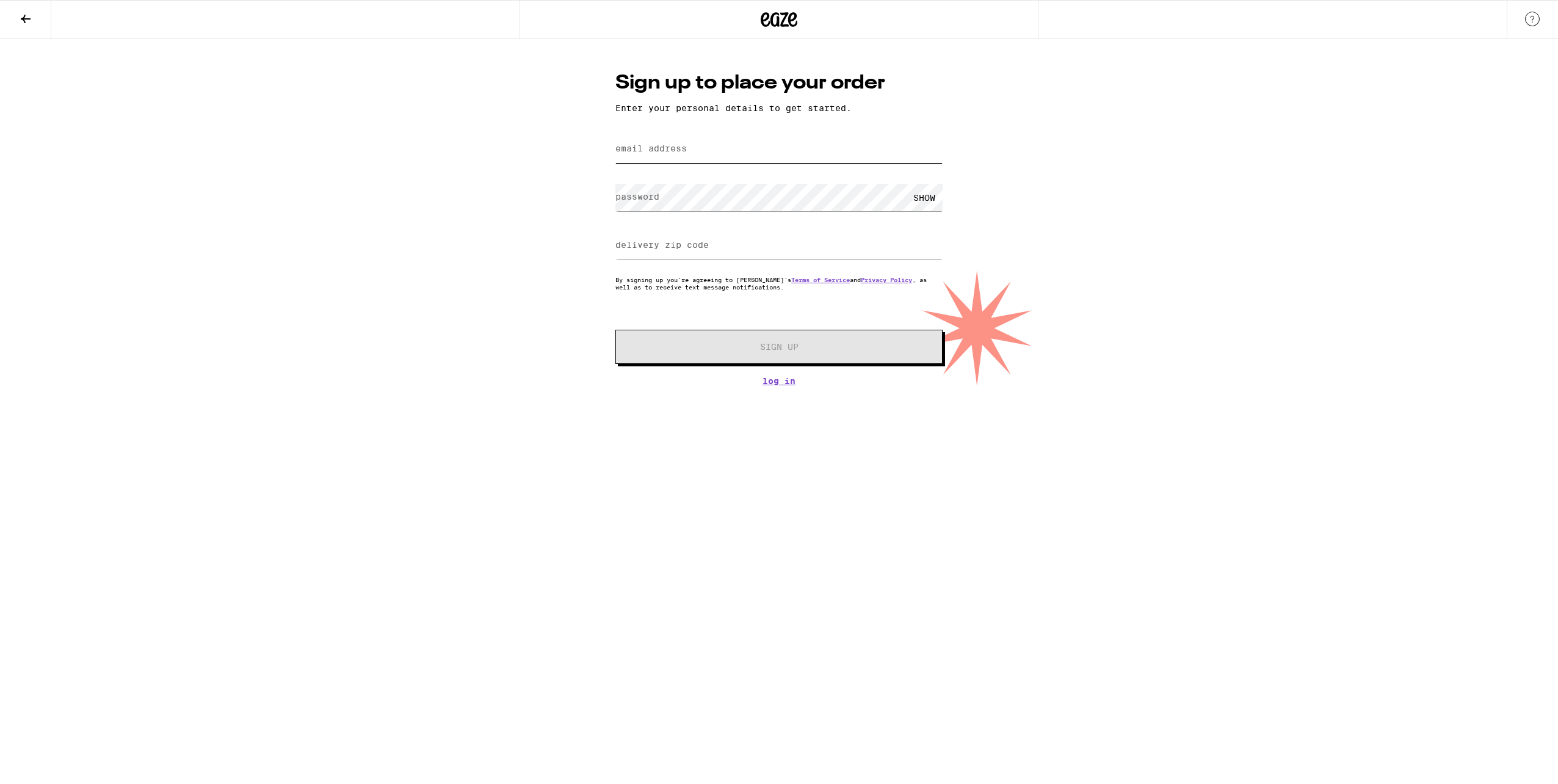
click at [807, 147] on input "email address" at bounding box center [778, 149] width 327 height 28
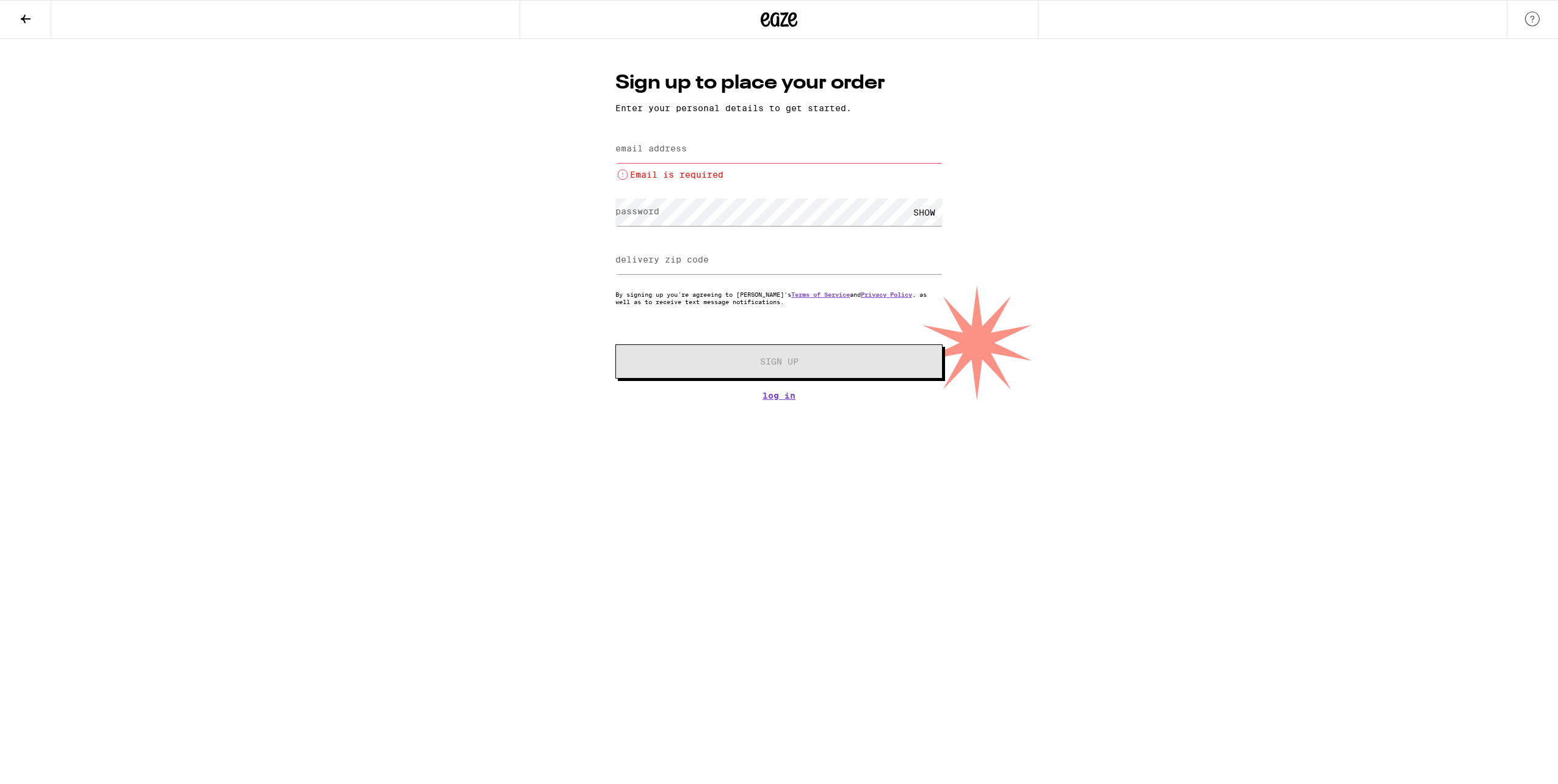
click at [479, 111] on div "Sign up to place your order Enter your personal details to get started. email a…" at bounding box center [779, 219] width 1558 height 361
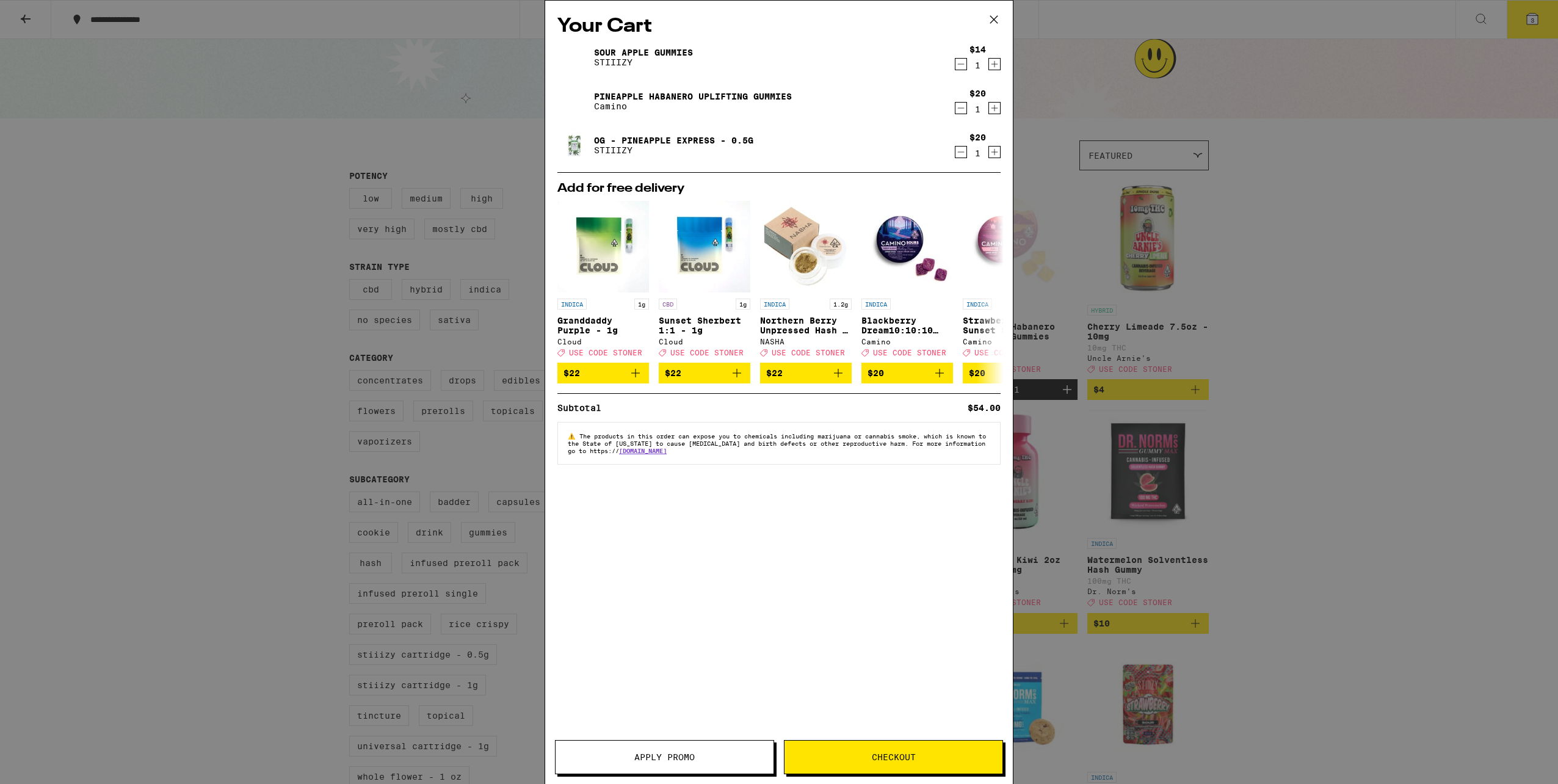
click at [666, 760] on span "Apply Promo" at bounding box center [664, 757] width 61 height 9
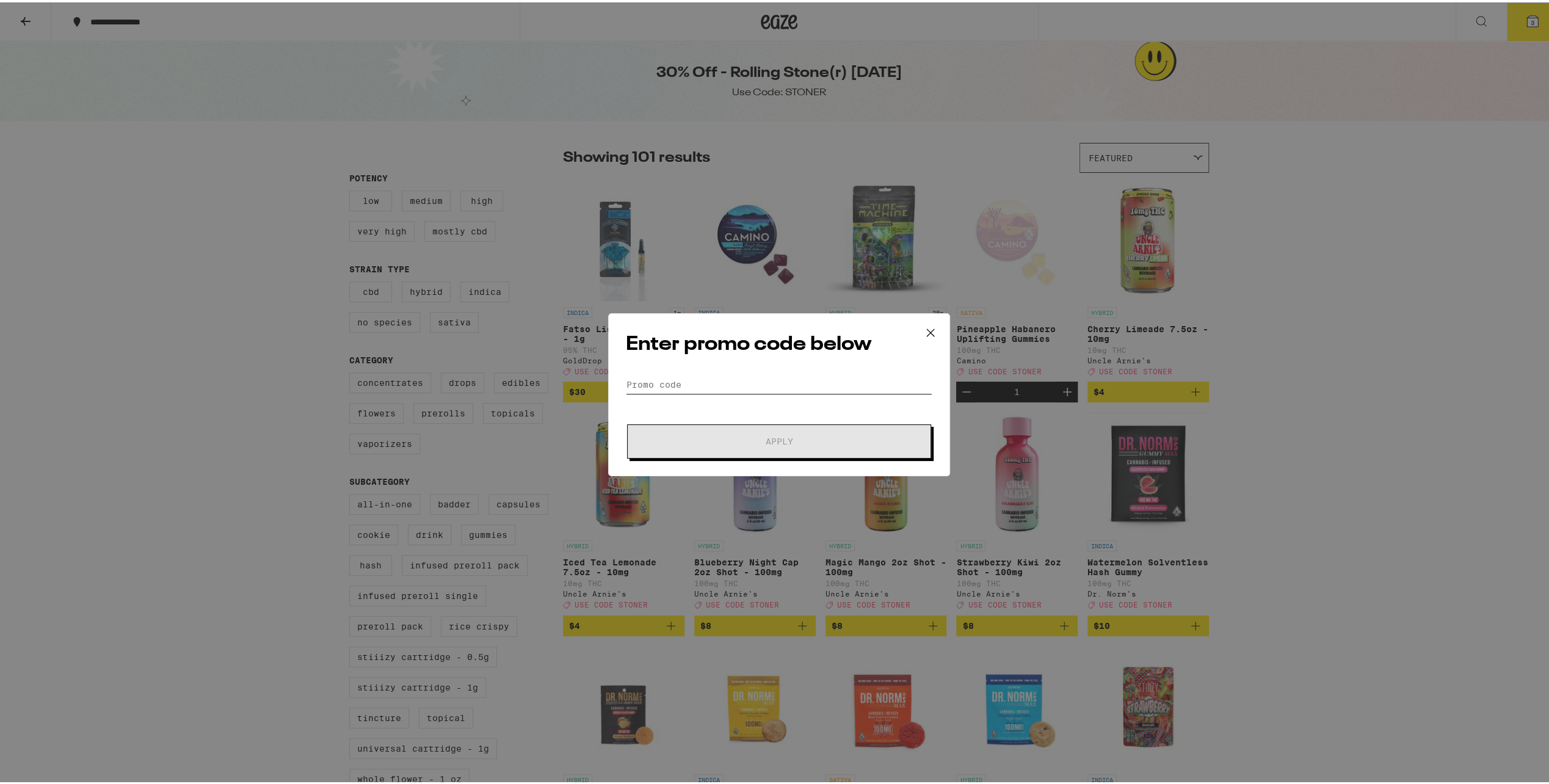
click at [765, 381] on input "Promo Code" at bounding box center [779, 382] width 306 height 18
type input "STONEr"
click at [627, 422] on button "Apply" at bounding box center [779, 439] width 304 height 34
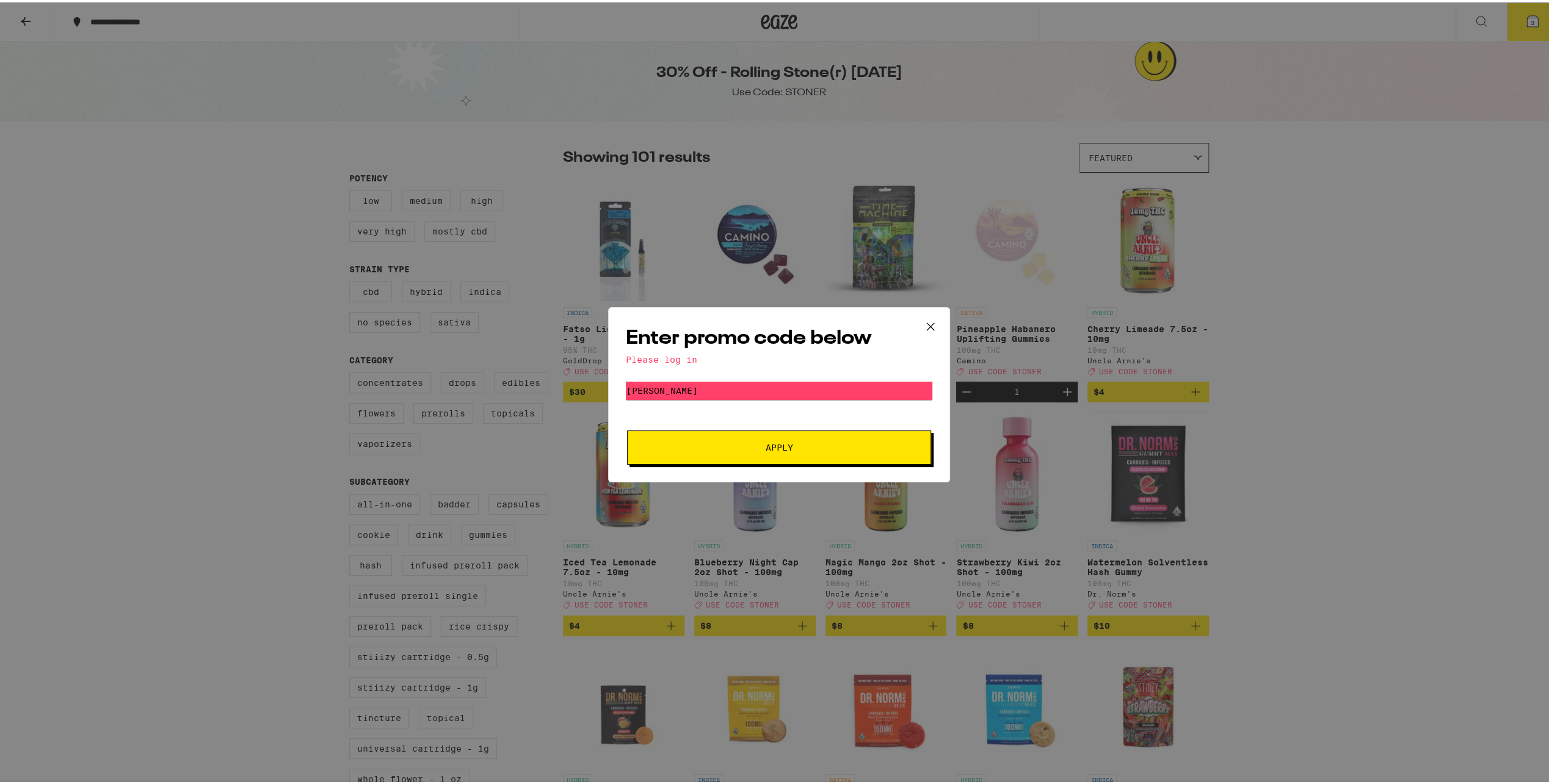
click at [783, 439] on button "Apply" at bounding box center [779, 445] width 304 height 34
click at [924, 323] on icon at bounding box center [930, 324] width 18 height 18
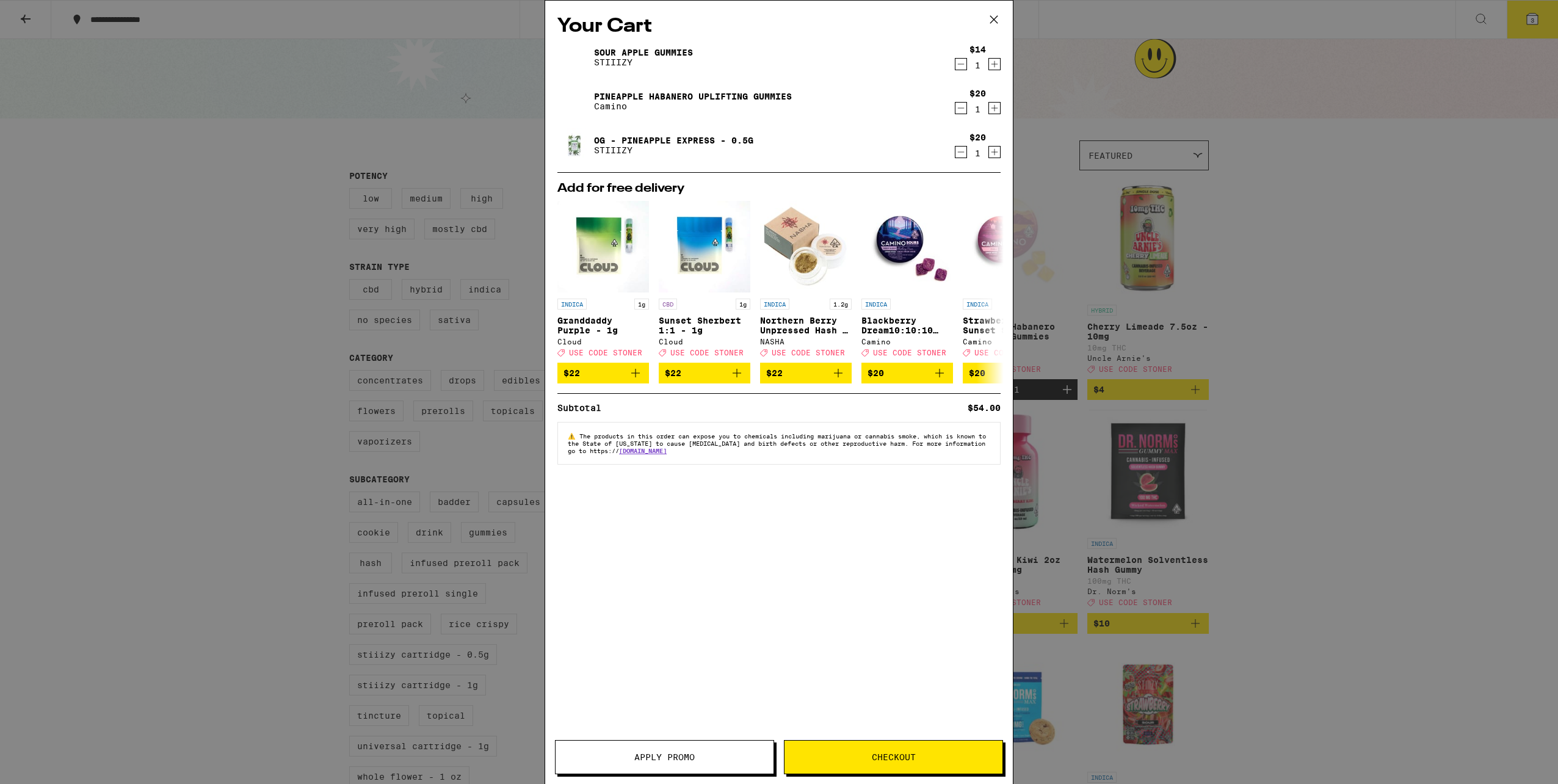
click at [997, 18] on icon at bounding box center [993, 19] width 18 height 18
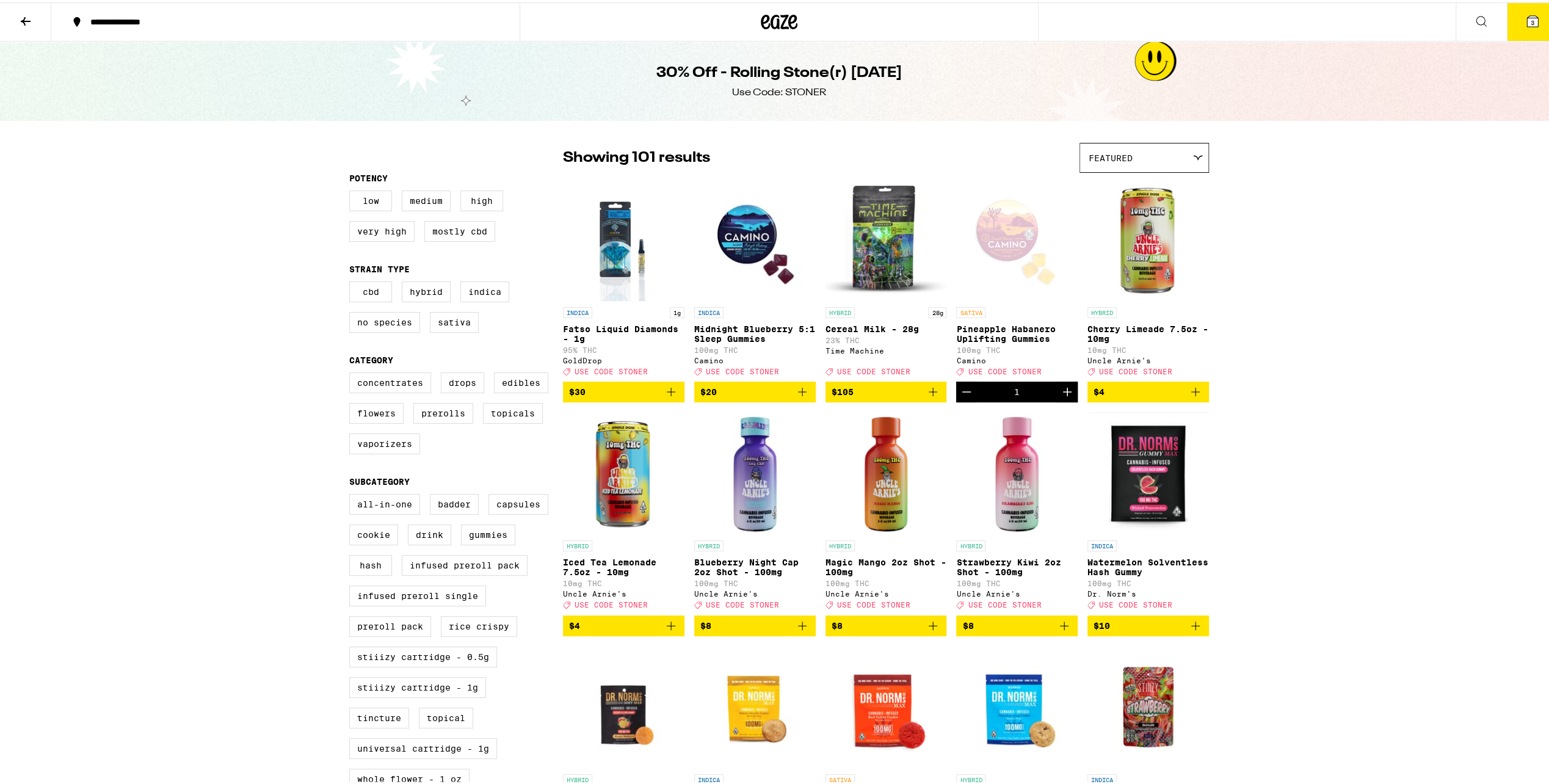
click at [1531, 7] on button "3" at bounding box center [1533, 19] width 51 height 38
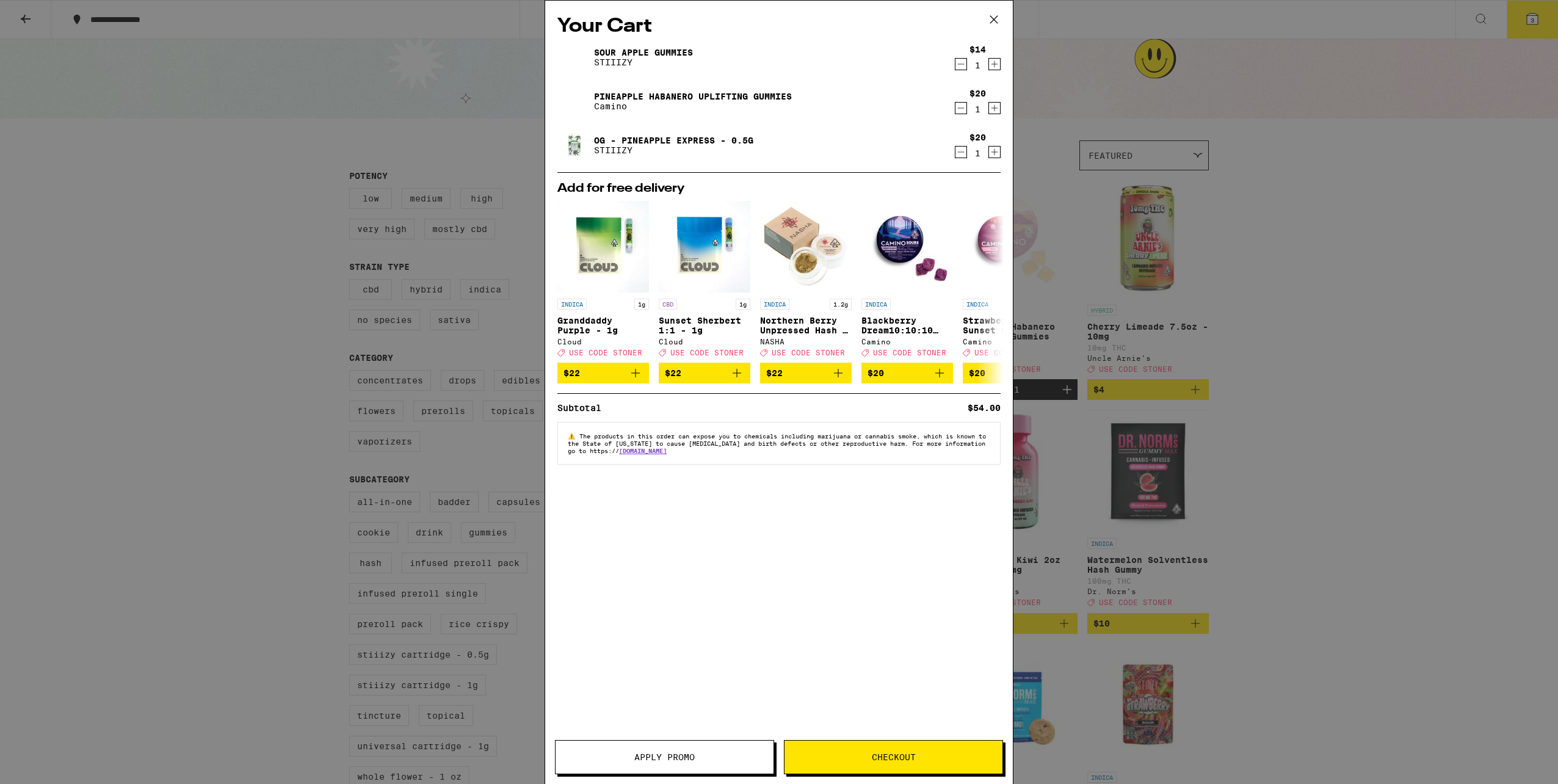
click at [996, 18] on icon at bounding box center [993, 19] width 18 height 18
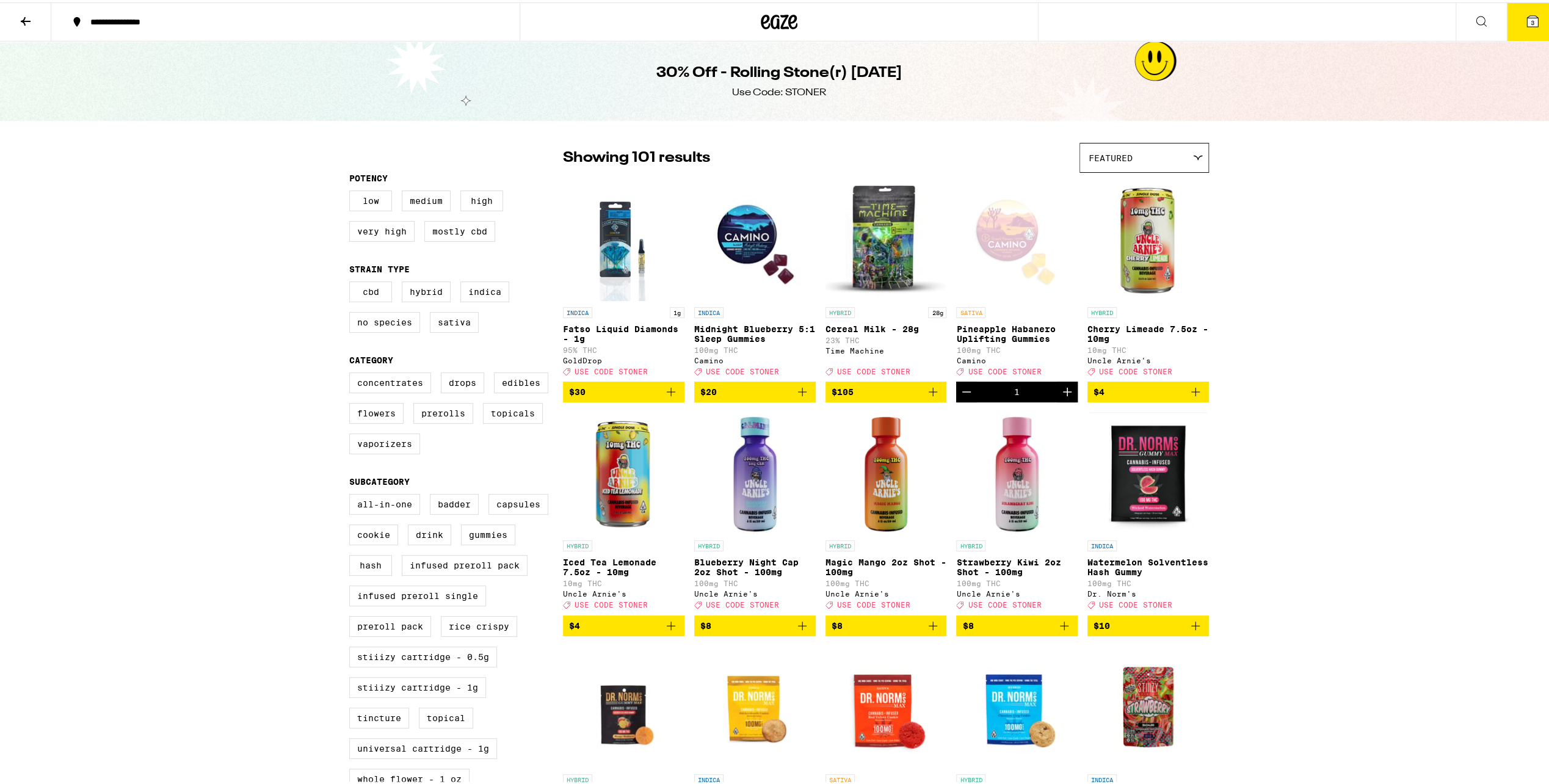
click at [26, 13] on icon at bounding box center [25, 19] width 14 height 14
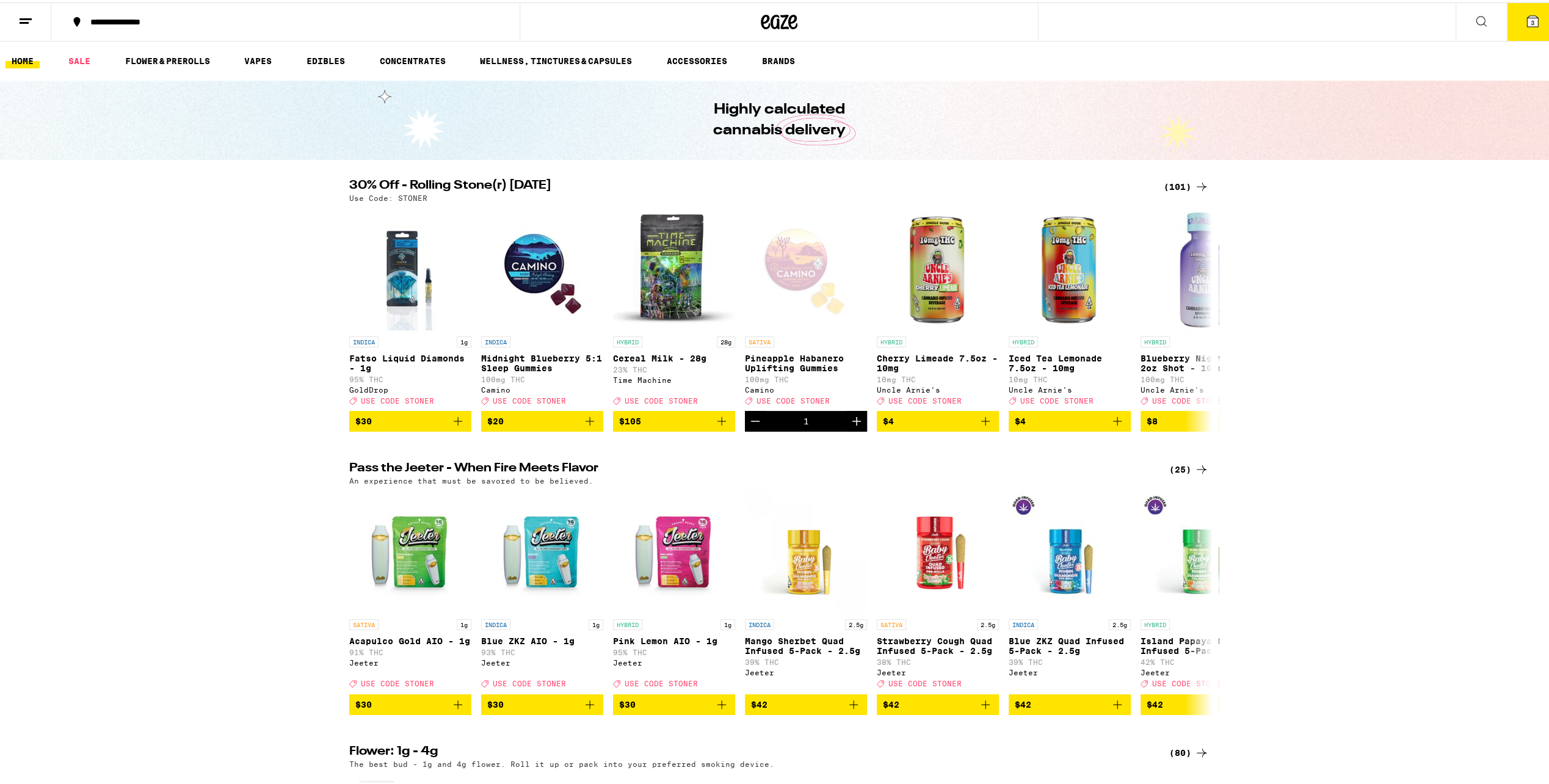
click at [26, 13] on icon at bounding box center [25, 19] width 14 height 14
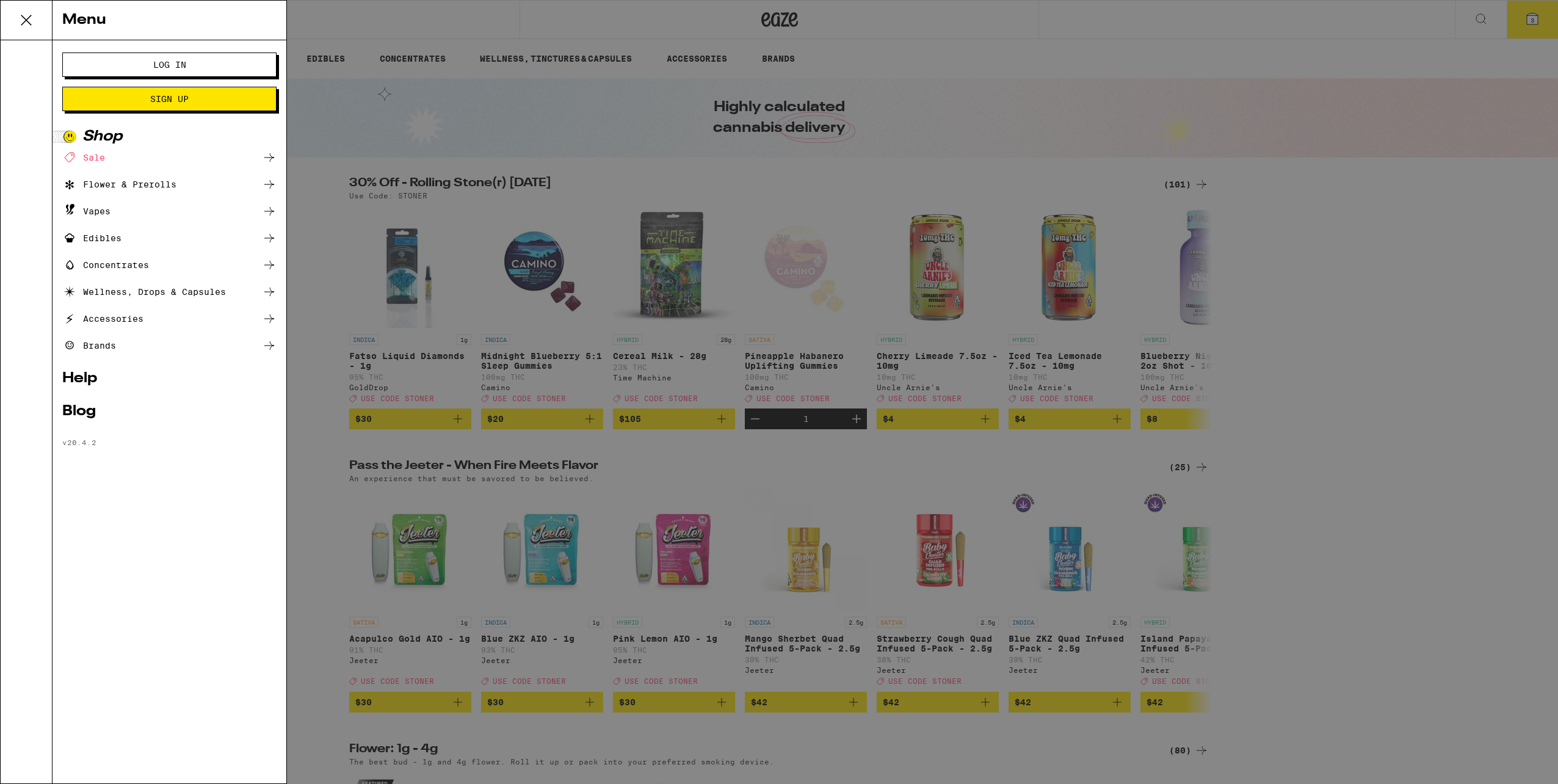
click at [41, 15] on button at bounding box center [26, 20] width 52 height 39
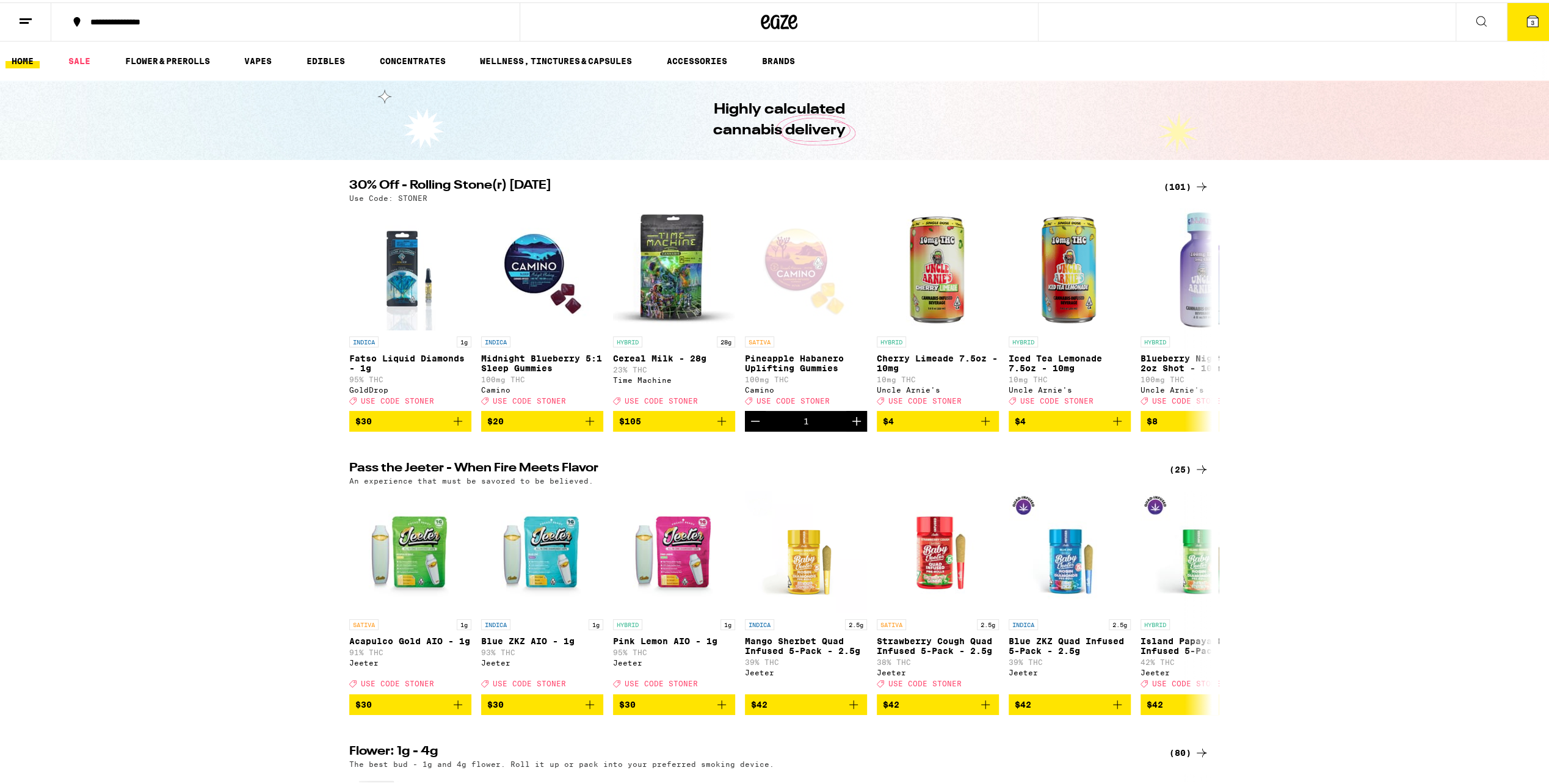
click at [41, 15] on button at bounding box center [26, 20] width 51 height 39
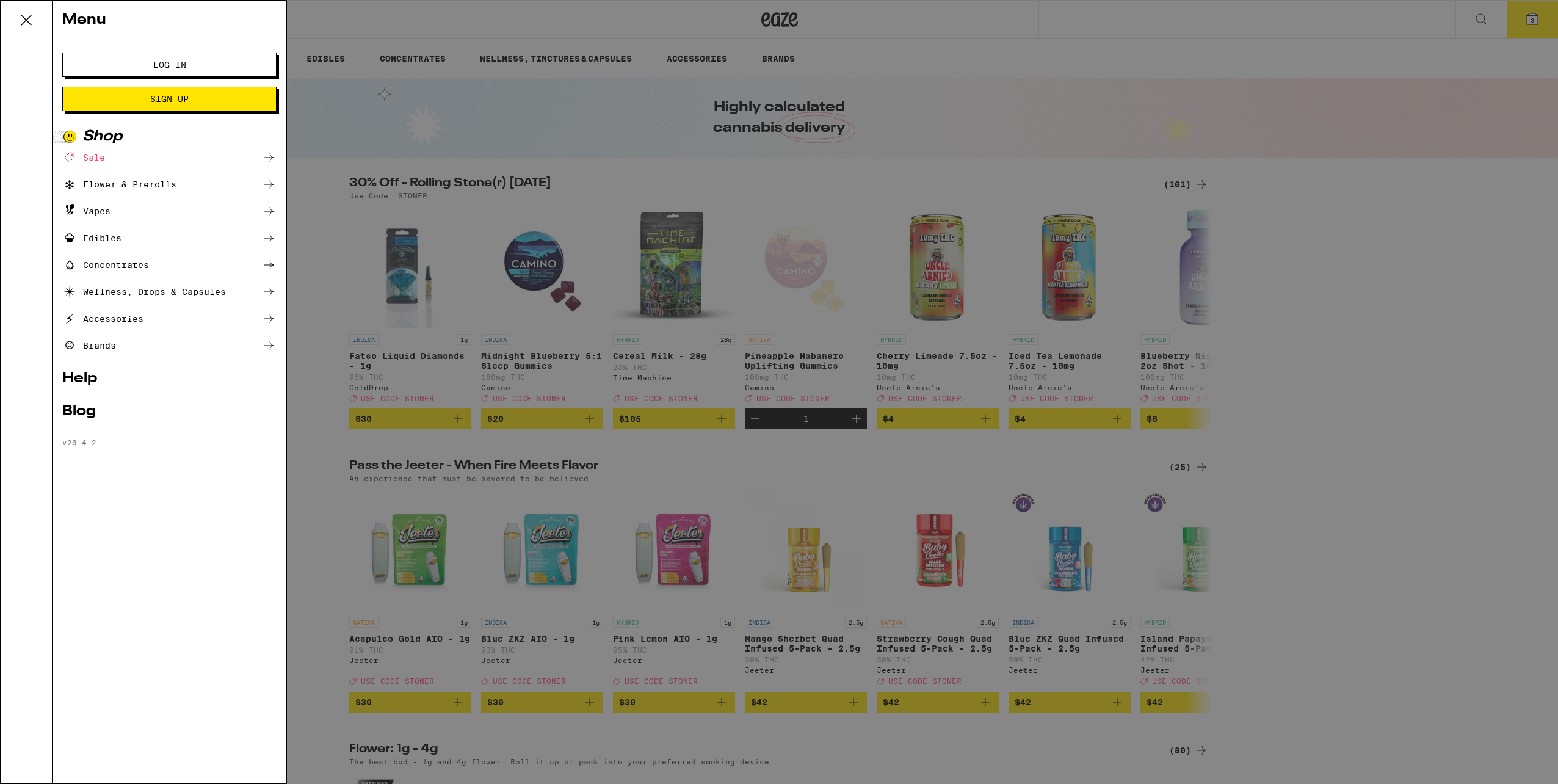
click at [85, 377] on link "Help" at bounding box center [169, 378] width 214 height 14
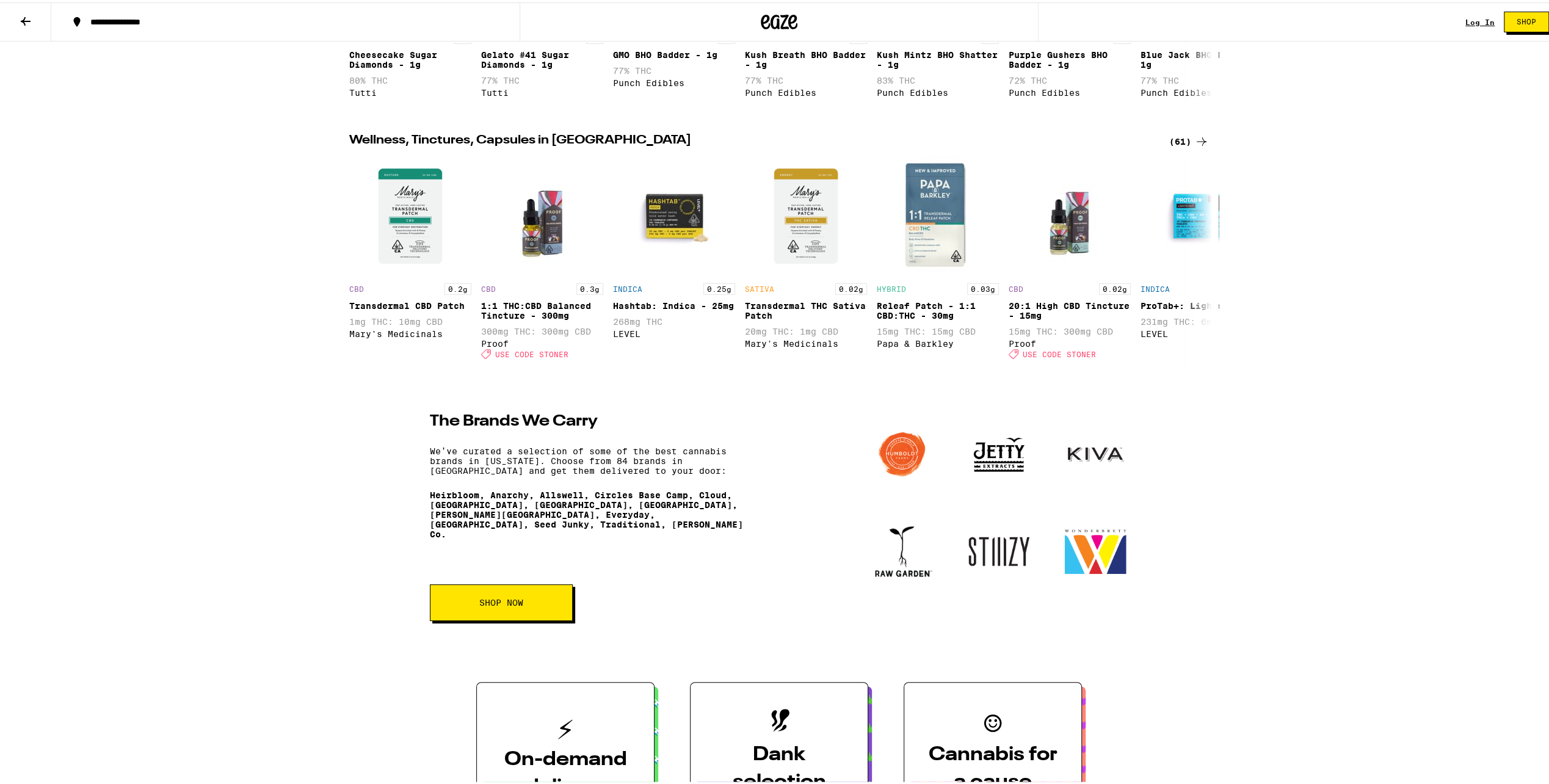
scroll to position [1282, 0]
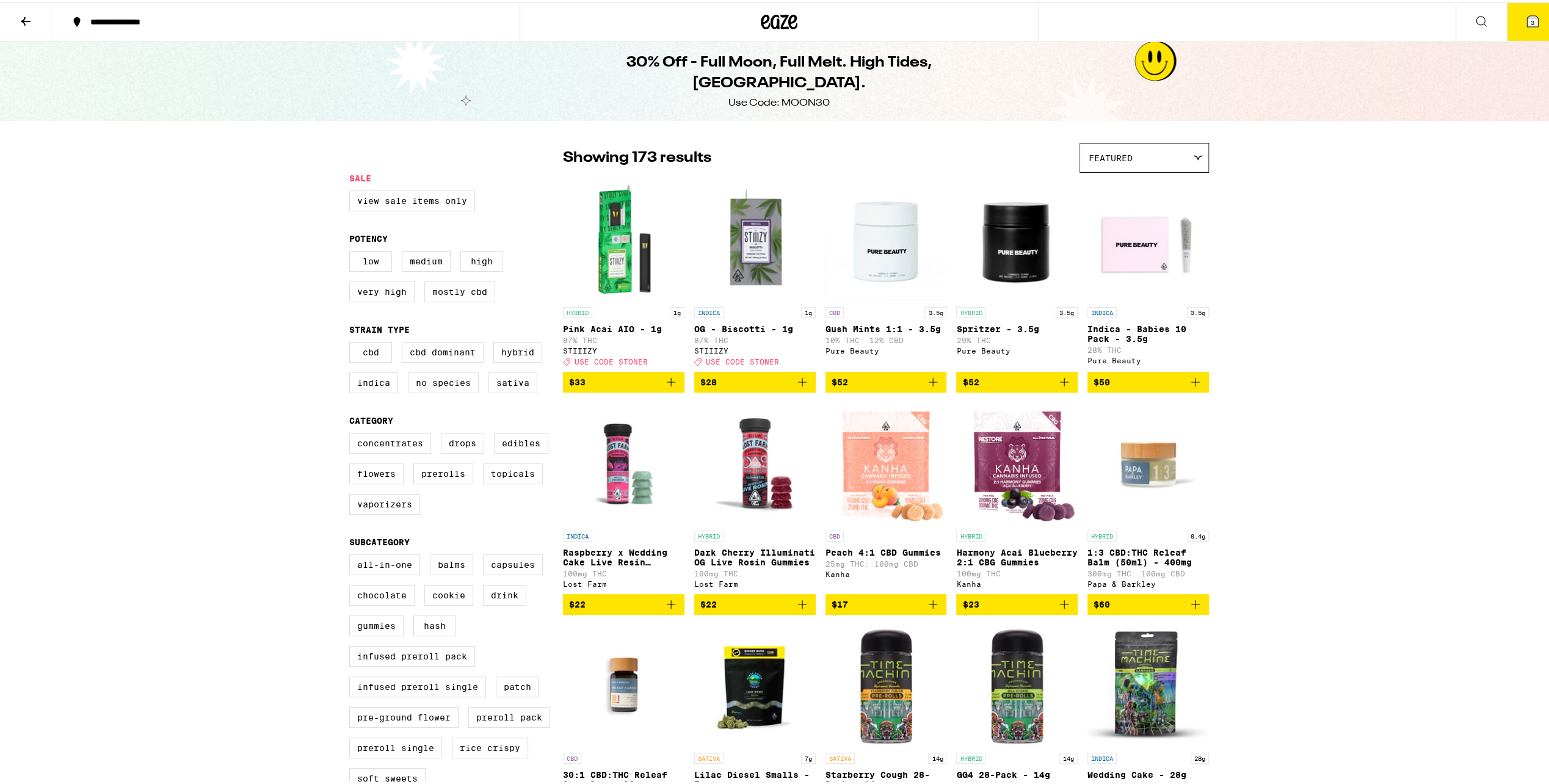
click at [1531, 21] on span "3" at bounding box center [1533, 20] width 4 height 8
